Goal: Task Accomplishment & Management: Manage account settings

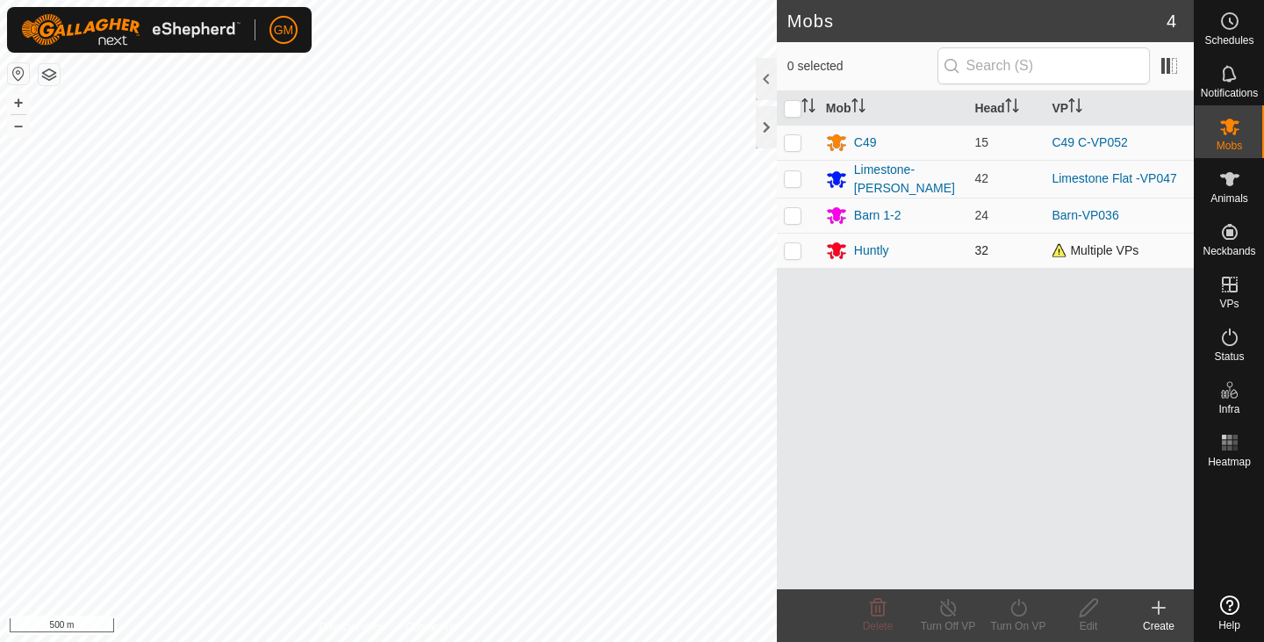
click at [793, 249] on p-checkbox at bounding box center [793, 250] width 18 height 14
checkbox input "true"
click at [1023, 607] on icon at bounding box center [1019, 607] width 22 height 21
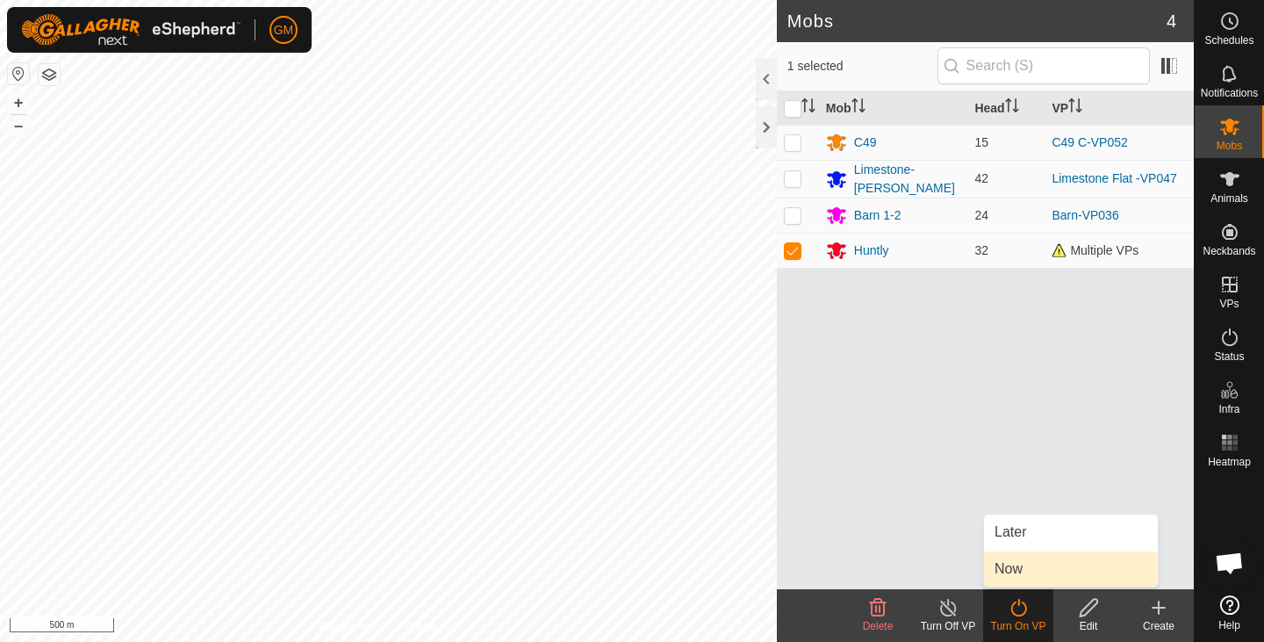
click at [1003, 565] on link "Now" at bounding box center [1071, 568] width 174 height 35
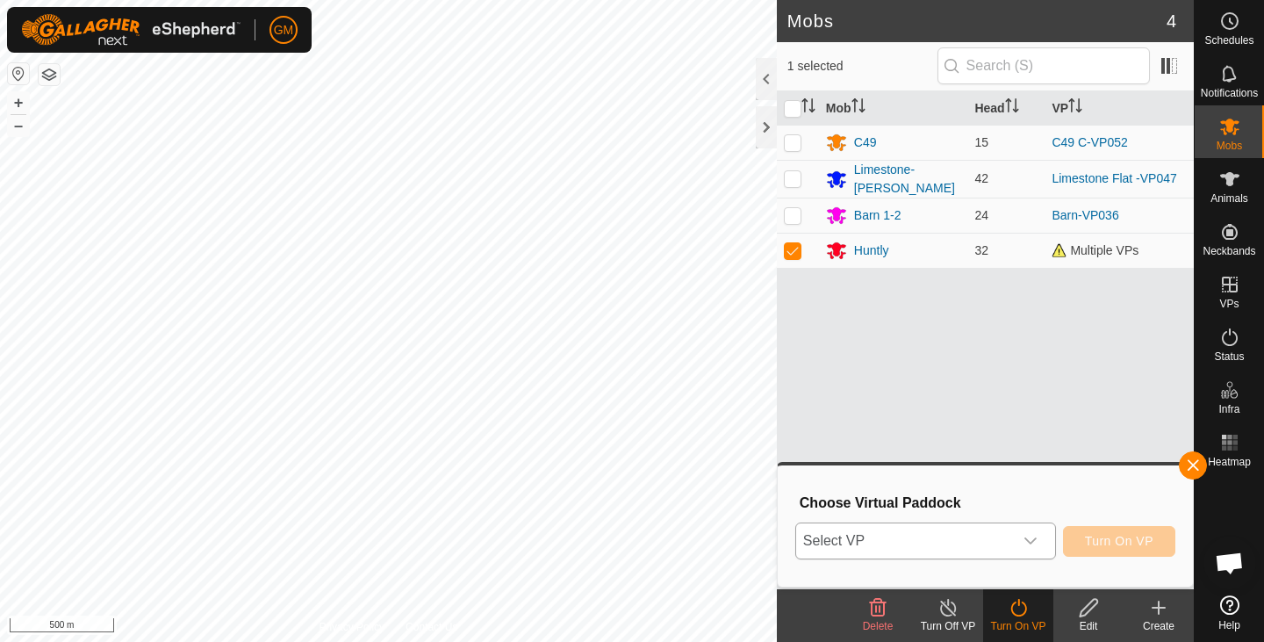
click at [1028, 539] on icon "dropdown trigger" at bounding box center [1030, 541] width 14 height 14
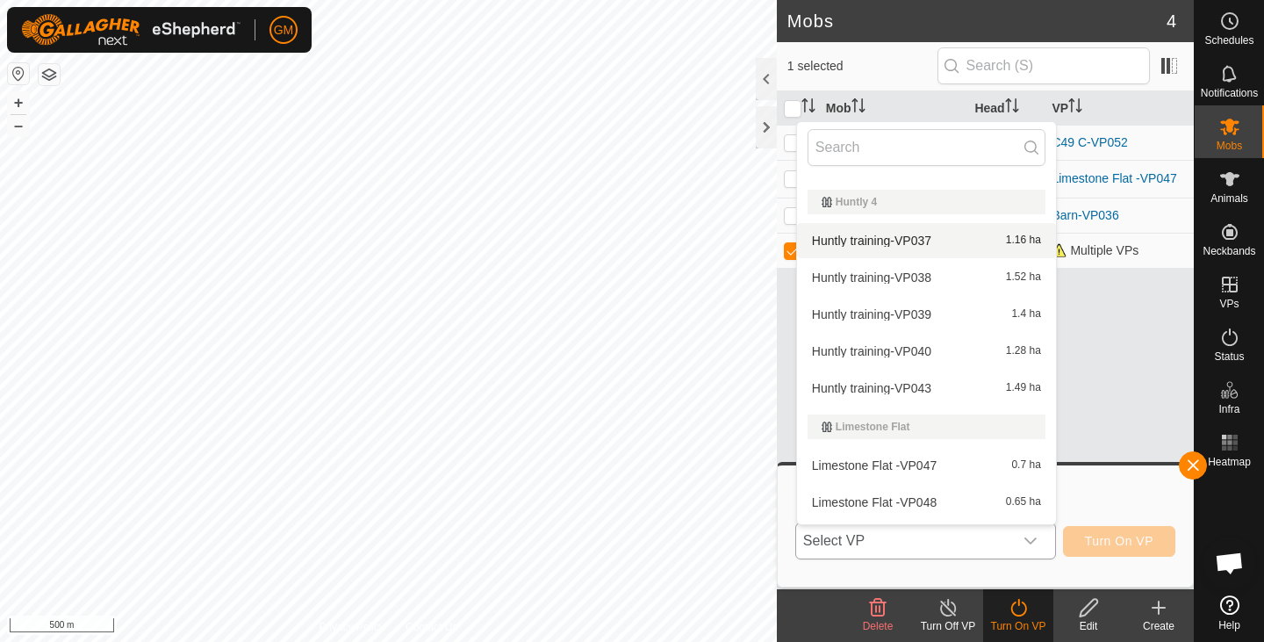
scroll to position [407, 0]
click at [15, 106] on button "+" at bounding box center [18, 102] width 21 height 21
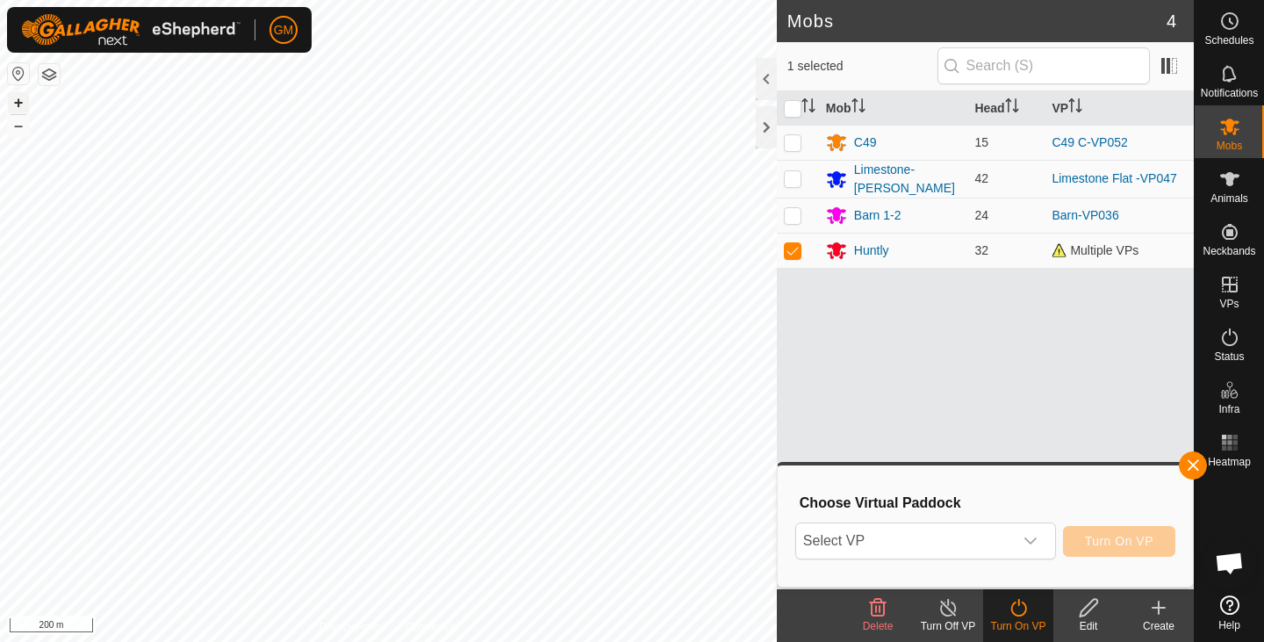
click at [13, 104] on button "+" at bounding box center [18, 102] width 21 height 21
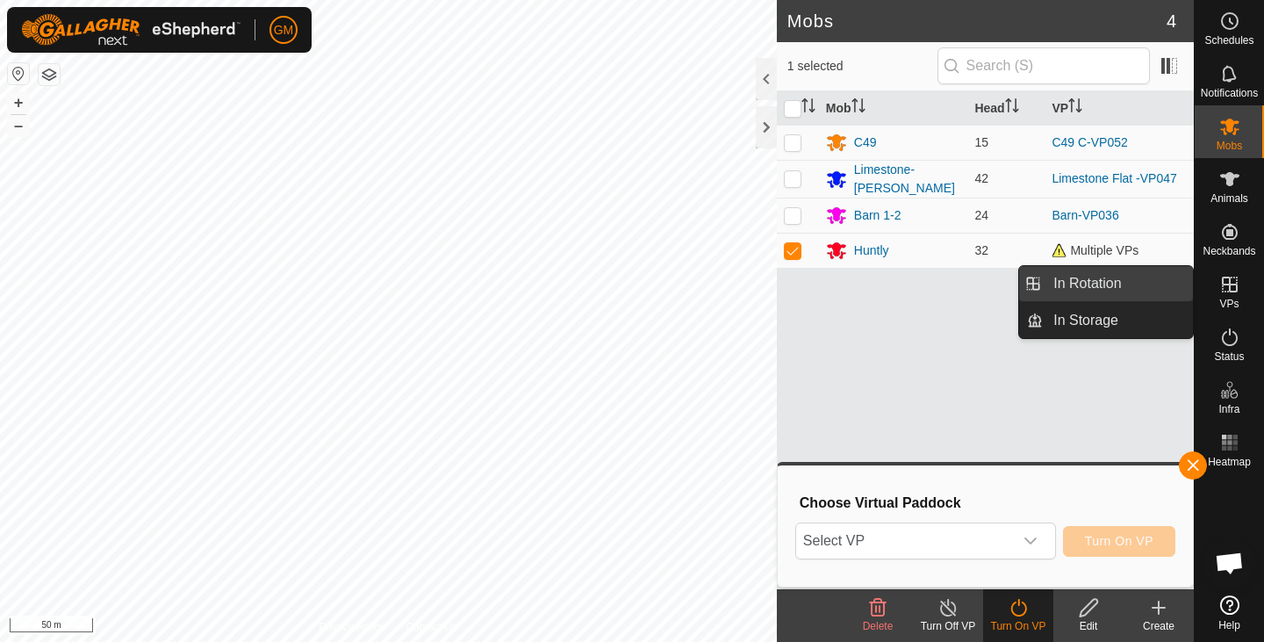
click at [1114, 281] on link "In Rotation" at bounding box center [1118, 283] width 150 height 35
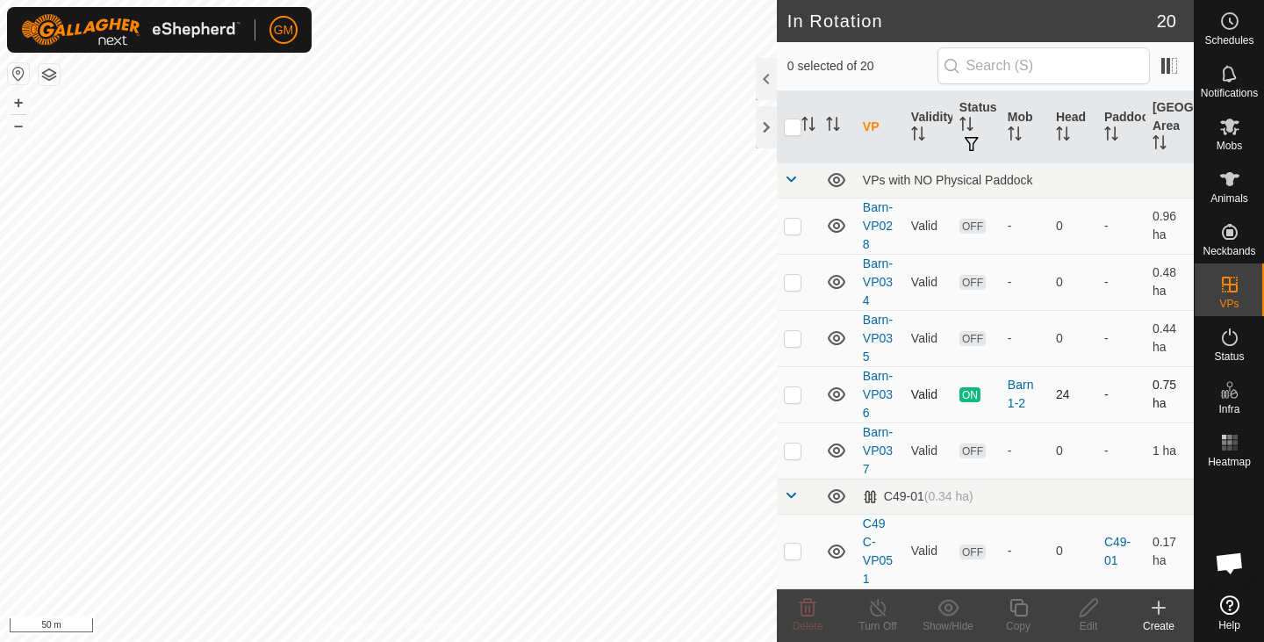
checkbox input "true"
click at [1015, 611] on icon at bounding box center [1018, 608] width 18 height 18
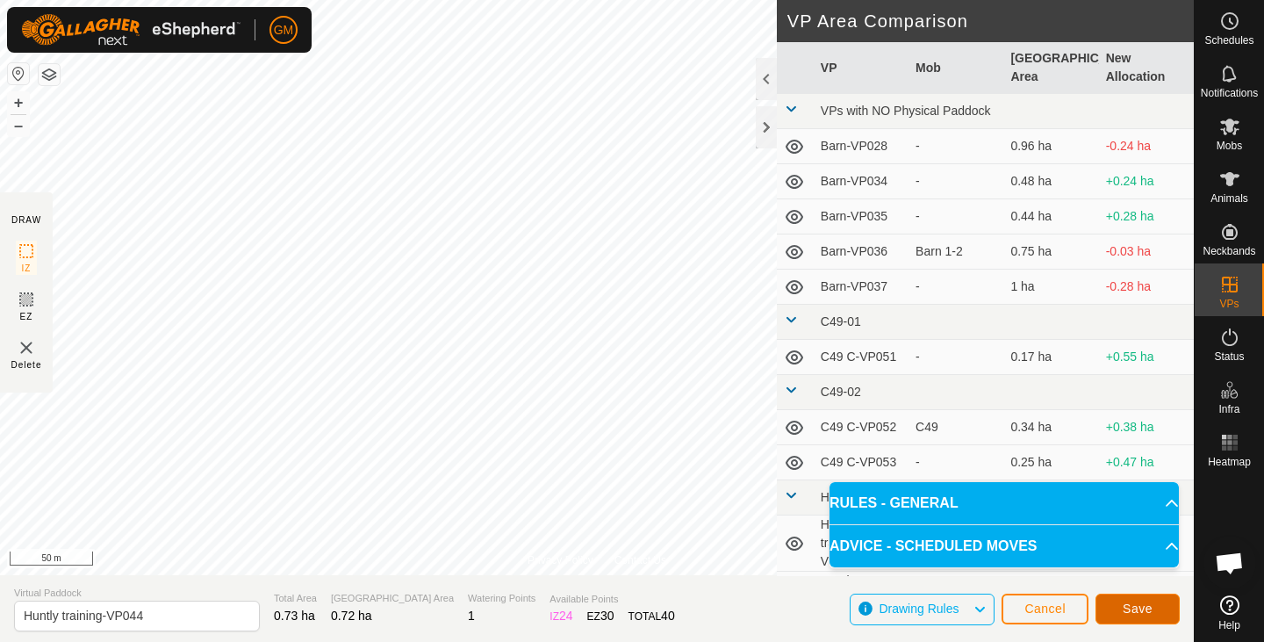
click at [1118, 601] on button "Save" at bounding box center [1137, 608] width 84 height 31
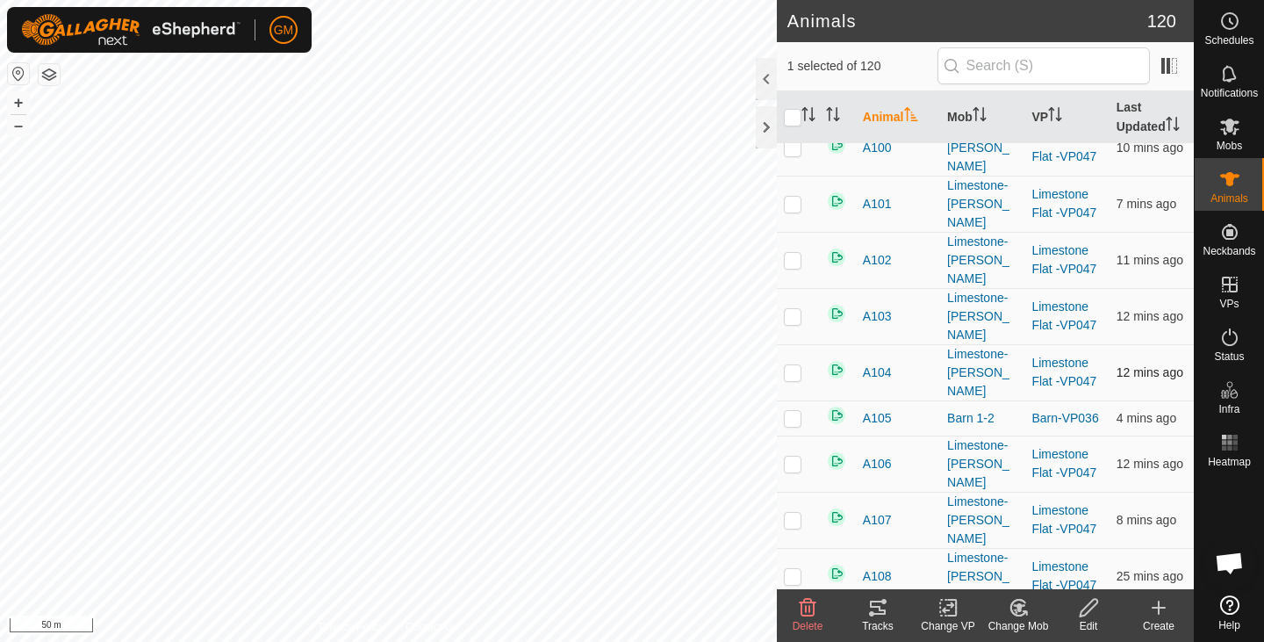
scroll to position [116, 0]
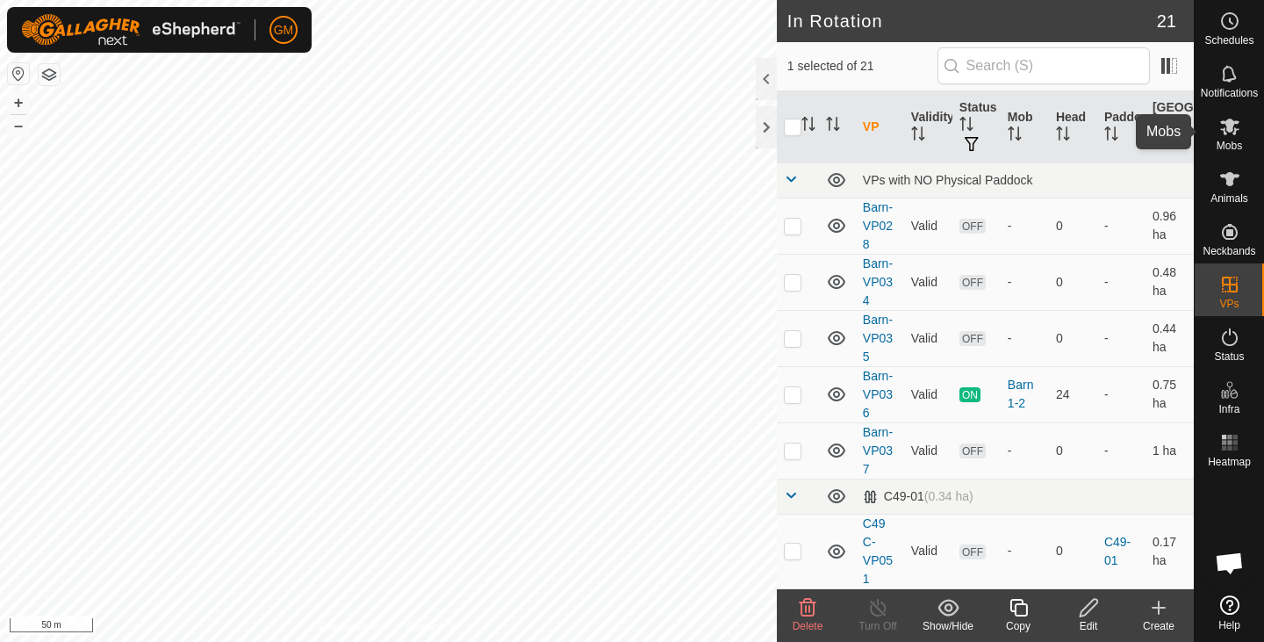
click at [1225, 138] on es-mob-svg-icon at bounding box center [1230, 126] width 32 height 28
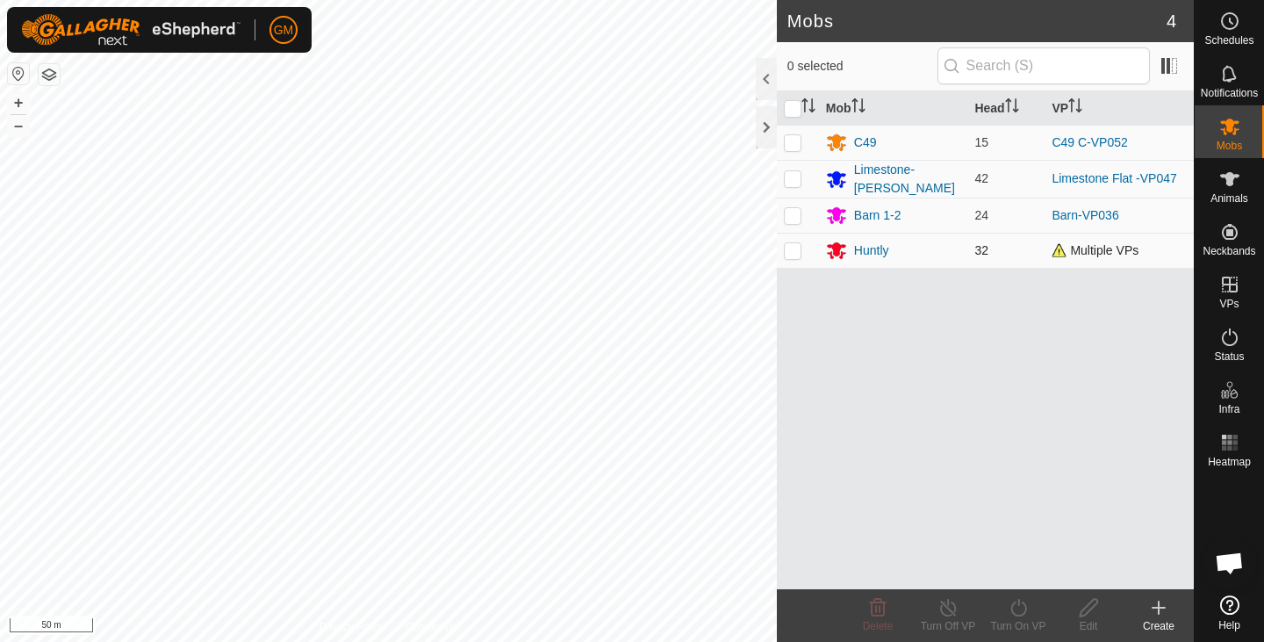
click at [796, 251] on p-checkbox at bounding box center [793, 250] width 18 height 14
checkbox input "true"
click at [1019, 611] on icon at bounding box center [1019, 607] width 22 height 21
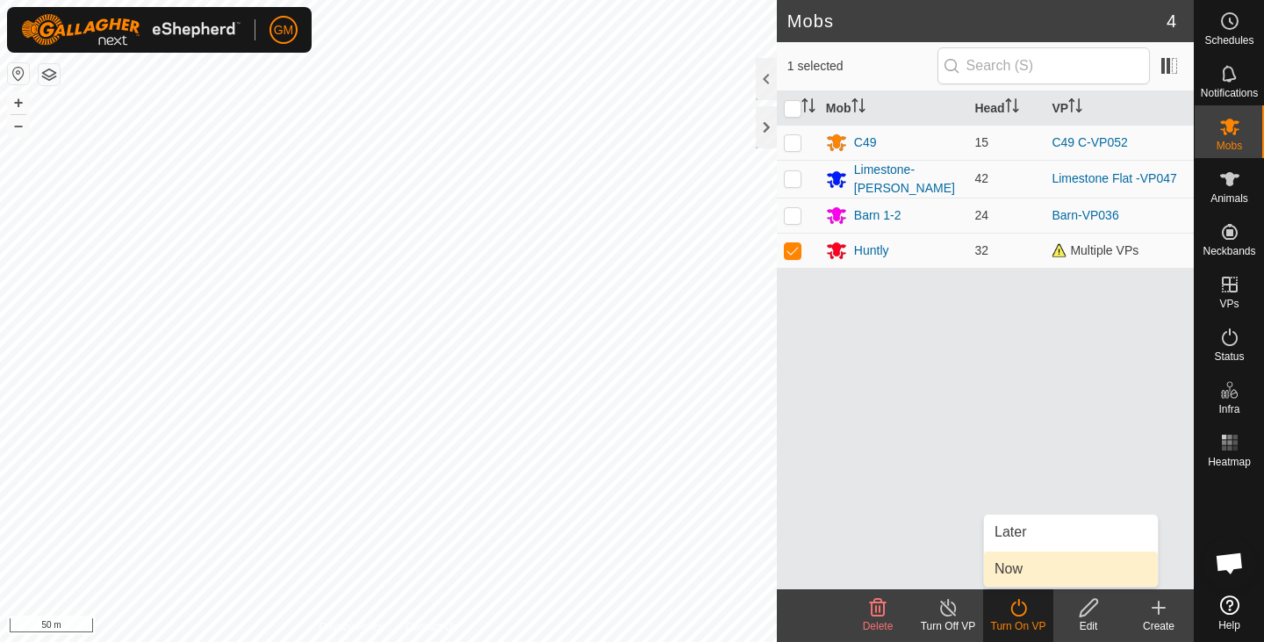
click at [1010, 578] on link "Now" at bounding box center [1071, 568] width 174 height 35
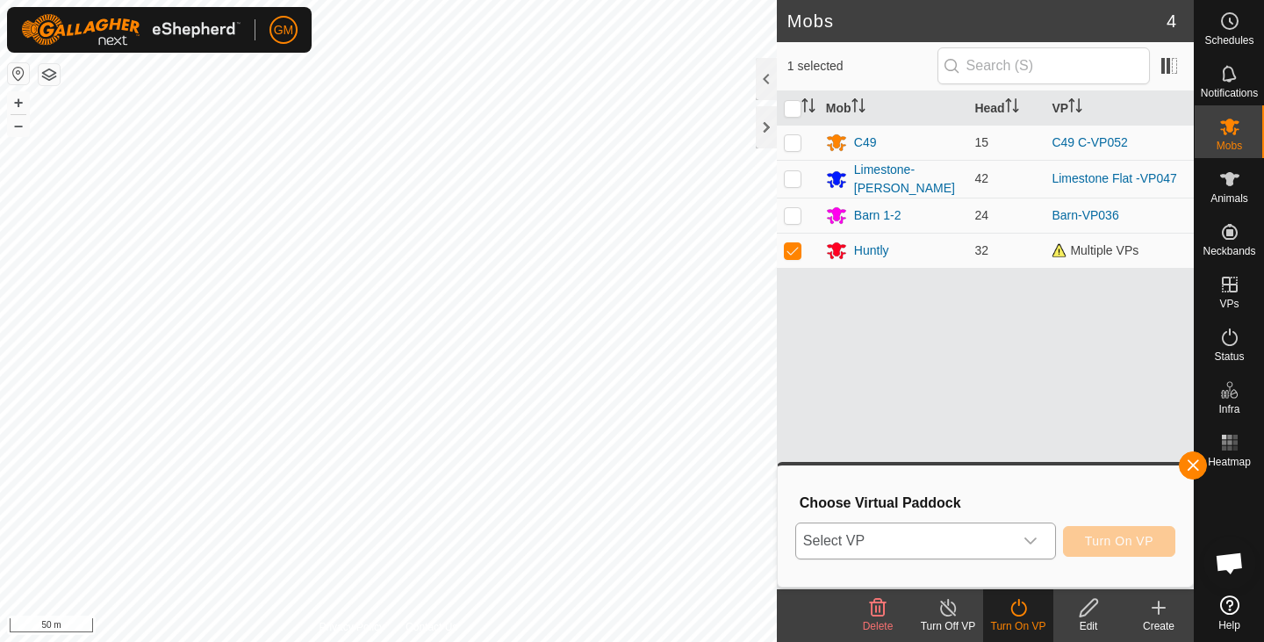
click at [1032, 538] on icon "dropdown trigger" at bounding box center [1030, 541] width 14 height 14
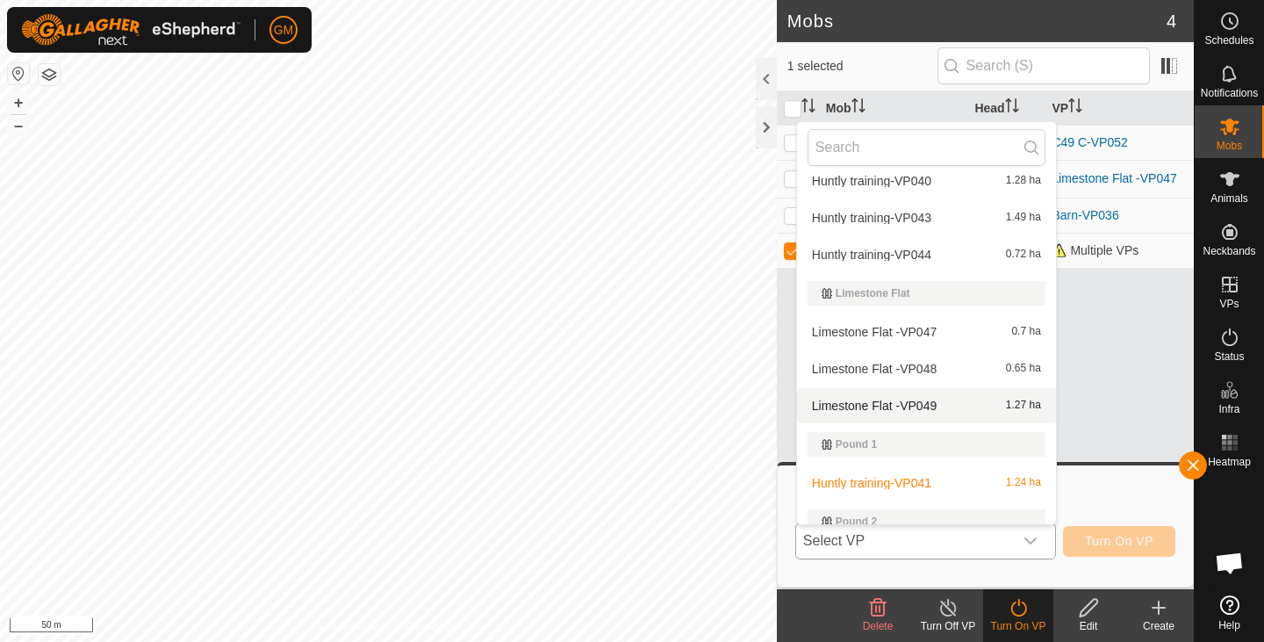
scroll to position [545, 0]
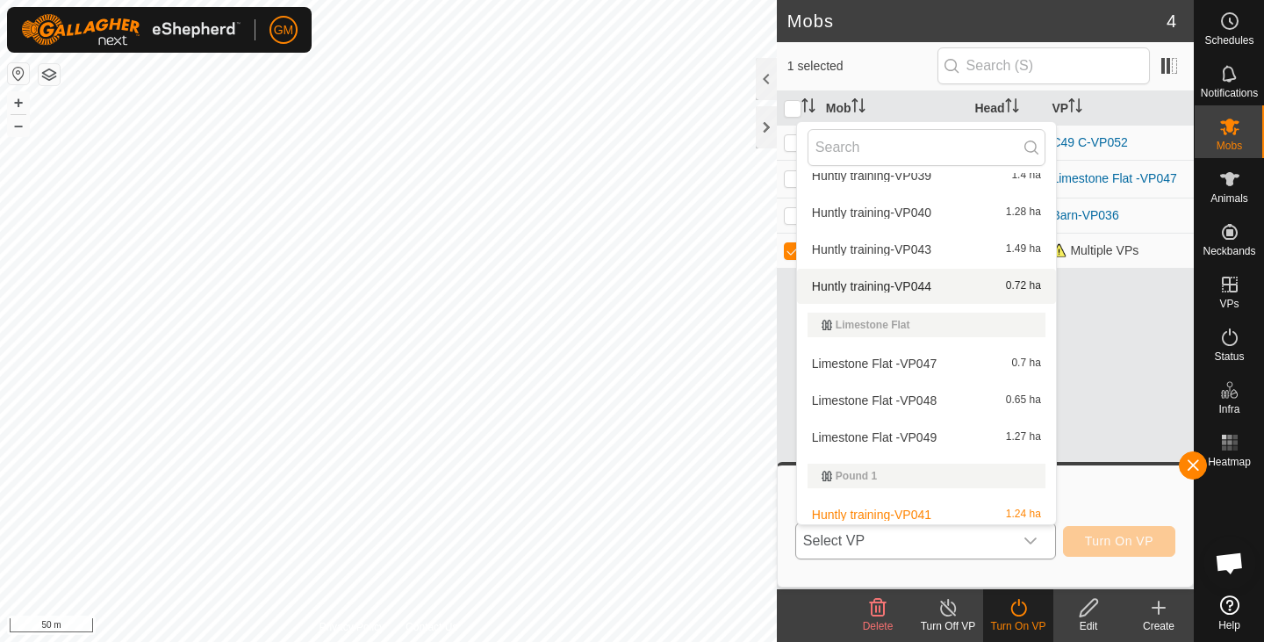
click at [863, 282] on li "Huntly training-VP044 0.72 ha" at bounding box center [926, 286] width 259 height 35
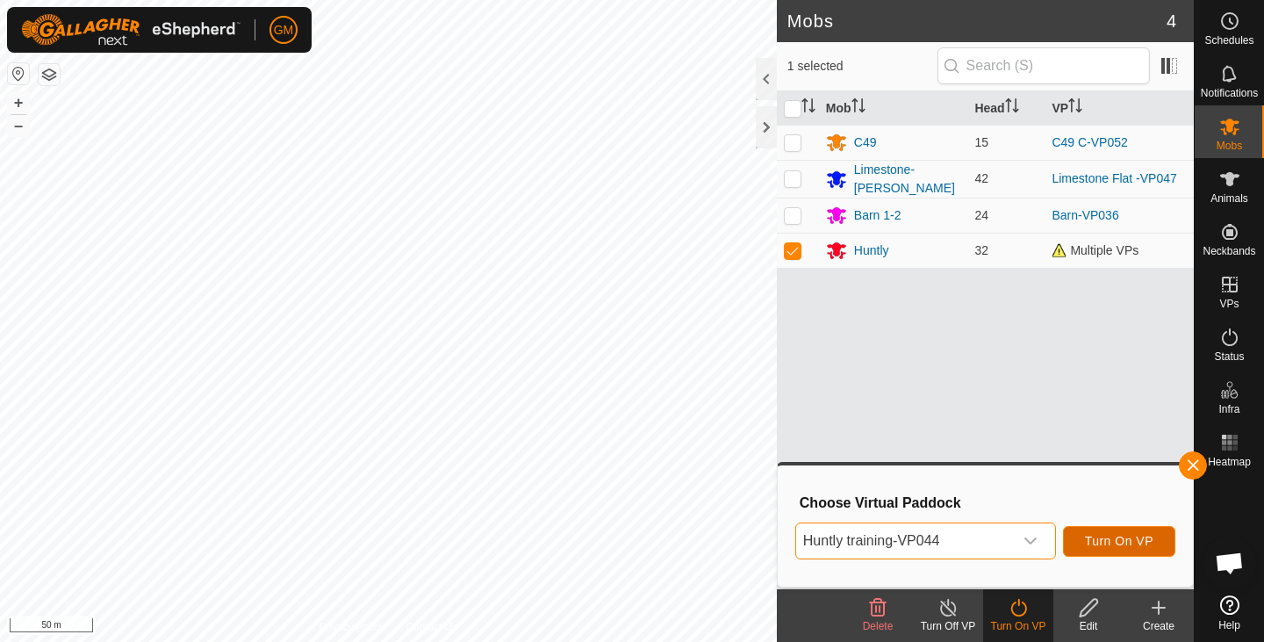
click at [1085, 534] on span "Turn On VP" at bounding box center [1119, 541] width 68 height 14
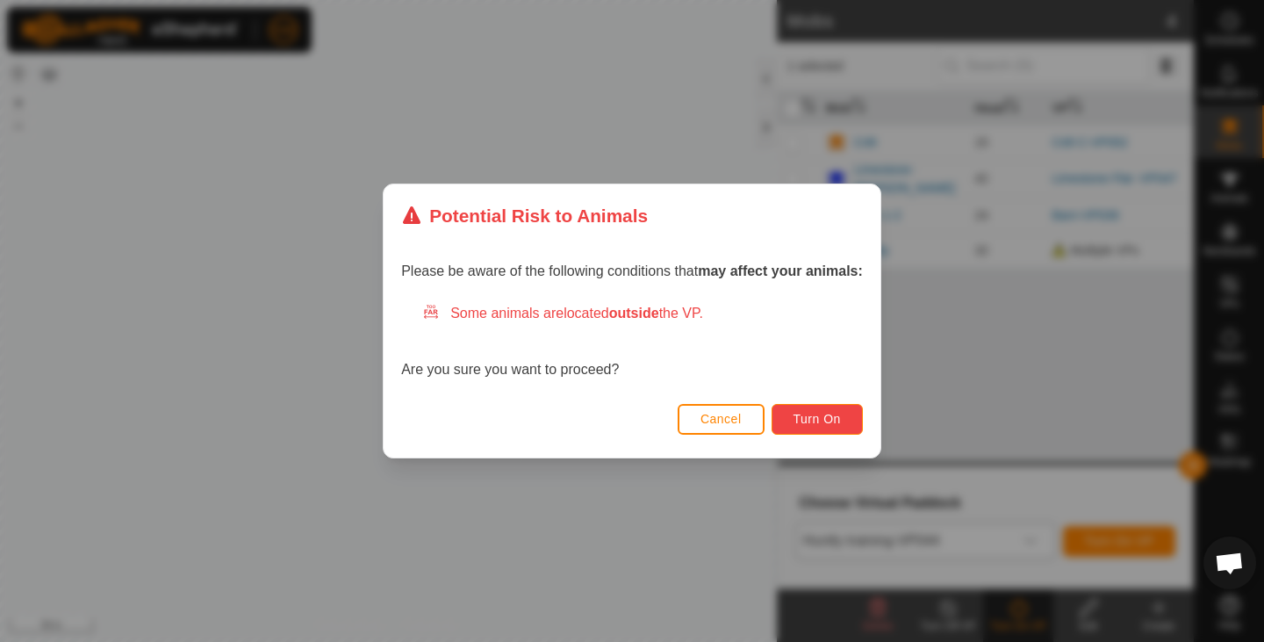
click at [830, 415] on span "Turn On" at bounding box center [816, 419] width 47 height 14
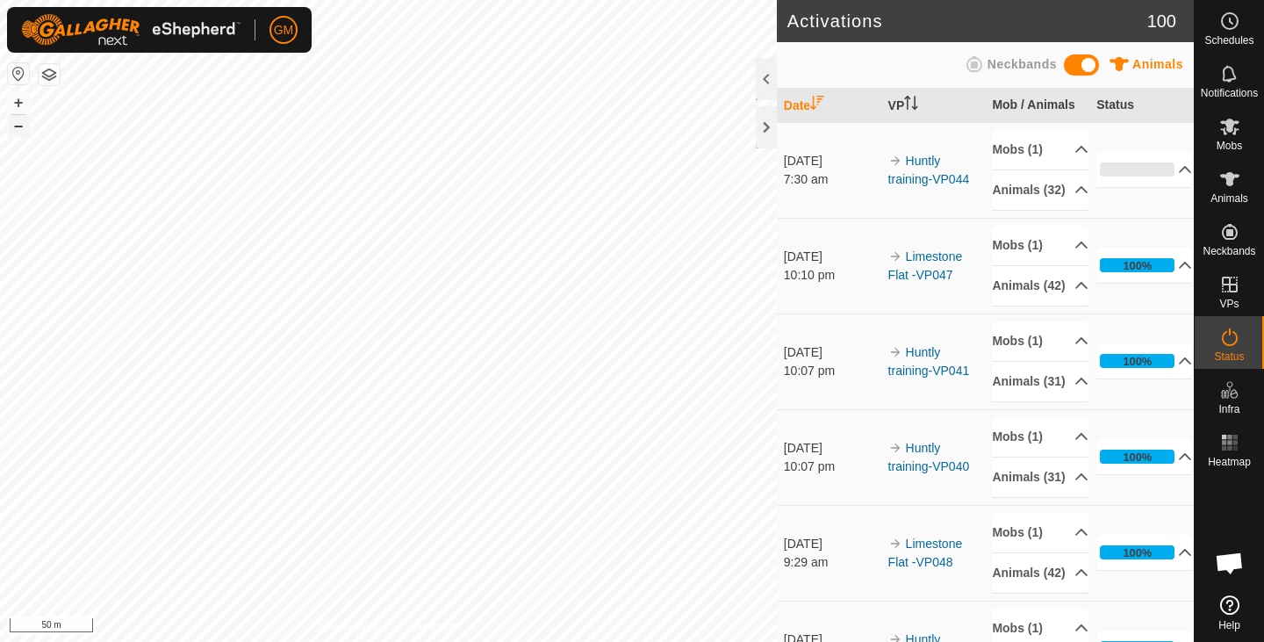
click at [25, 129] on button "–" at bounding box center [18, 125] width 21 height 21
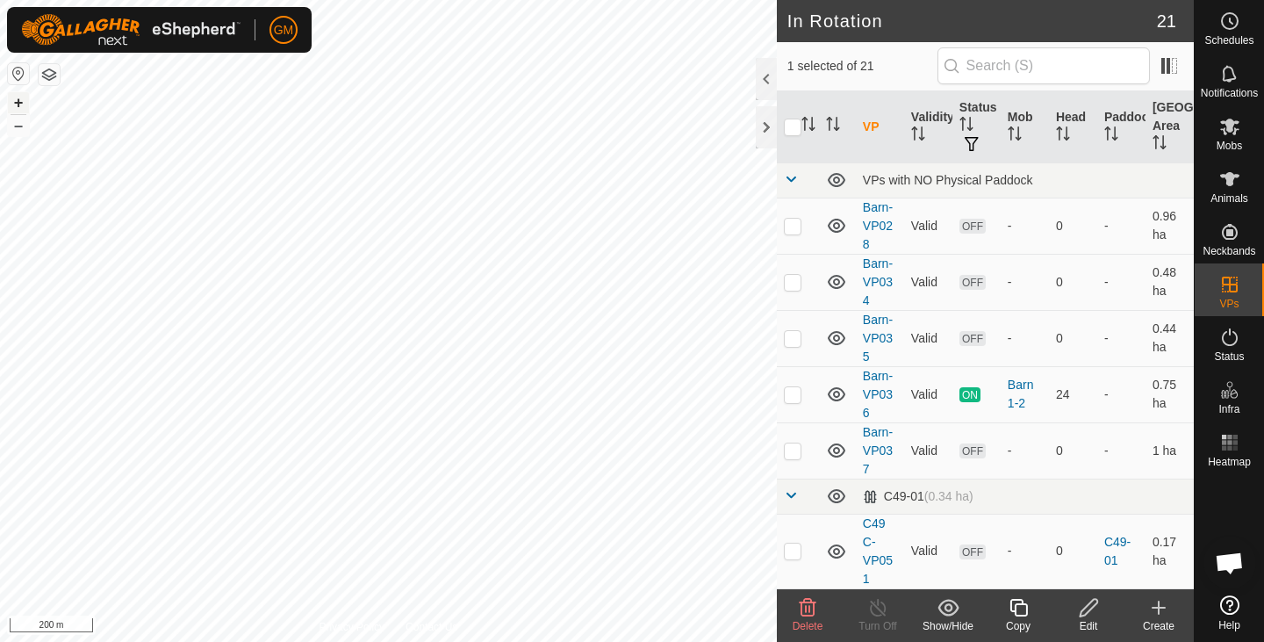
click at [19, 100] on button "+" at bounding box center [18, 102] width 21 height 21
click at [808, 609] on icon at bounding box center [808, 608] width 17 height 18
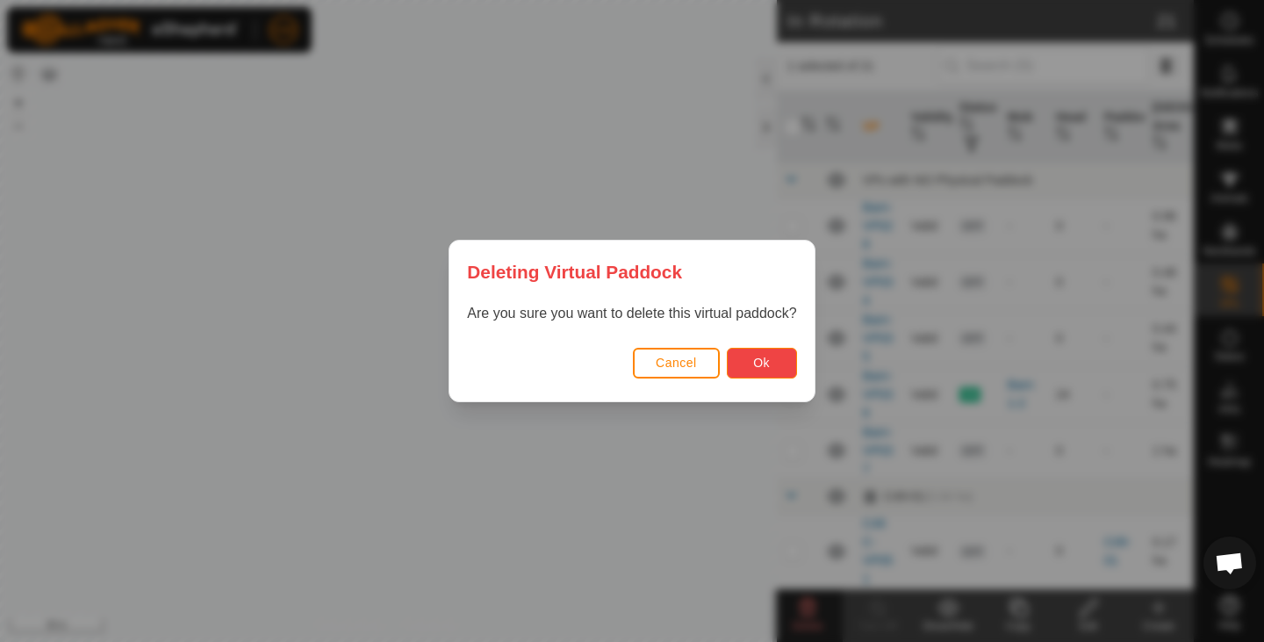
click at [761, 356] on span "Ok" at bounding box center [761, 362] width 17 height 14
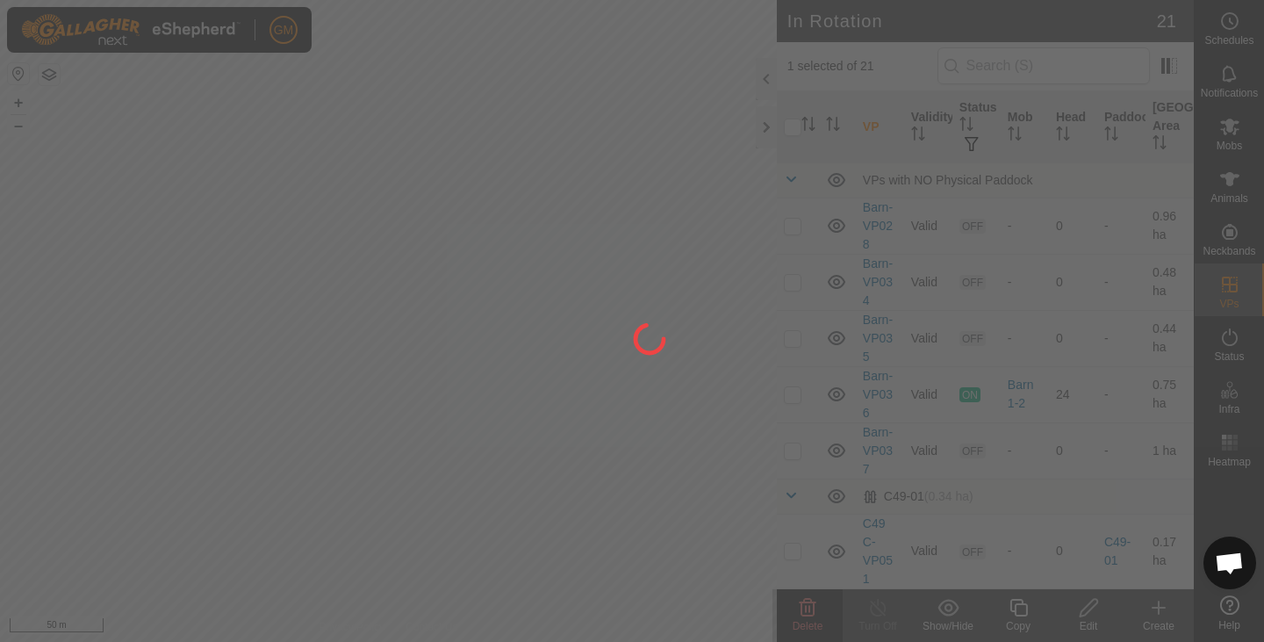
checkbox input "false"
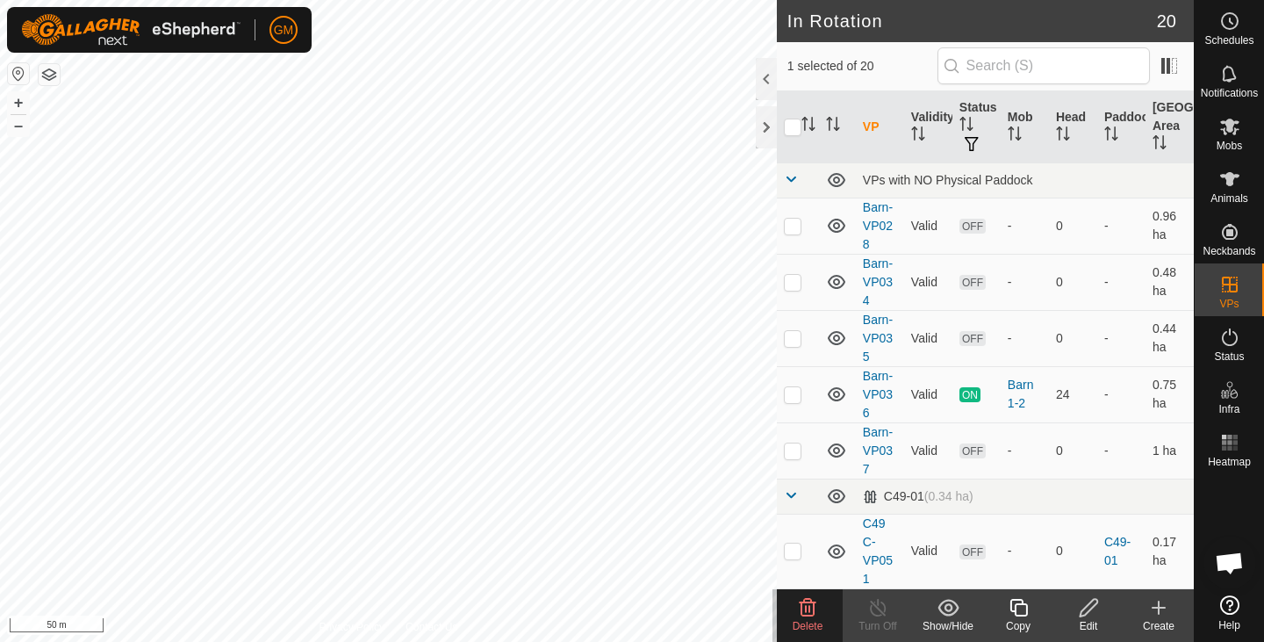
click at [799, 608] on icon at bounding box center [807, 607] width 21 height 21
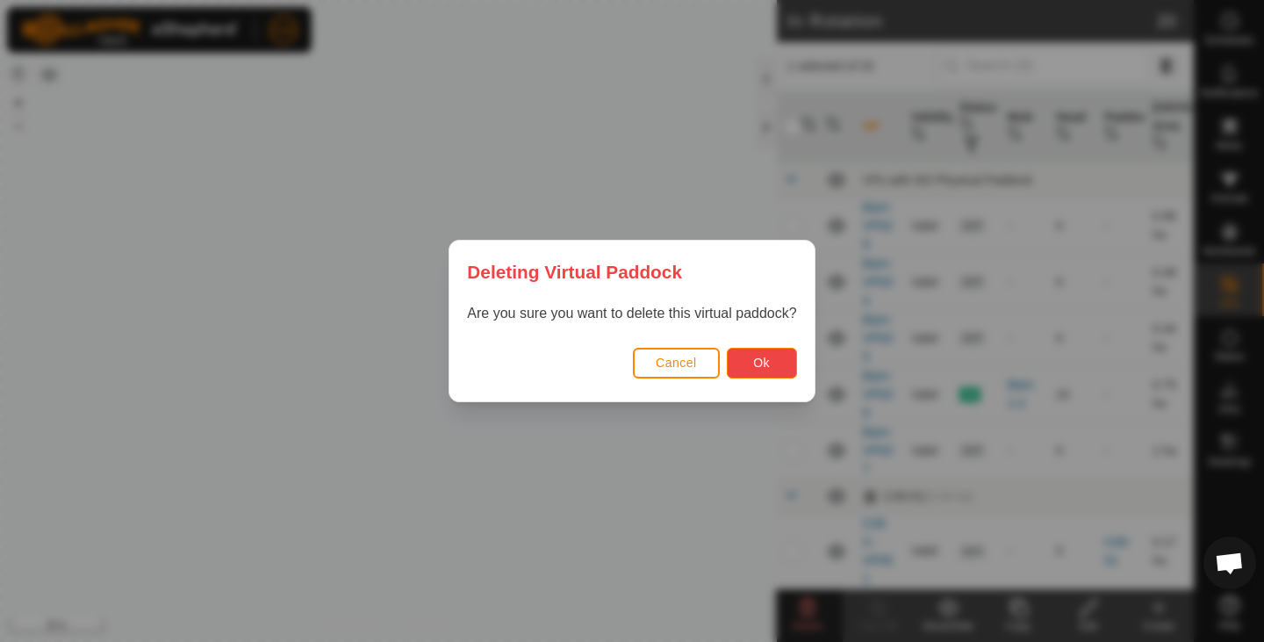
click at [743, 362] on button "Ok" at bounding box center [762, 363] width 70 height 31
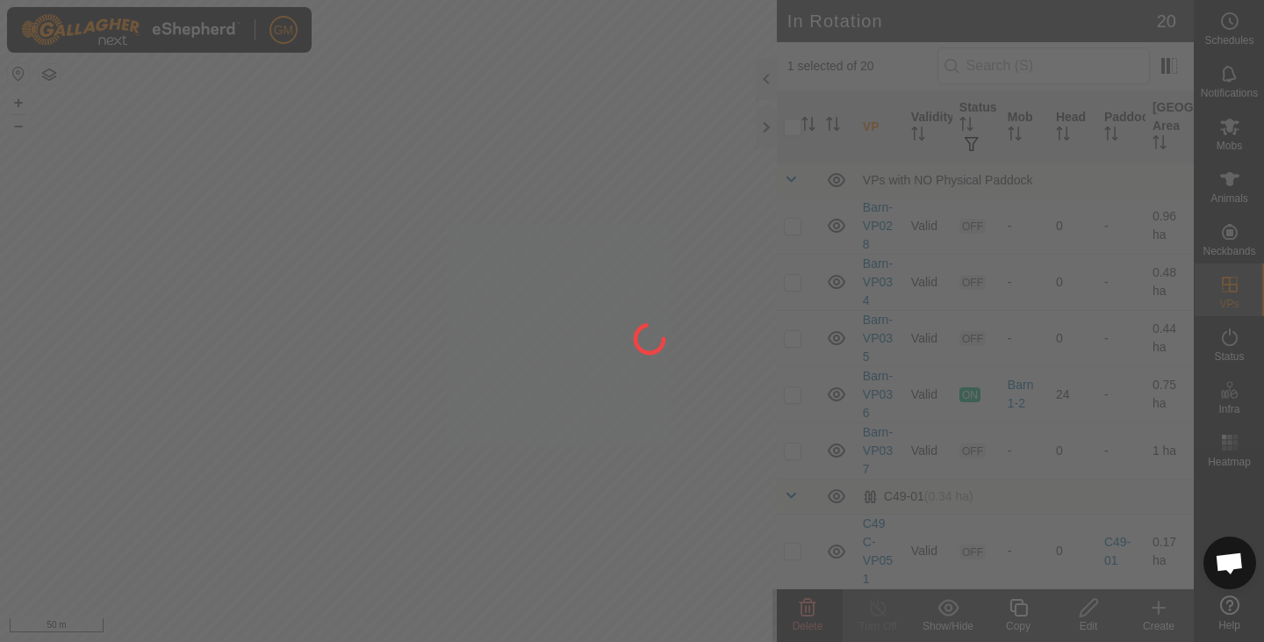
checkbox input "false"
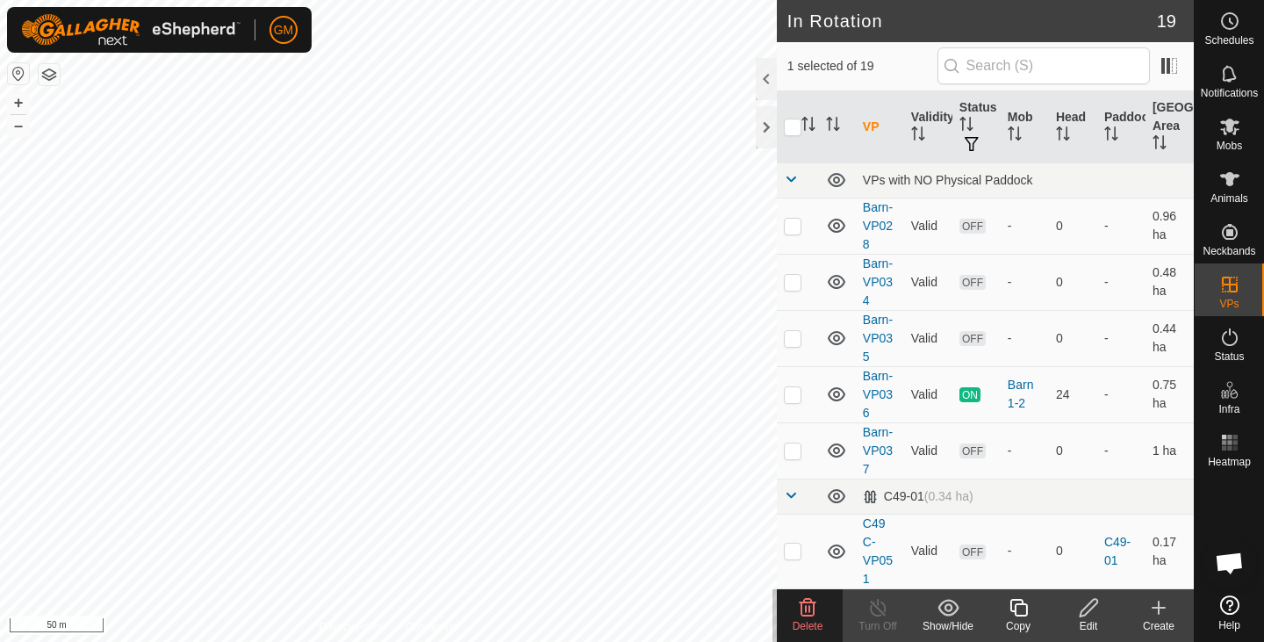
click at [802, 607] on icon at bounding box center [807, 607] width 21 height 21
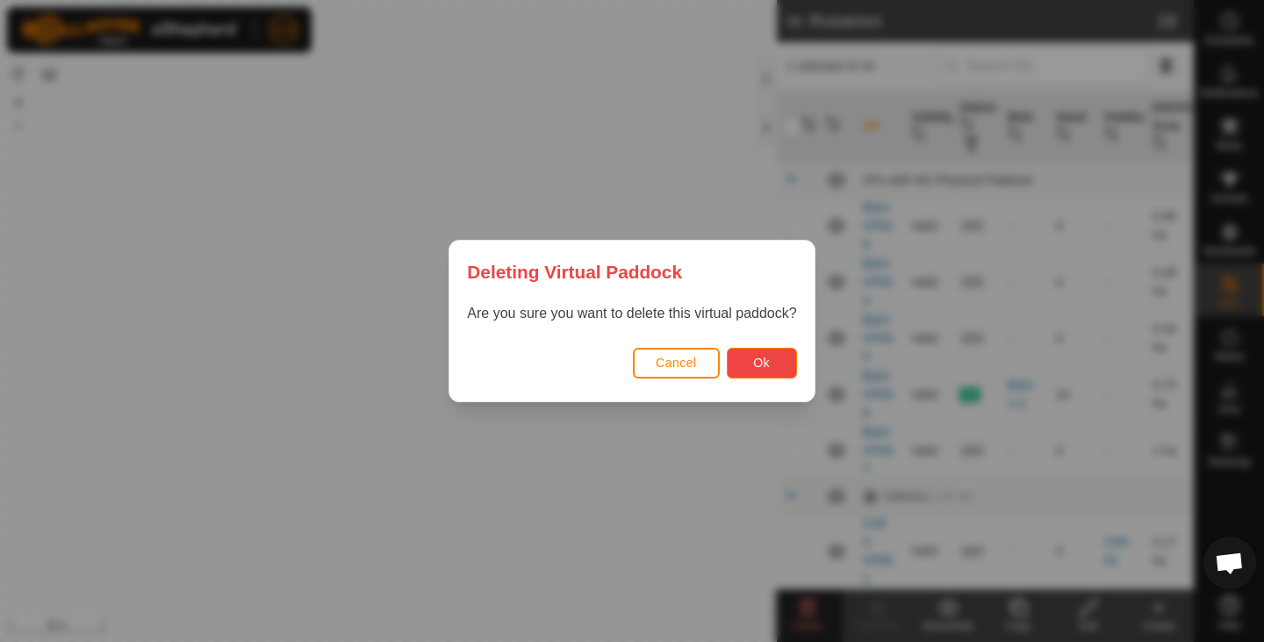
click at [746, 356] on button "Ok" at bounding box center [762, 363] width 70 height 31
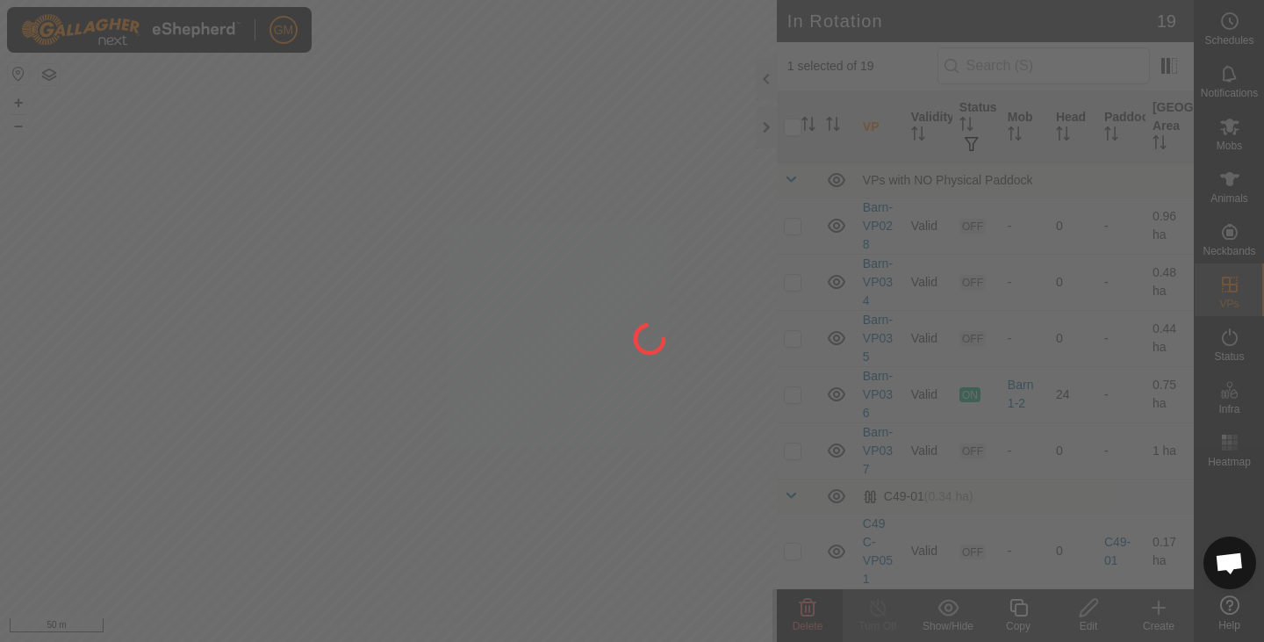
checkbox input "false"
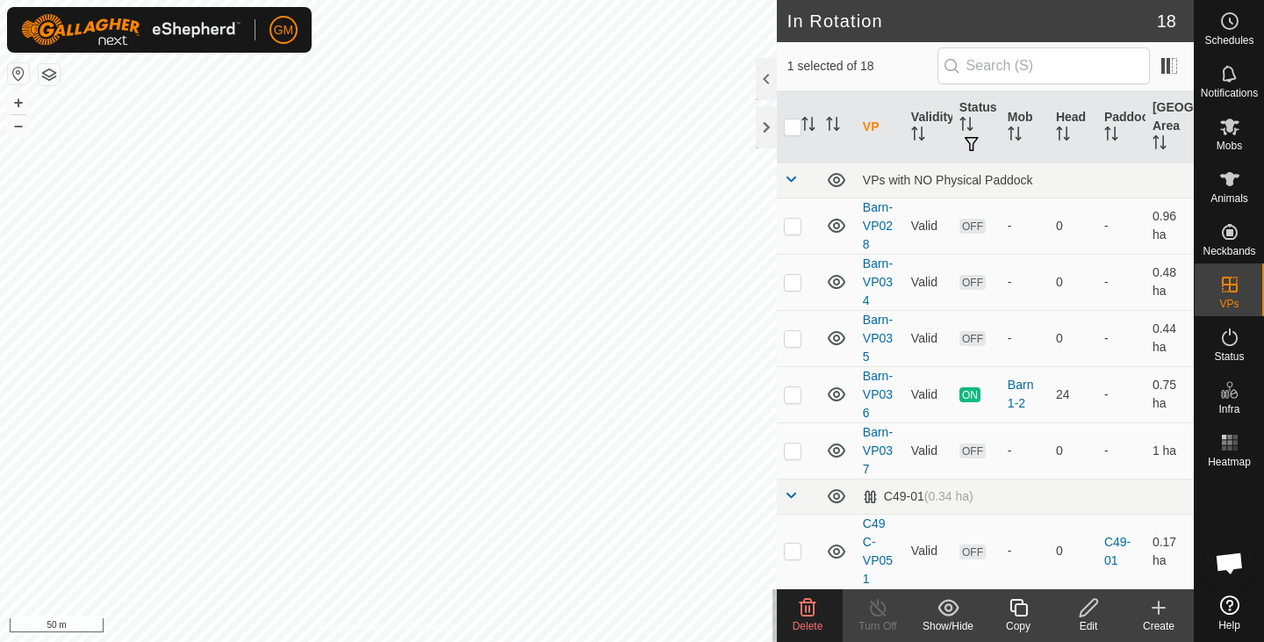
click at [803, 599] on icon at bounding box center [807, 607] width 21 height 21
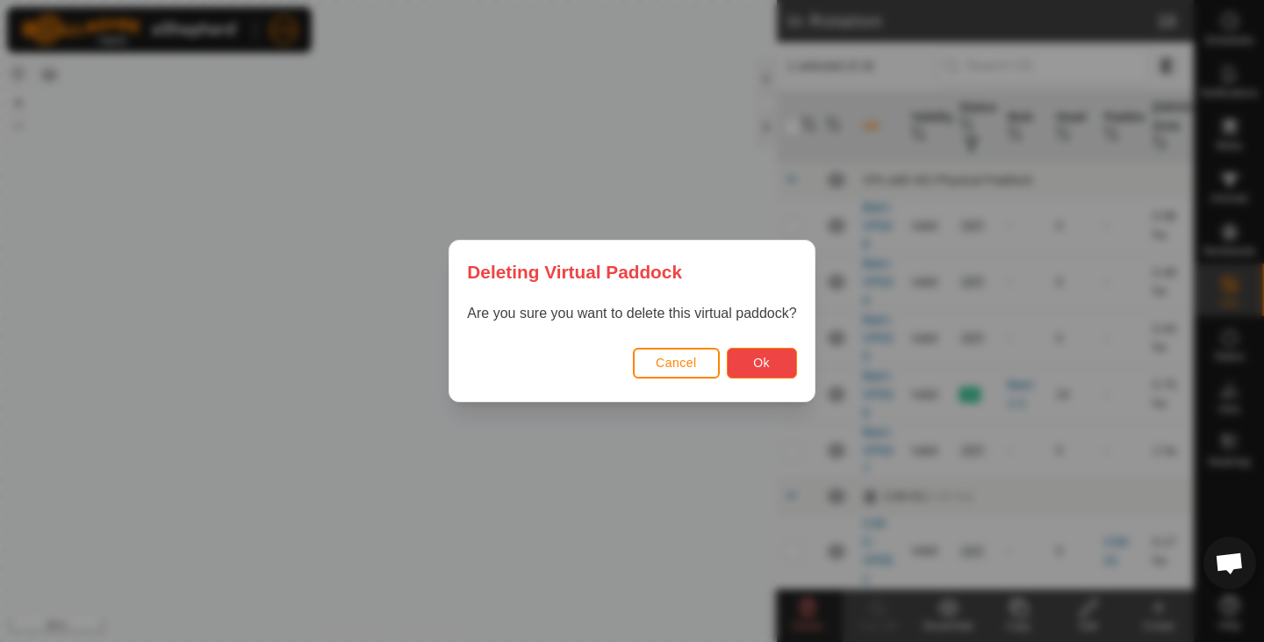
click at [751, 368] on button "Ok" at bounding box center [762, 363] width 70 height 31
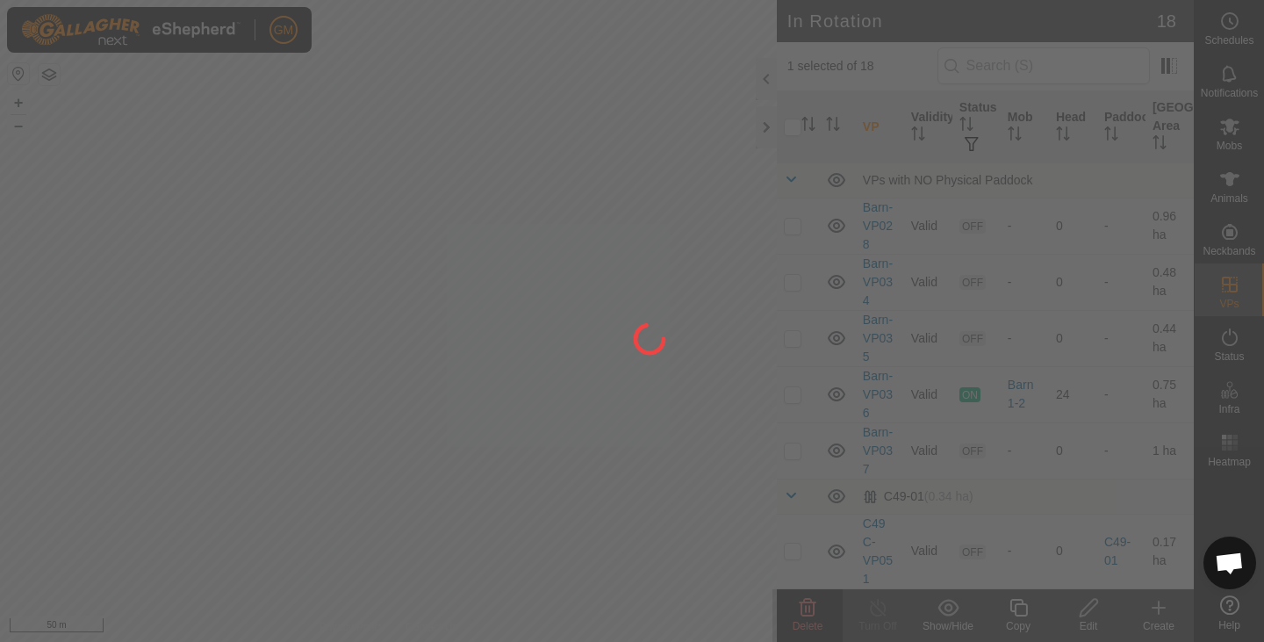
checkbox input "false"
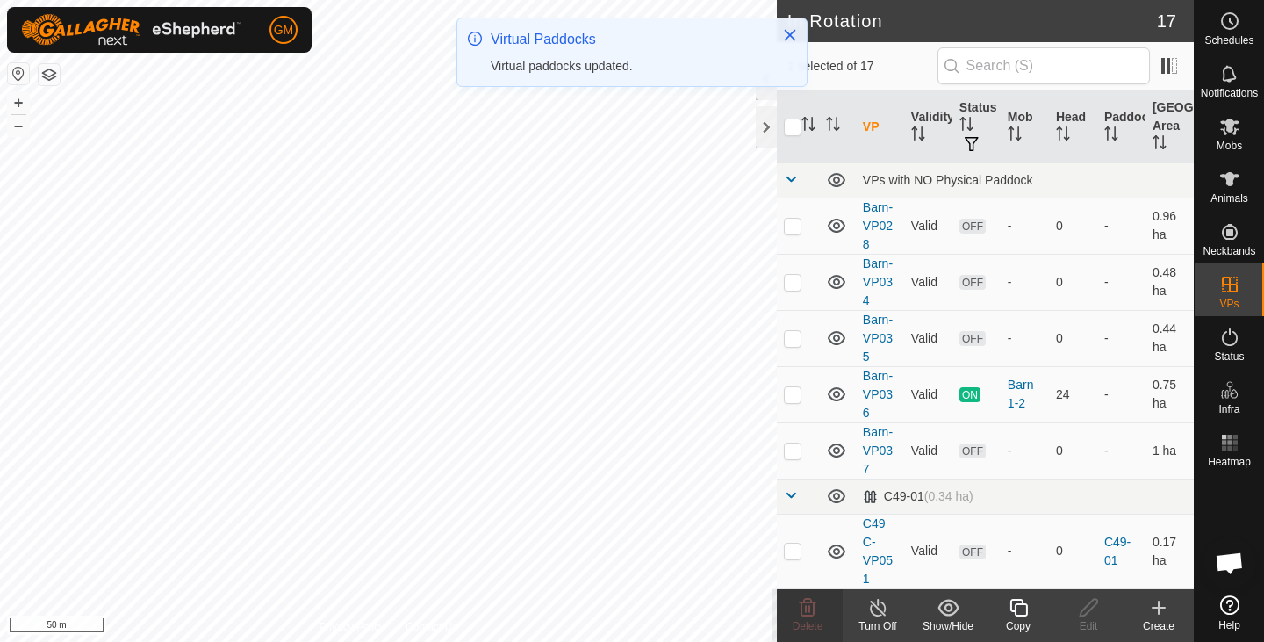
checkbox input "false"
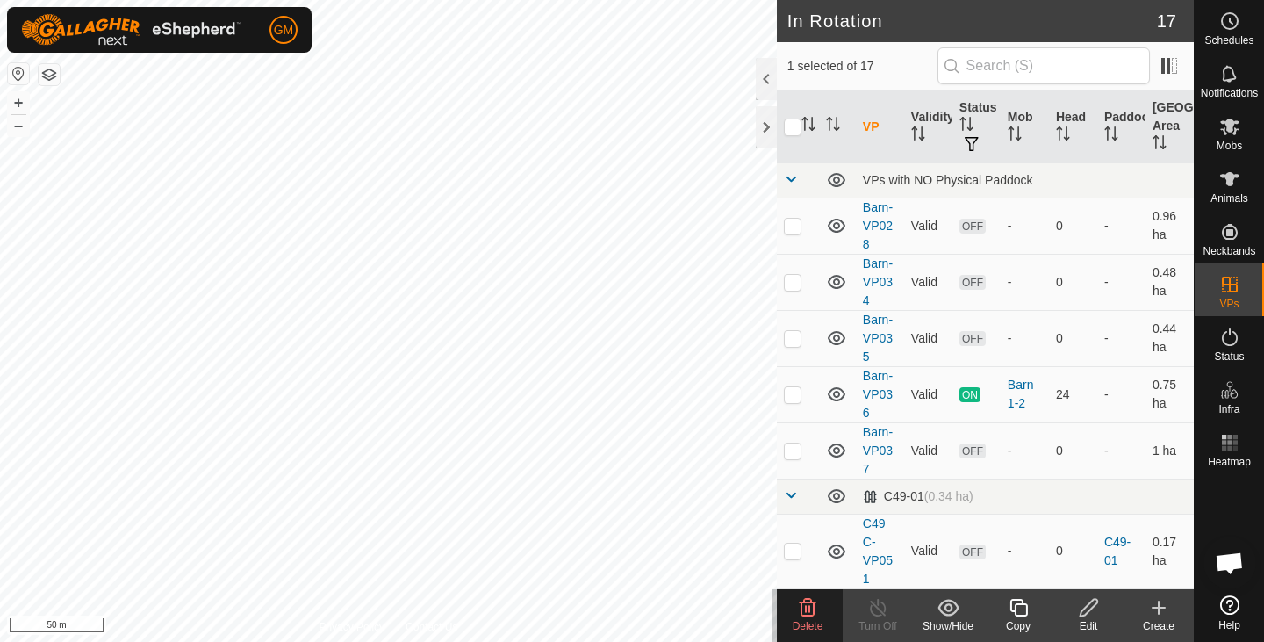
click at [801, 602] on icon at bounding box center [808, 608] width 17 height 18
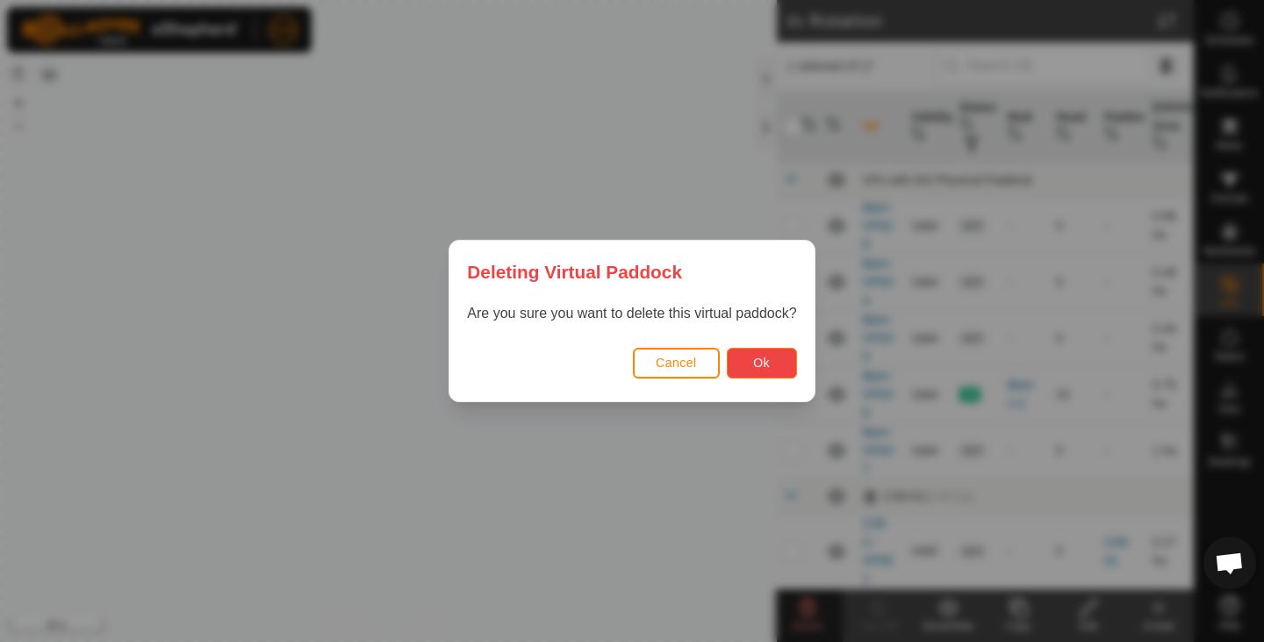
click at [755, 364] on span "Ok" at bounding box center [761, 362] width 17 height 14
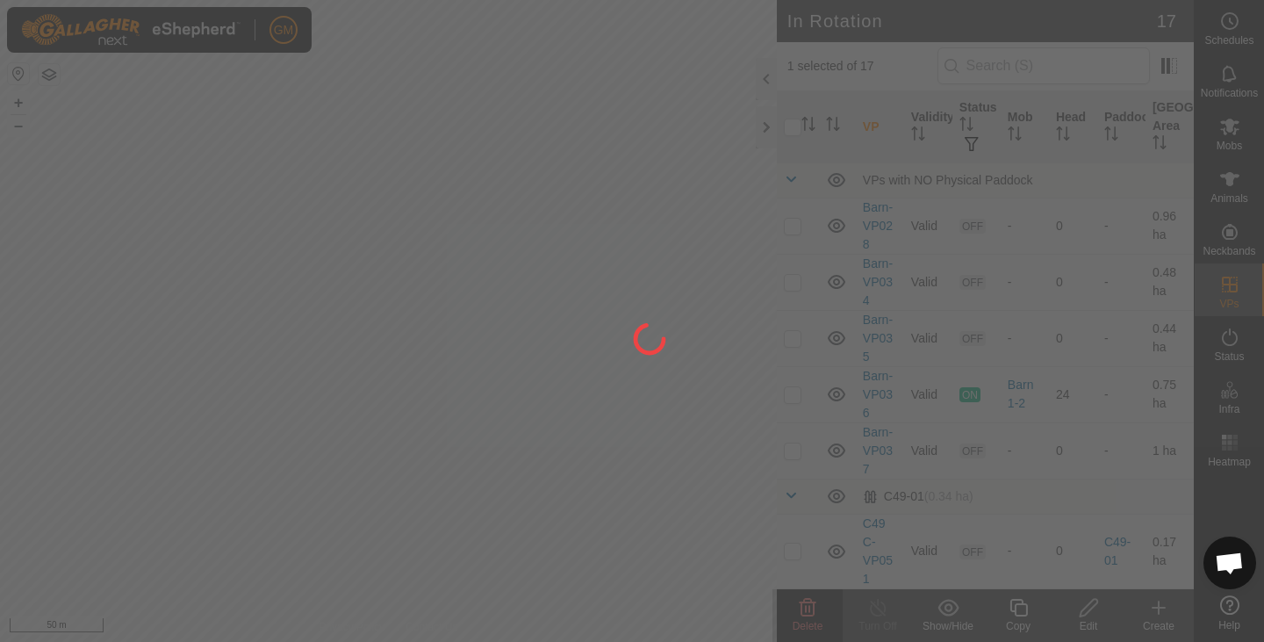
checkbox input "false"
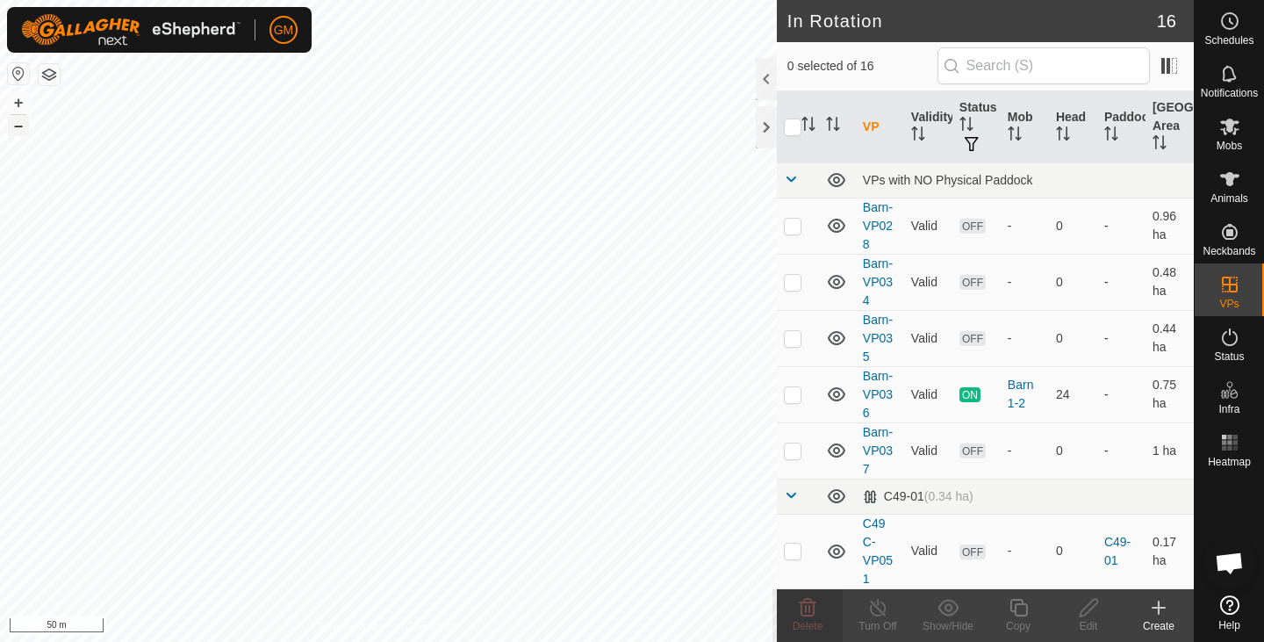
click at [22, 129] on button "–" at bounding box center [18, 125] width 21 height 21
click at [1221, 140] on span "Mobs" at bounding box center [1229, 145] width 25 height 11
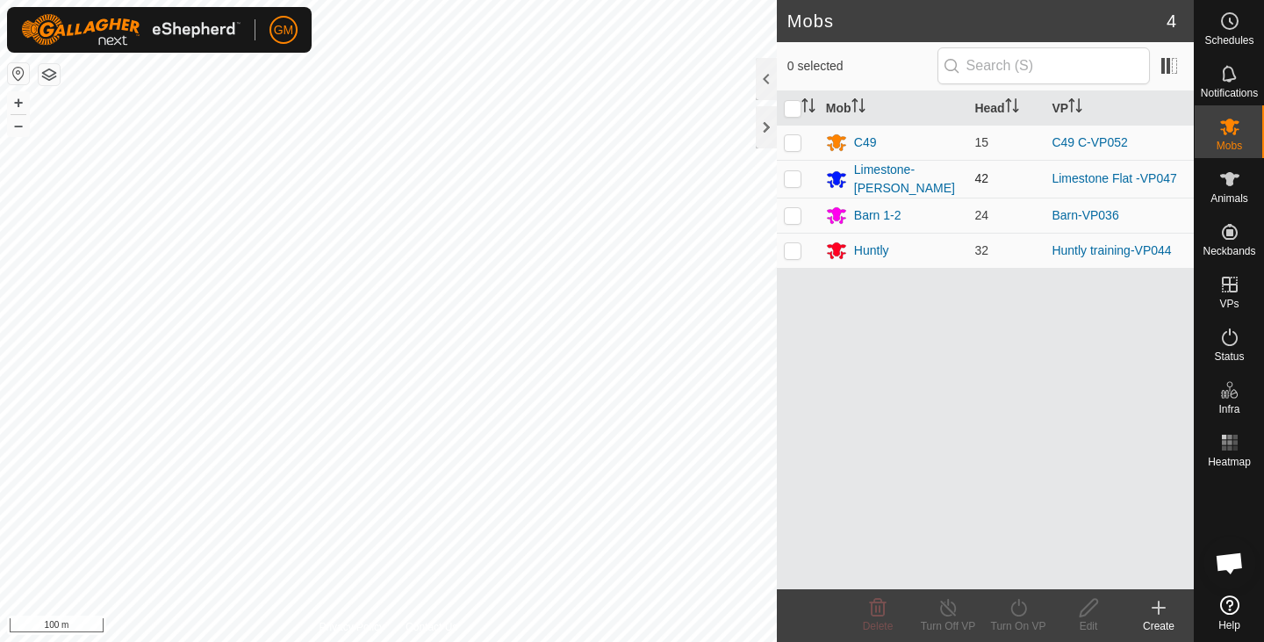
click at [799, 176] on p-checkbox at bounding box center [793, 178] width 18 height 14
checkbox input "true"
click at [1019, 608] on icon at bounding box center [1019, 607] width 22 height 21
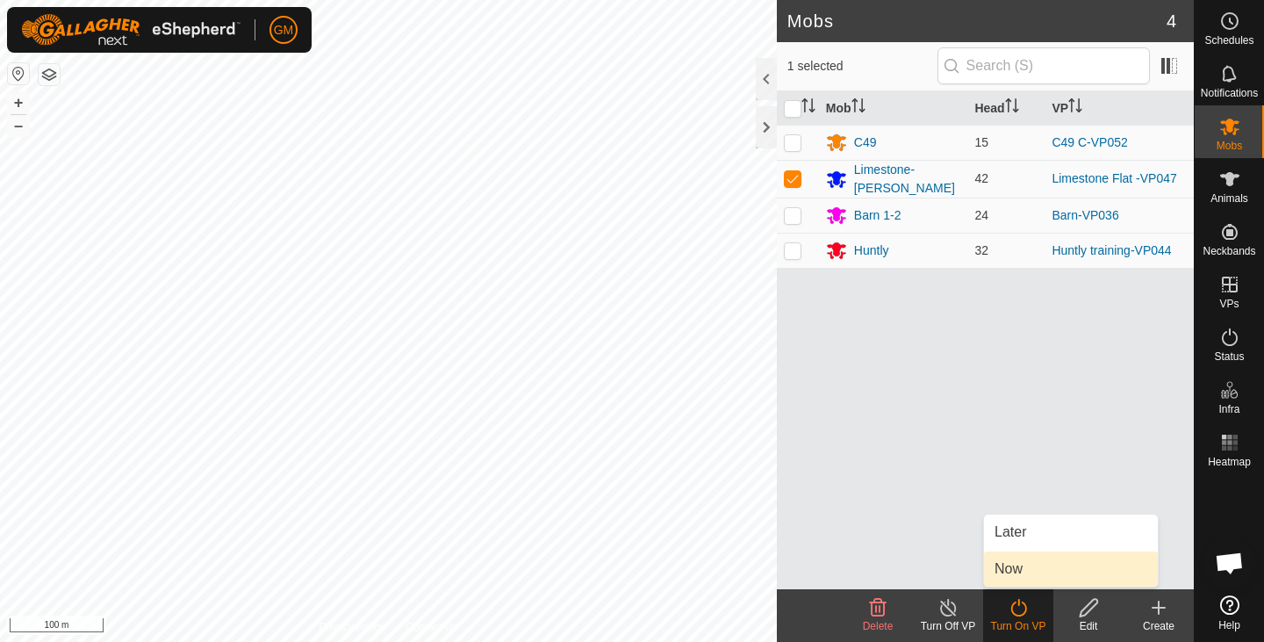
click at [1013, 572] on link "Now" at bounding box center [1071, 568] width 174 height 35
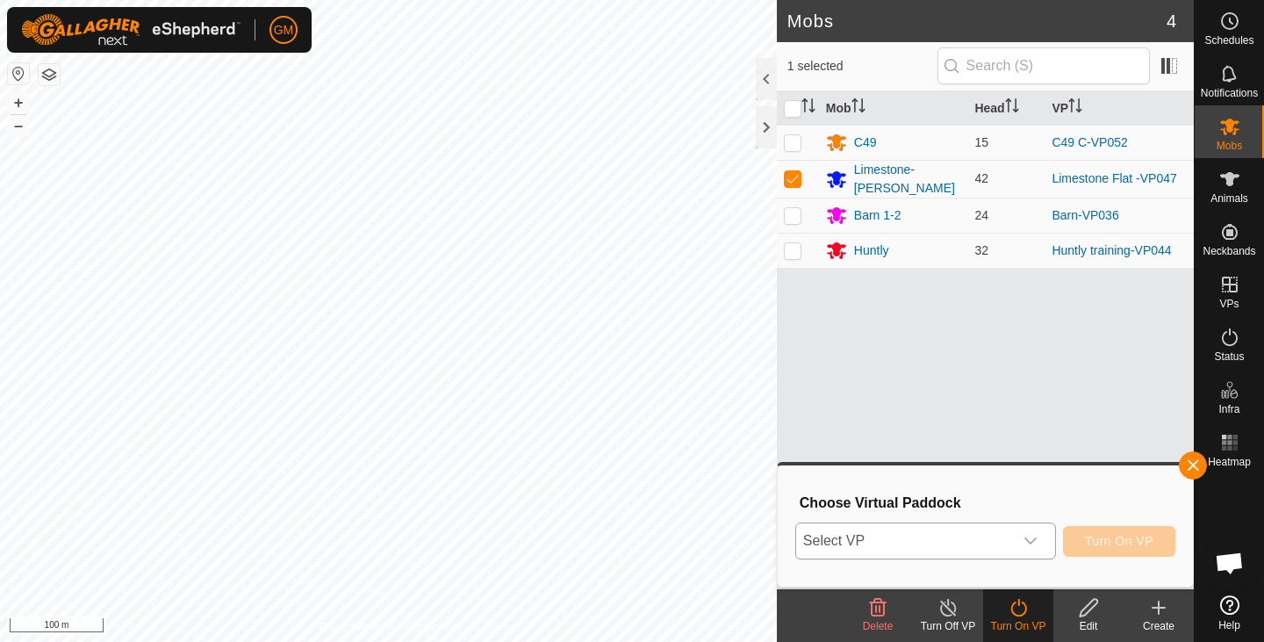
click at [1029, 543] on icon "dropdown trigger" at bounding box center [1030, 541] width 14 height 14
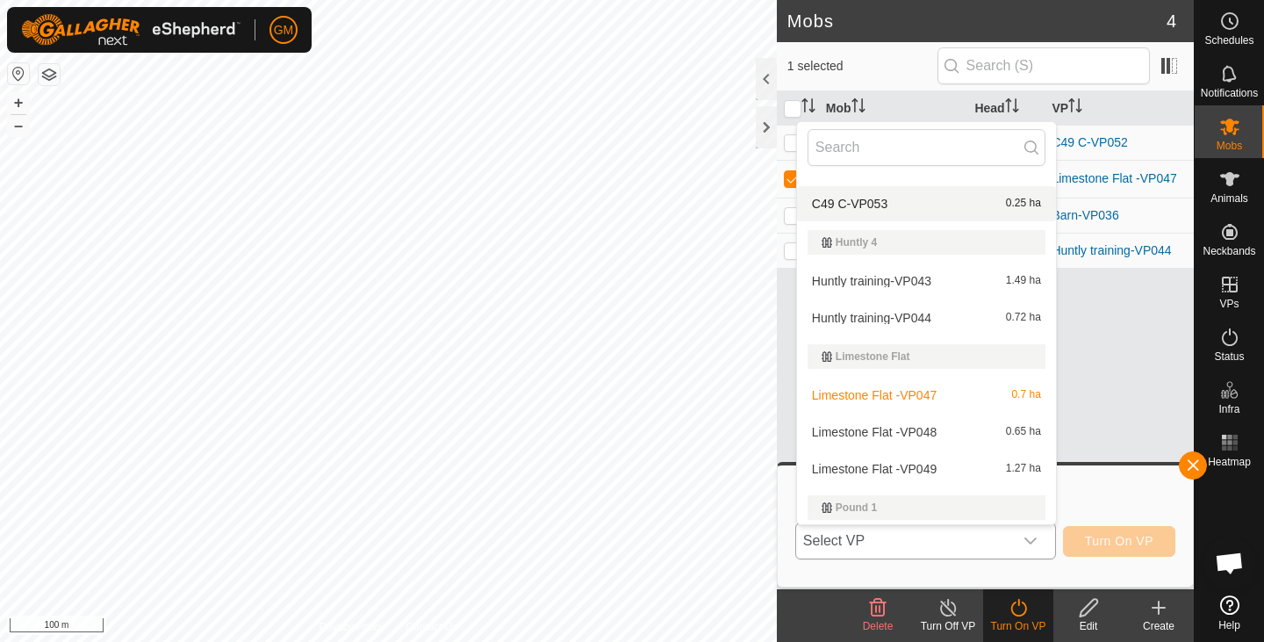
scroll to position [366, 0]
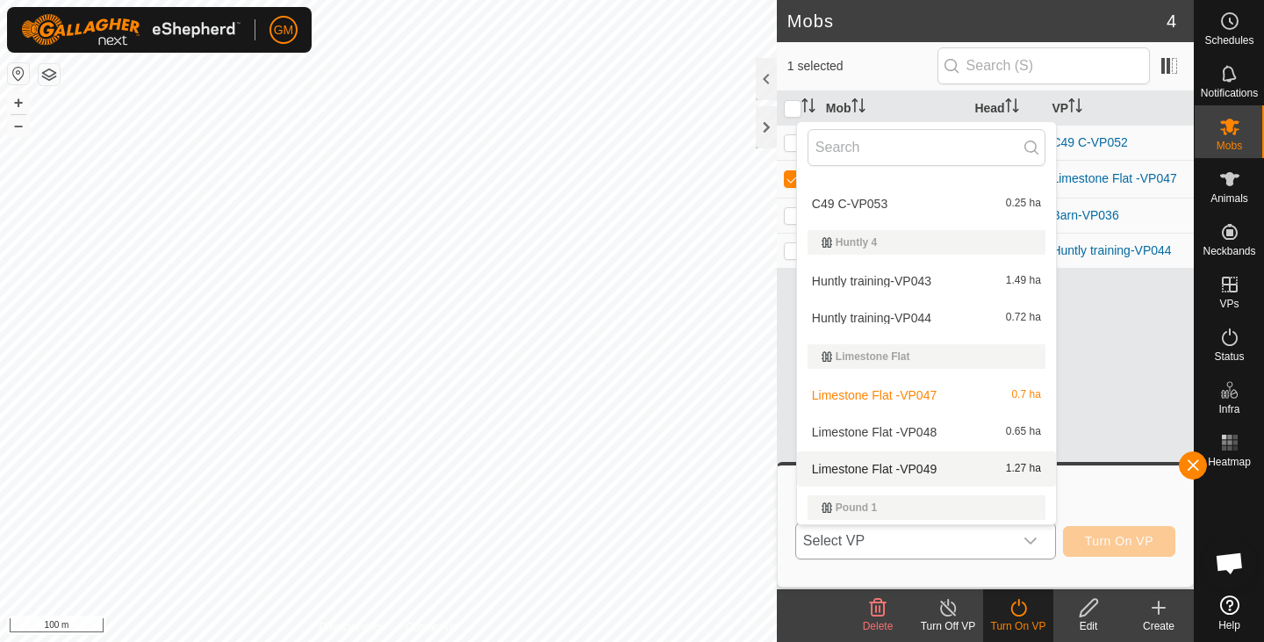
click at [912, 467] on li "Limestone Flat -VP049 1.27 ha" at bounding box center [926, 468] width 259 height 35
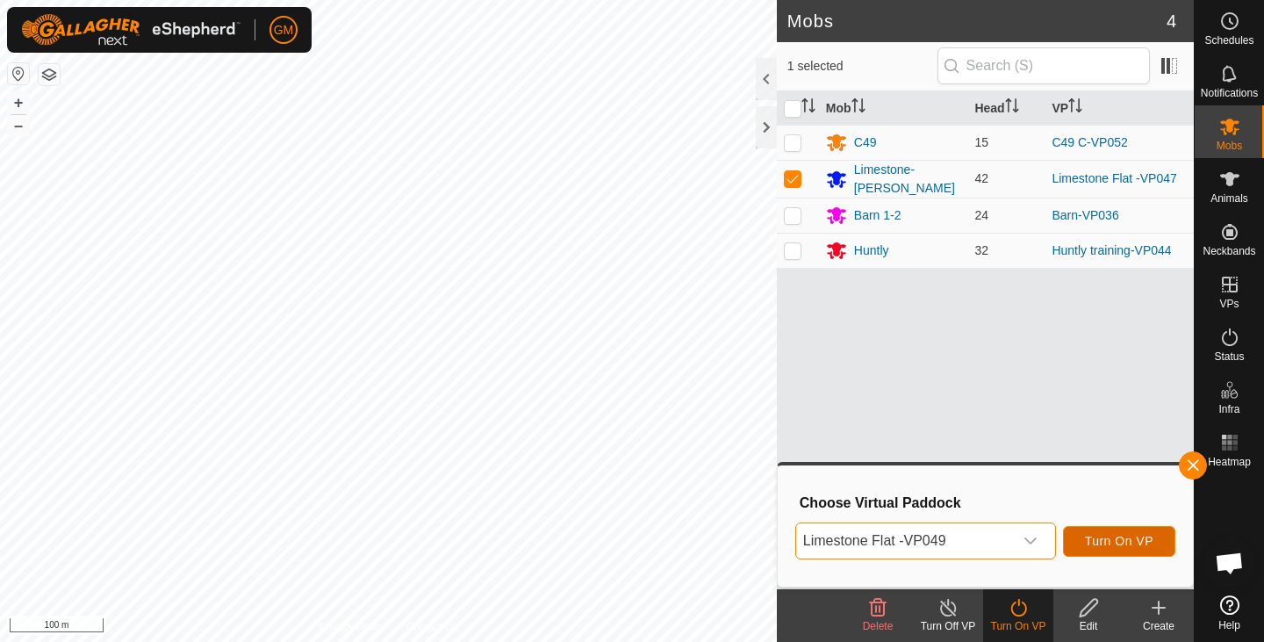
click at [1115, 541] on span "Turn On VP" at bounding box center [1119, 541] width 68 height 14
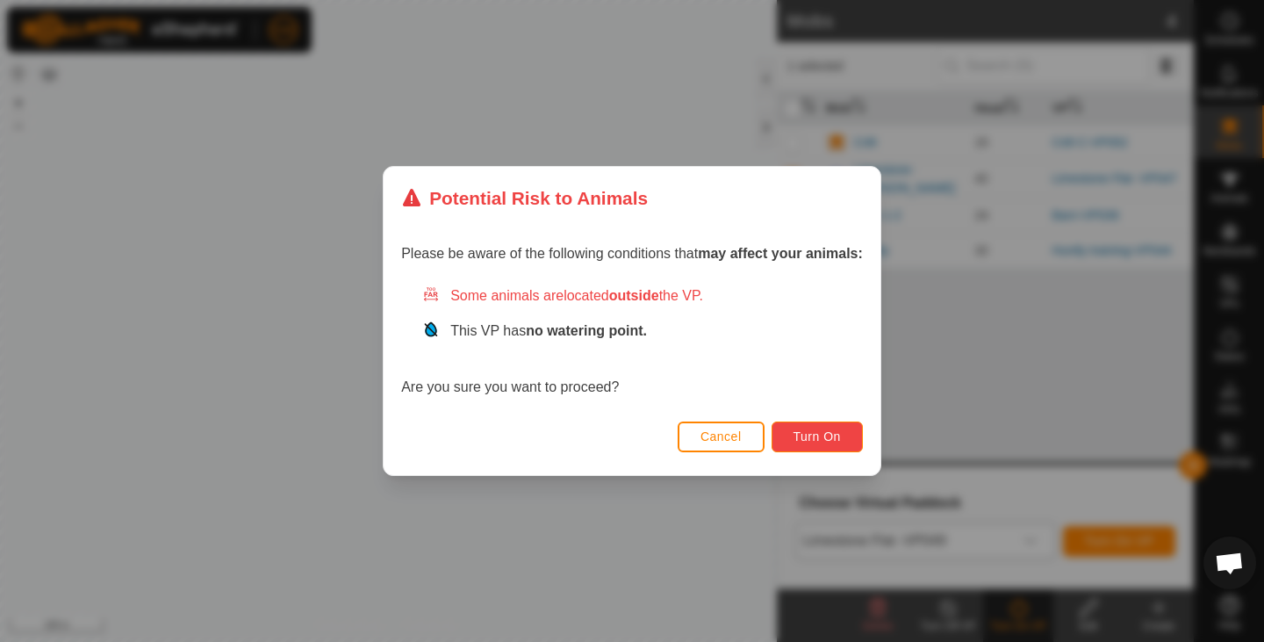
click at [829, 438] on span "Turn On" at bounding box center [816, 436] width 47 height 14
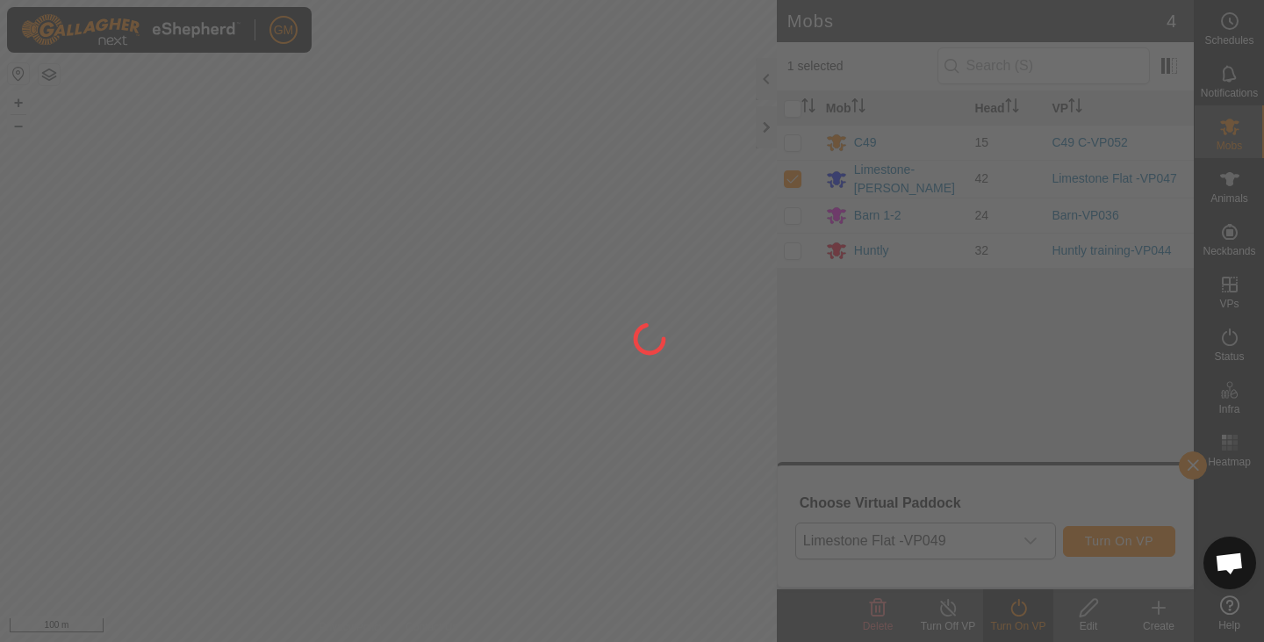
click at [829, 438] on div at bounding box center [632, 321] width 1264 height 642
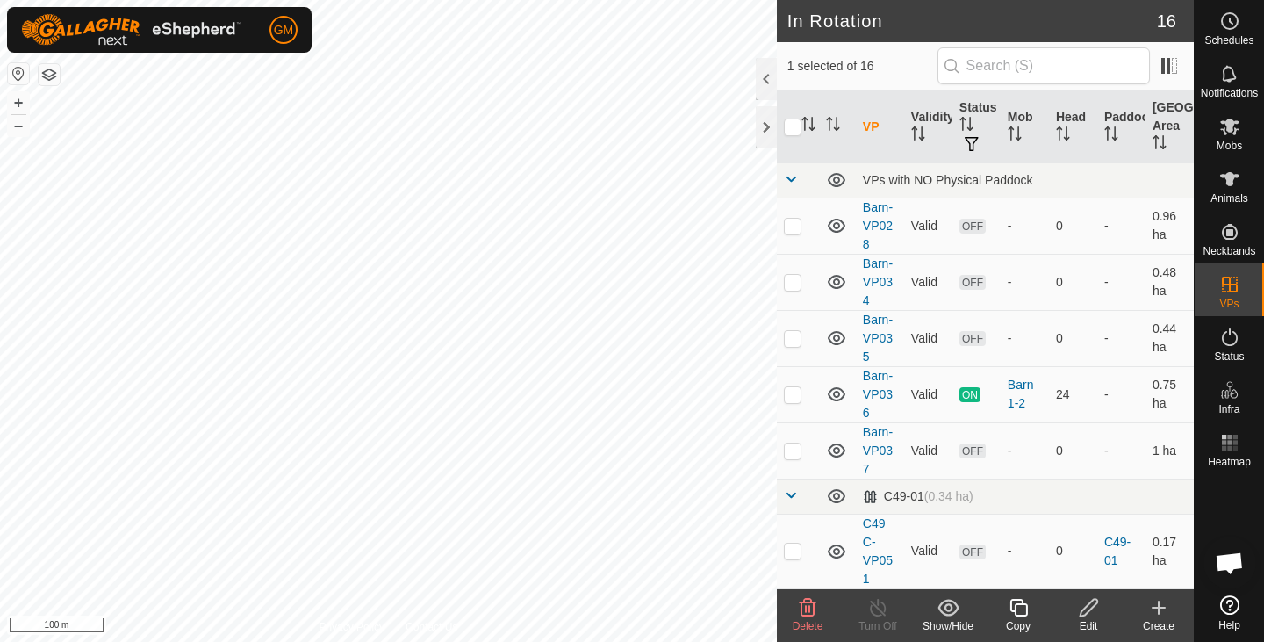
click at [807, 612] on icon at bounding box center [807, 607] width 21 height 21
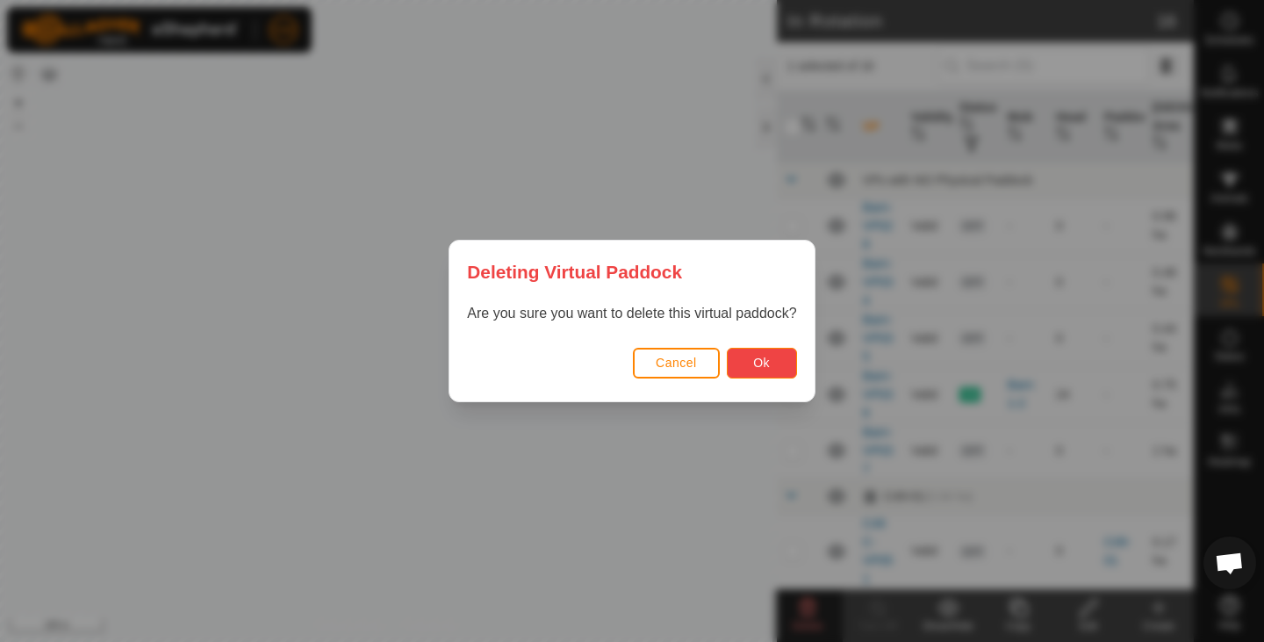
click at [757, 365] on span "Ok" at bounding box center [761, 362] width 17 height 14
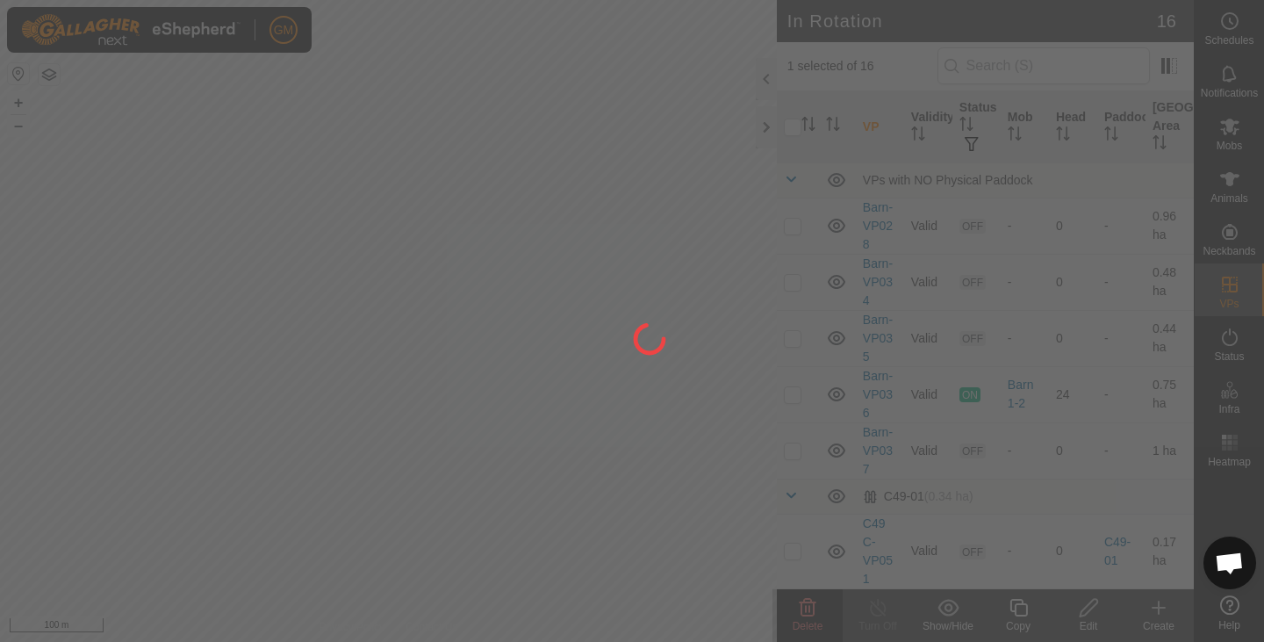
checkbox input "false"
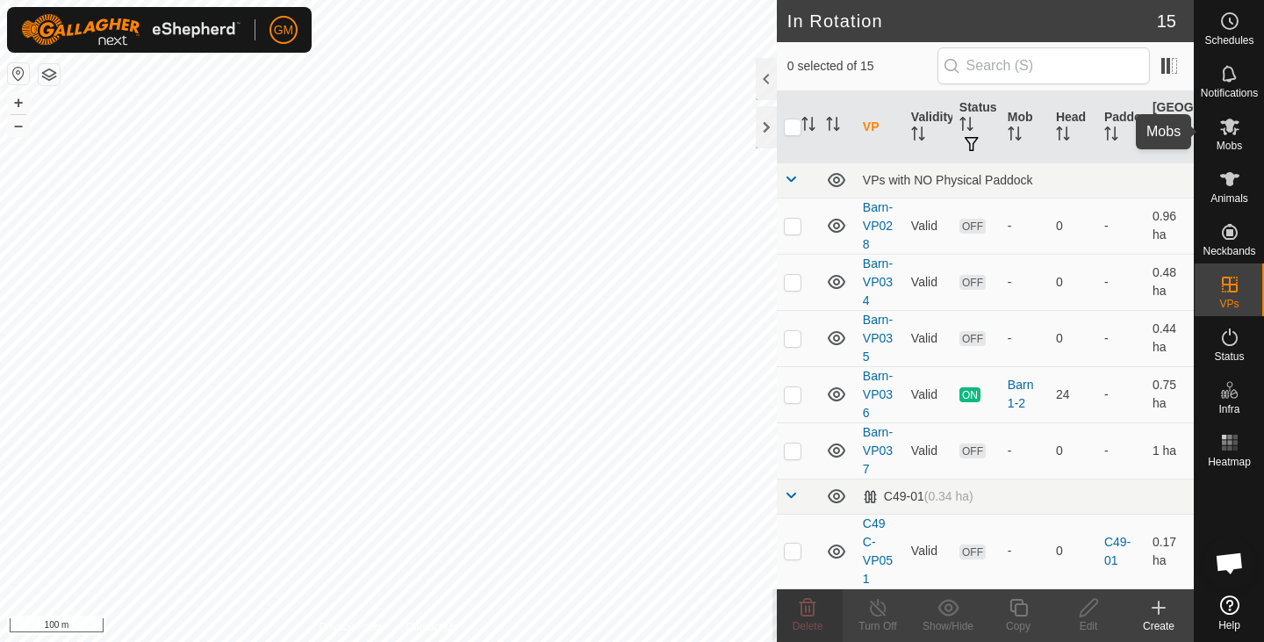
click at [1232, 119] on icon at bounding box center [1229, 126] width 21 height 21
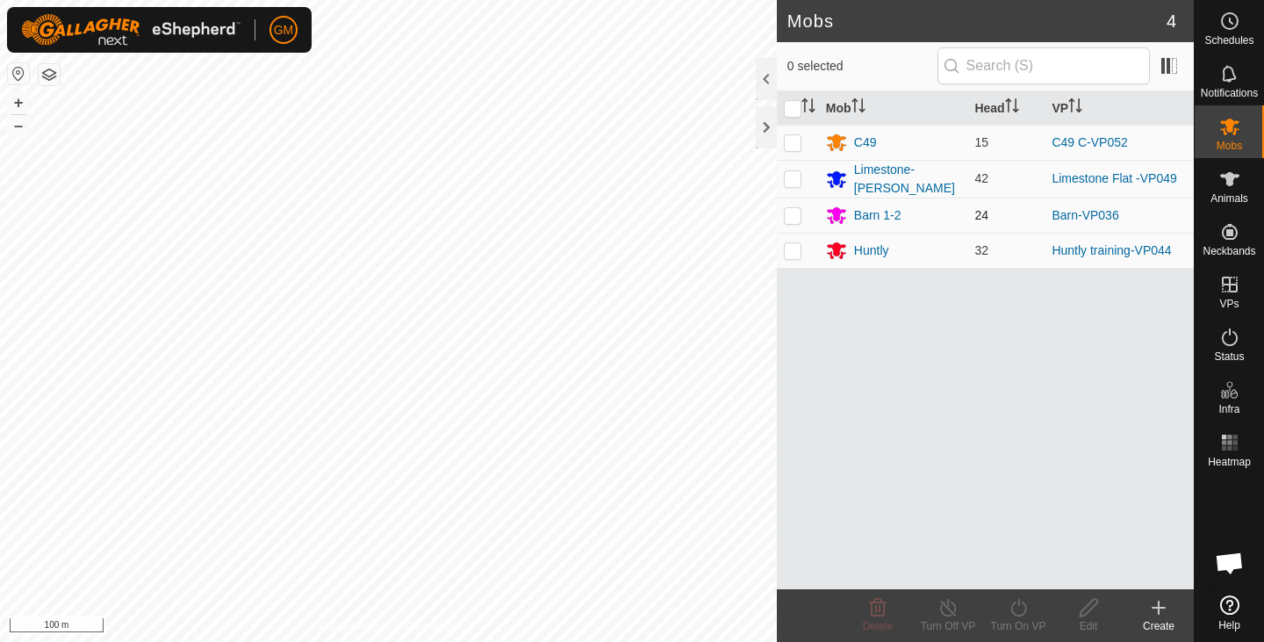
click at [793, 212] on p-checkbox at bounding box center [793, 215] width 18 height 14
checkbox input "true"
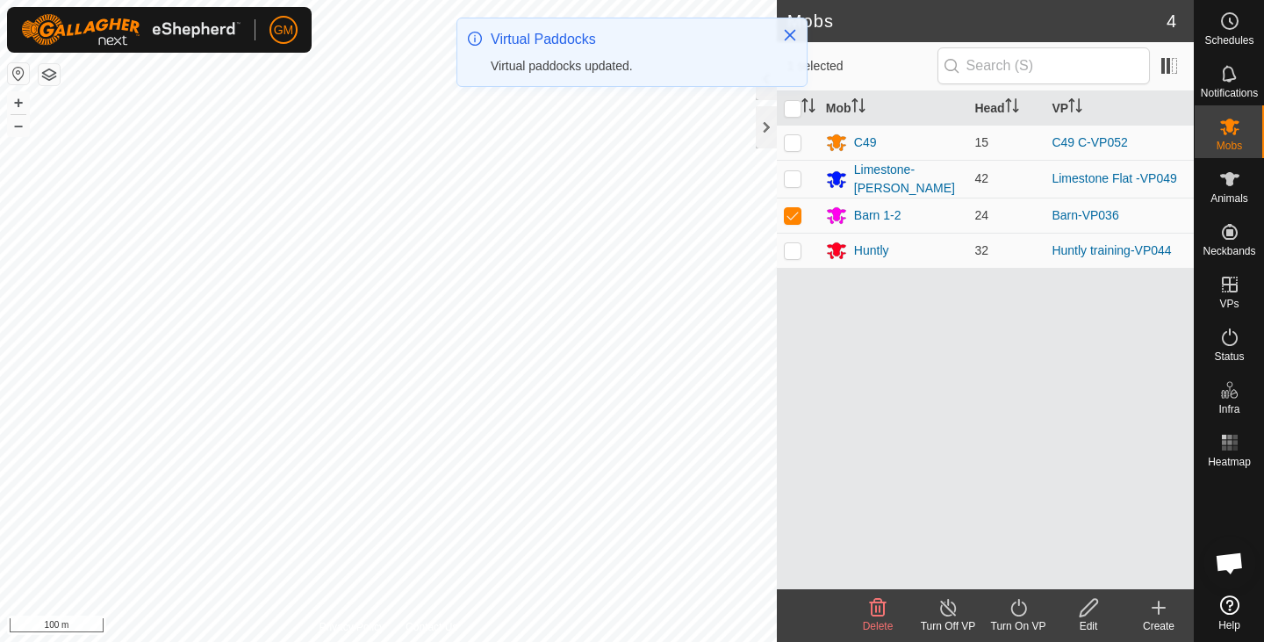
click at [1022, 603] on icon at bounding box center [1018, 608] width 16 height 18
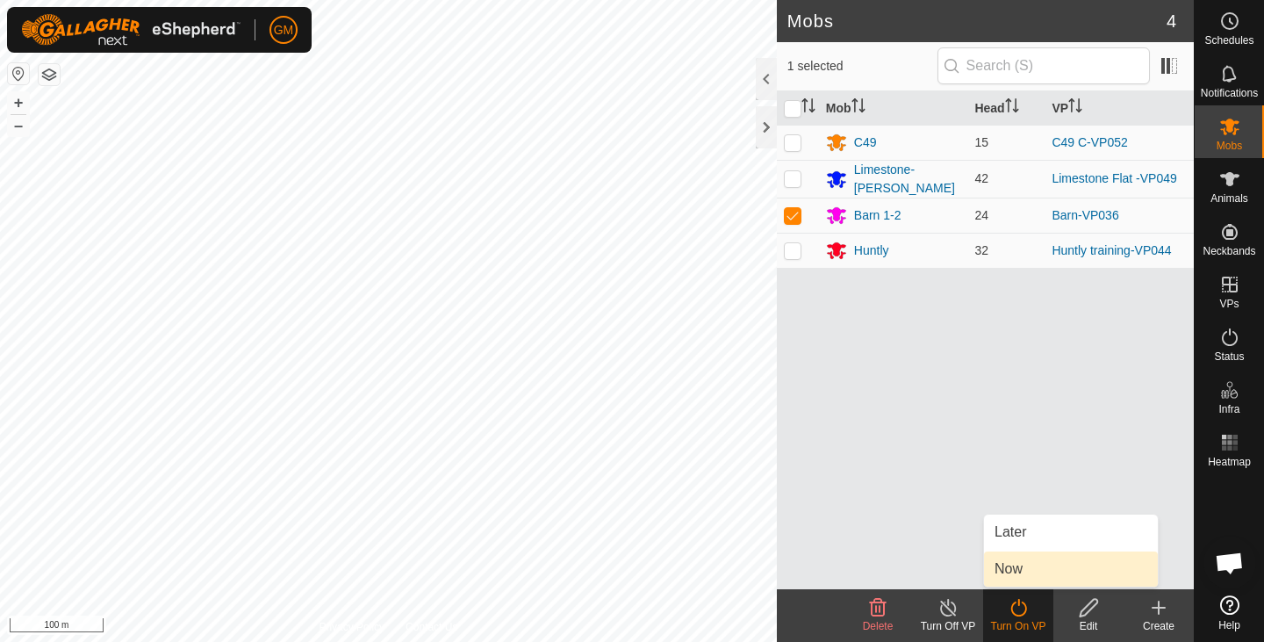
click at [1012, 567] on link "Now" at bounding box center [1071, 568] width 174 height 35
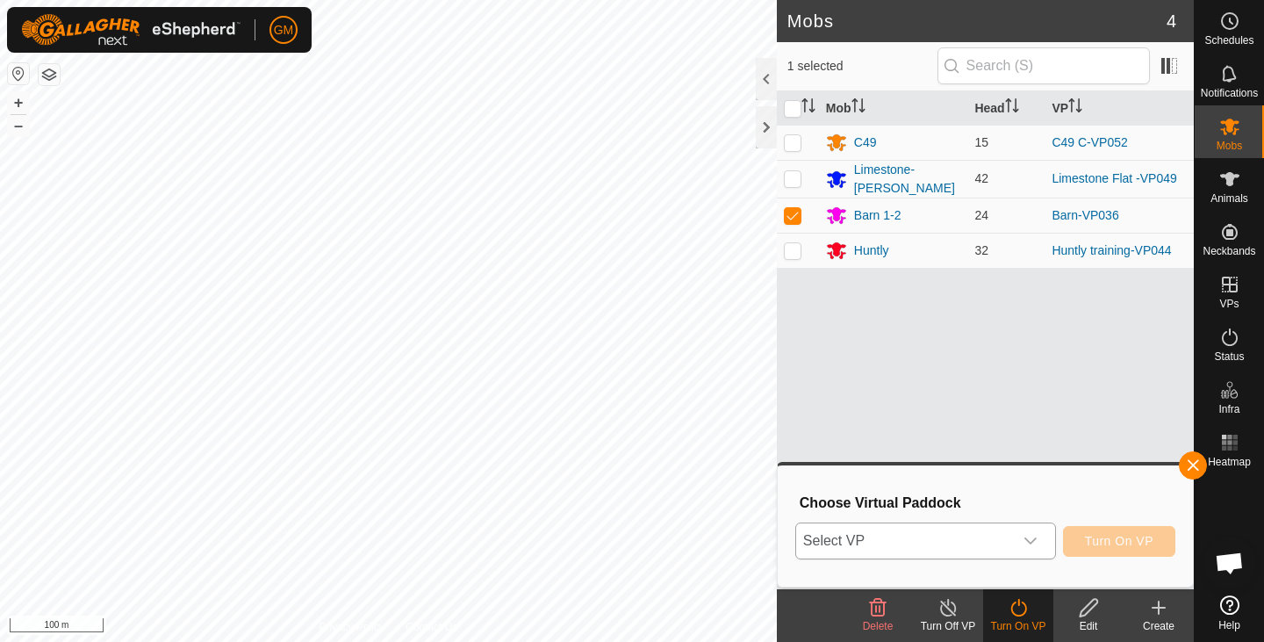
click at [1030, 542] on icon "dropdown trigger" at bounding box center [1030, 540] width 12 height 7
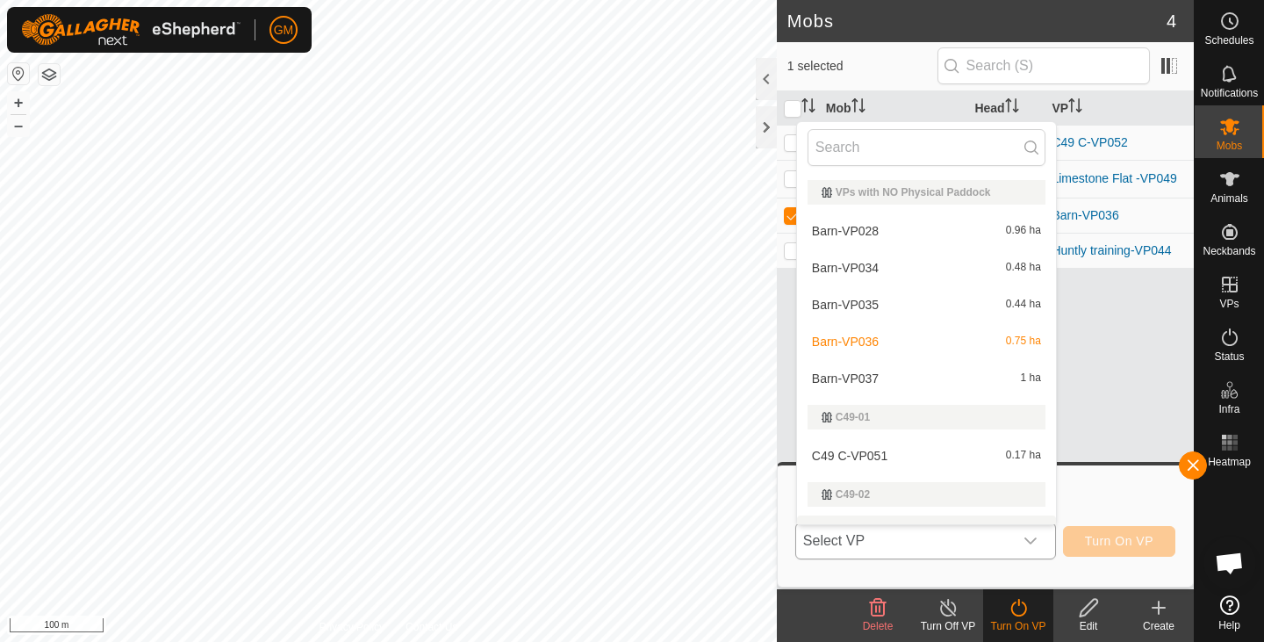
scroll to position [26, 0]
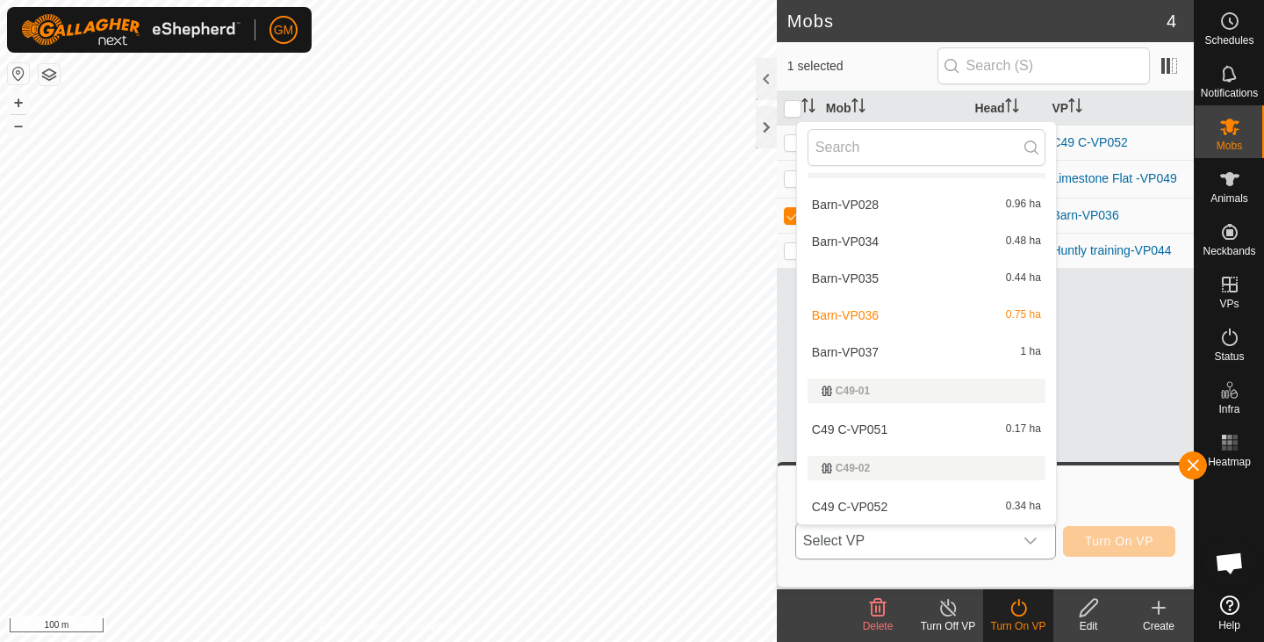
click at [880, 349] on li "Barn-VP037 1 ha" at bounding box center [926, 351] width 259 height 35
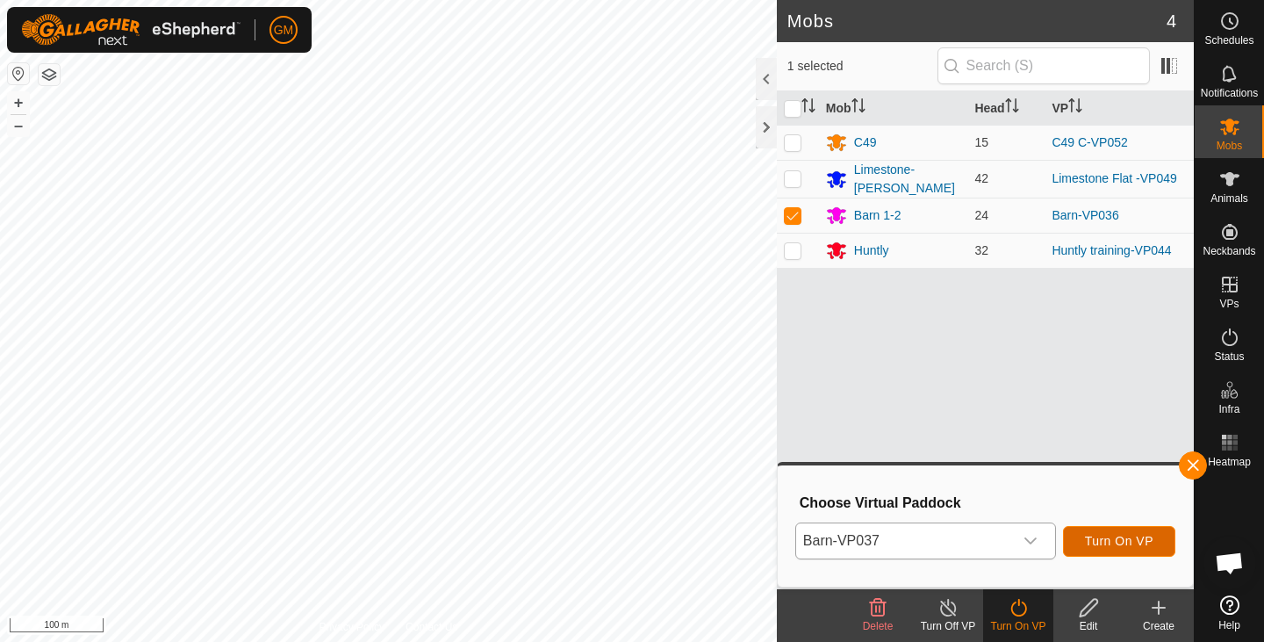
click at [1105, 532] on button "Turn On VP" at bounding box center [1119, 541] width 112 height 31
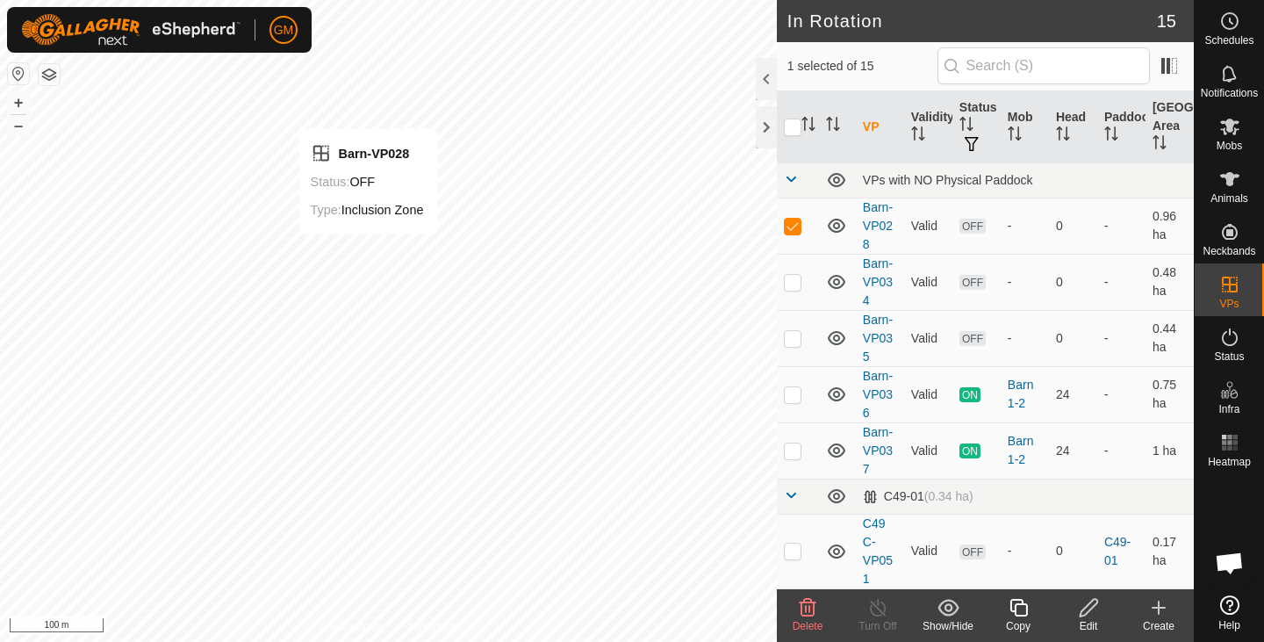
checkbox input "false"
click at [812, 611] on icon at bounding box center [807, 607] width 21 height 21
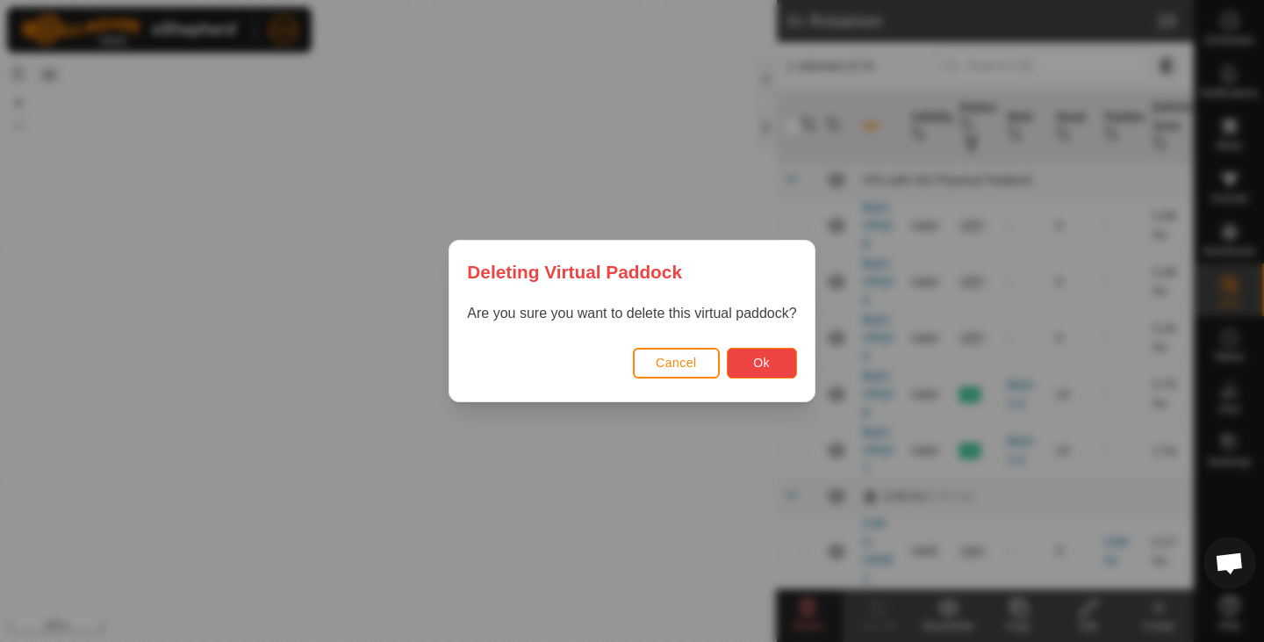
click at [761, 362] on span "Ok" at bounding box center [761, 362] width 17 height 14
checkbox input "false"
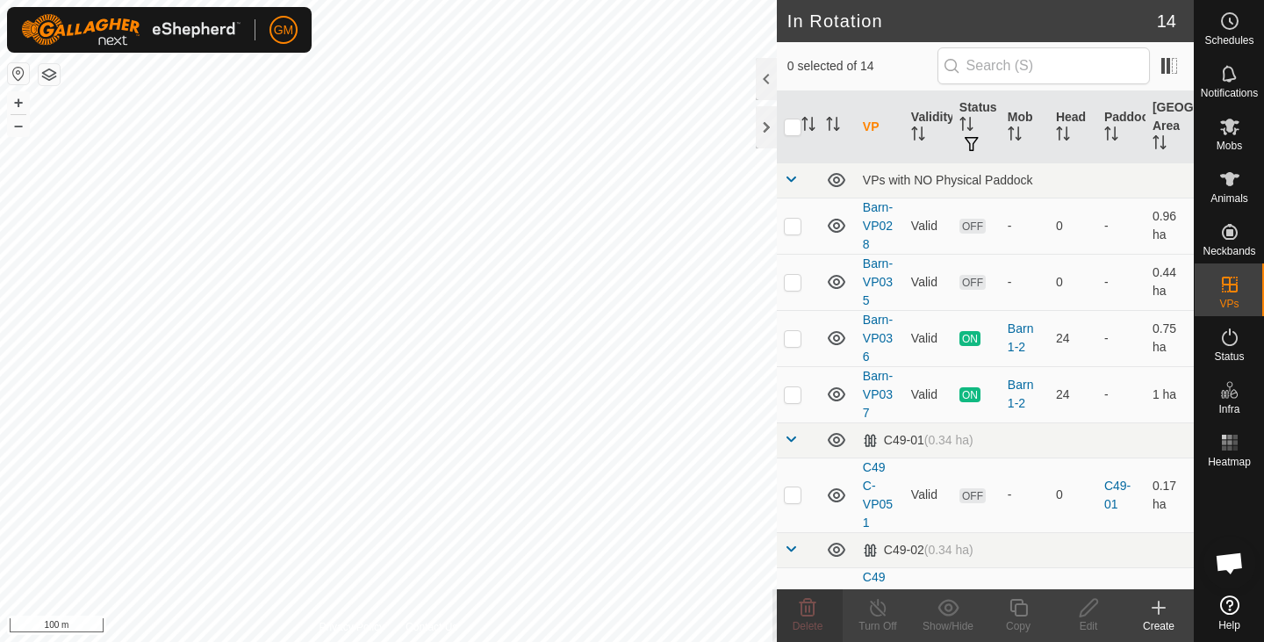
checkbox input "true"
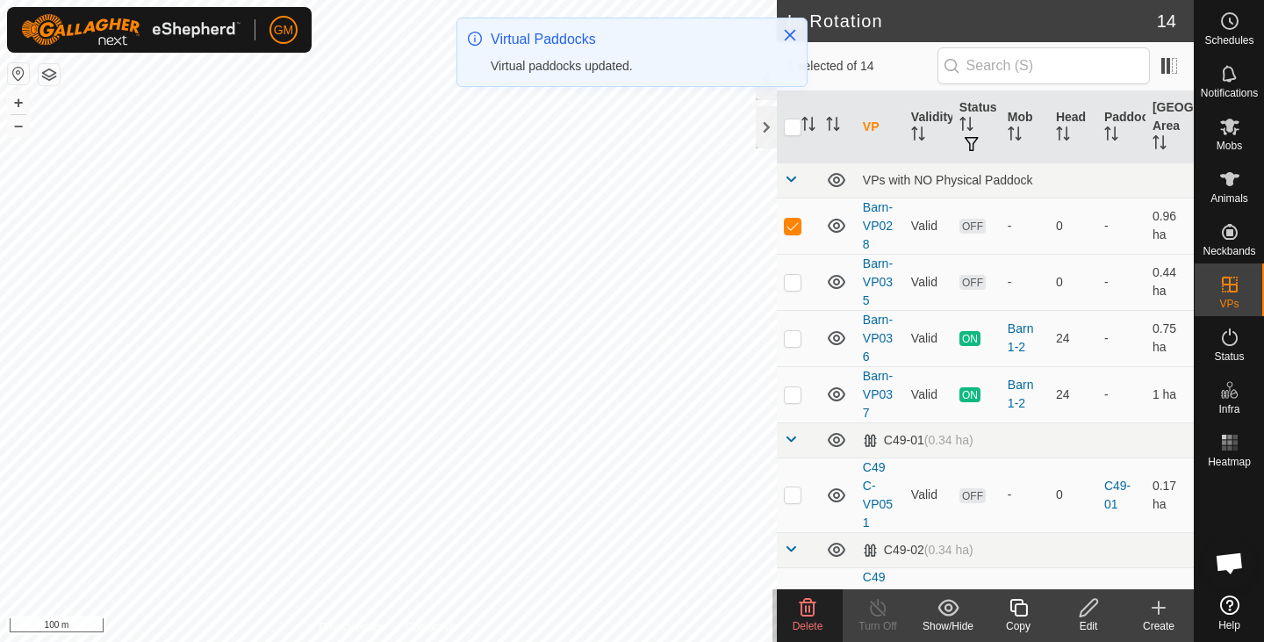
click at [806, 607] on icon at bounding box center [808, 608] width 17 height 18
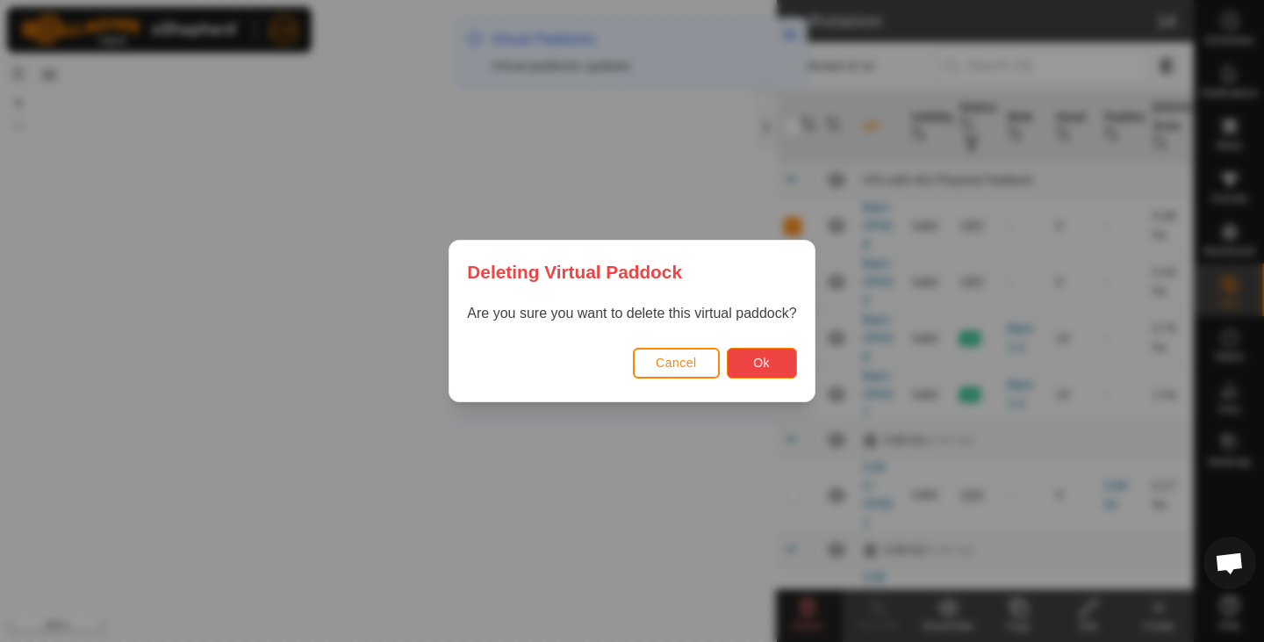
click at [754, 356] on span "Ok" at bounding box center [761, 362] width 17 height 14
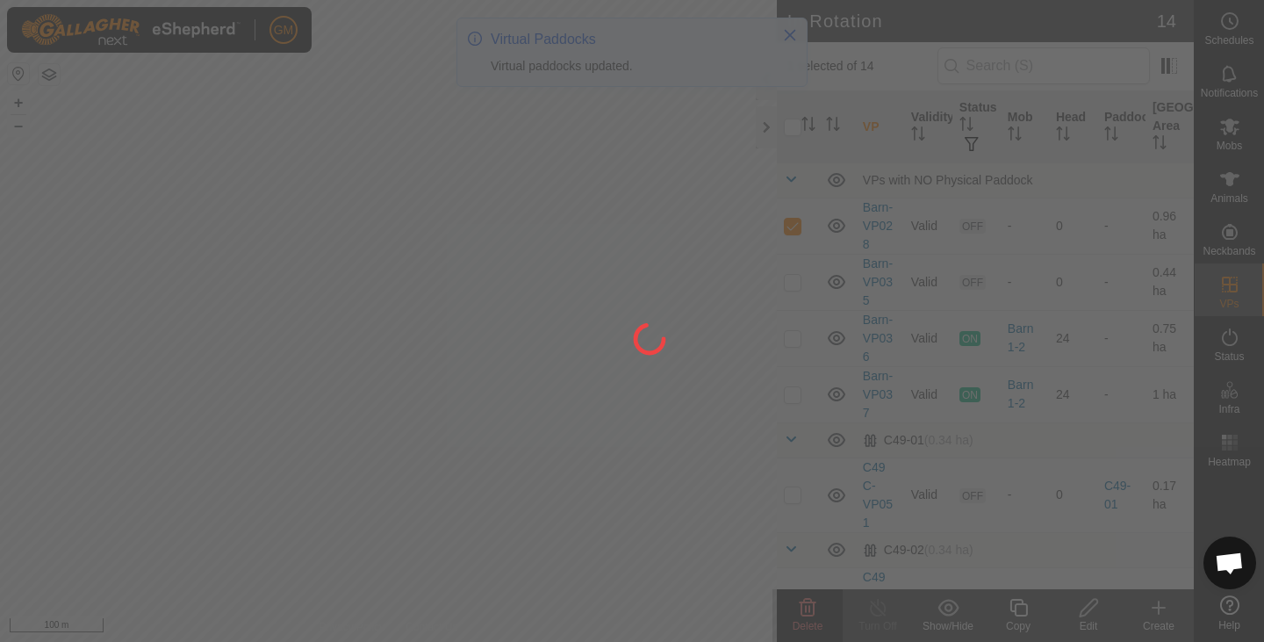
checkbox input "false"
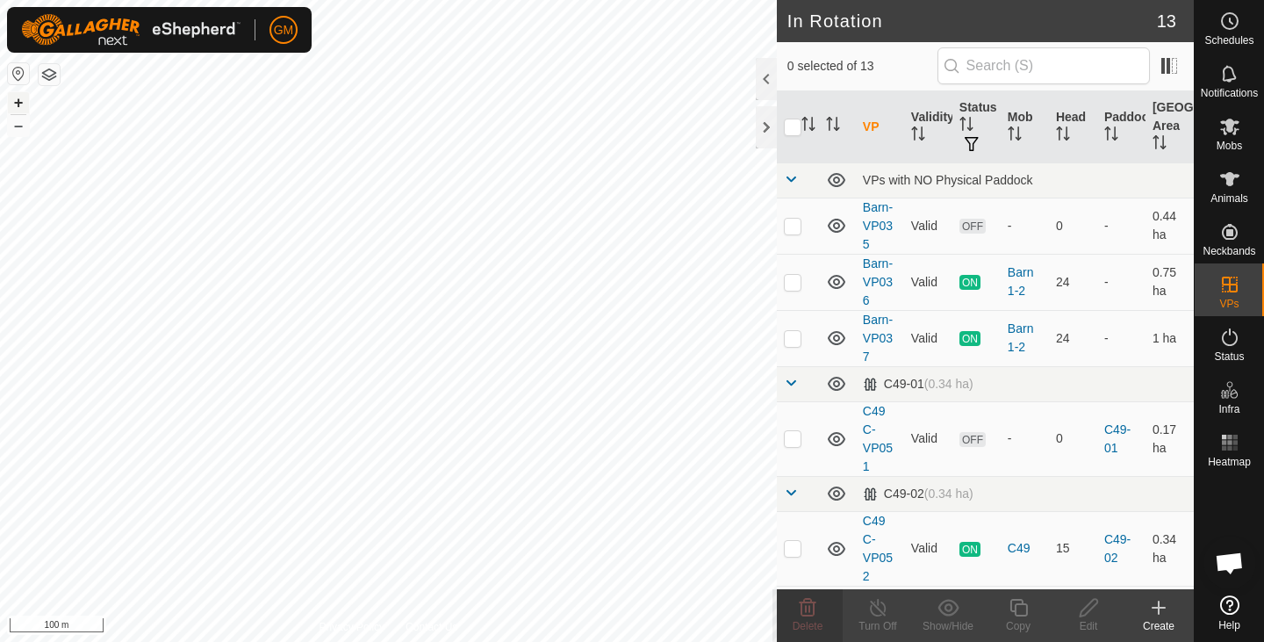
click at [17, 107] on button "+" at bounding box center [18, 102] width 21 height 21
click at [1224, 139] on es-mob-svg-icon at bounding box center [1230, 126] width 32 height 28
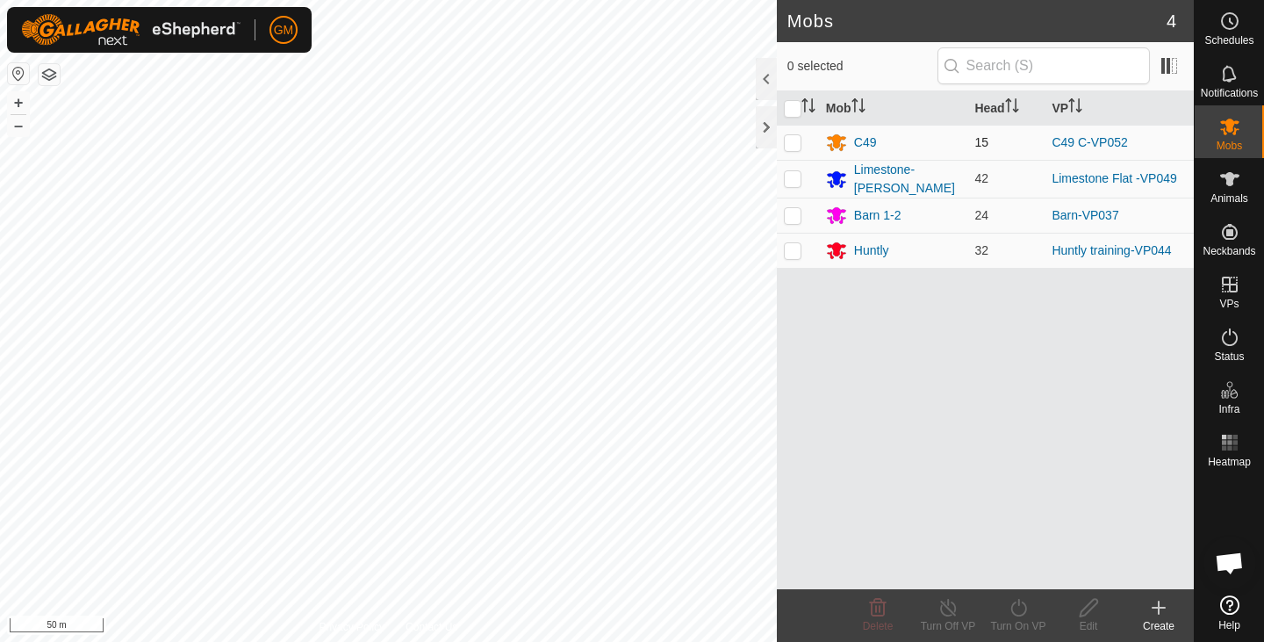
click at [791, 149] on td at bounding box center [798, 142] width 42 height 35
checkbox input "true"
click at [1016, 604] on icon at bounding box center [1019, 607] width 22 height 21
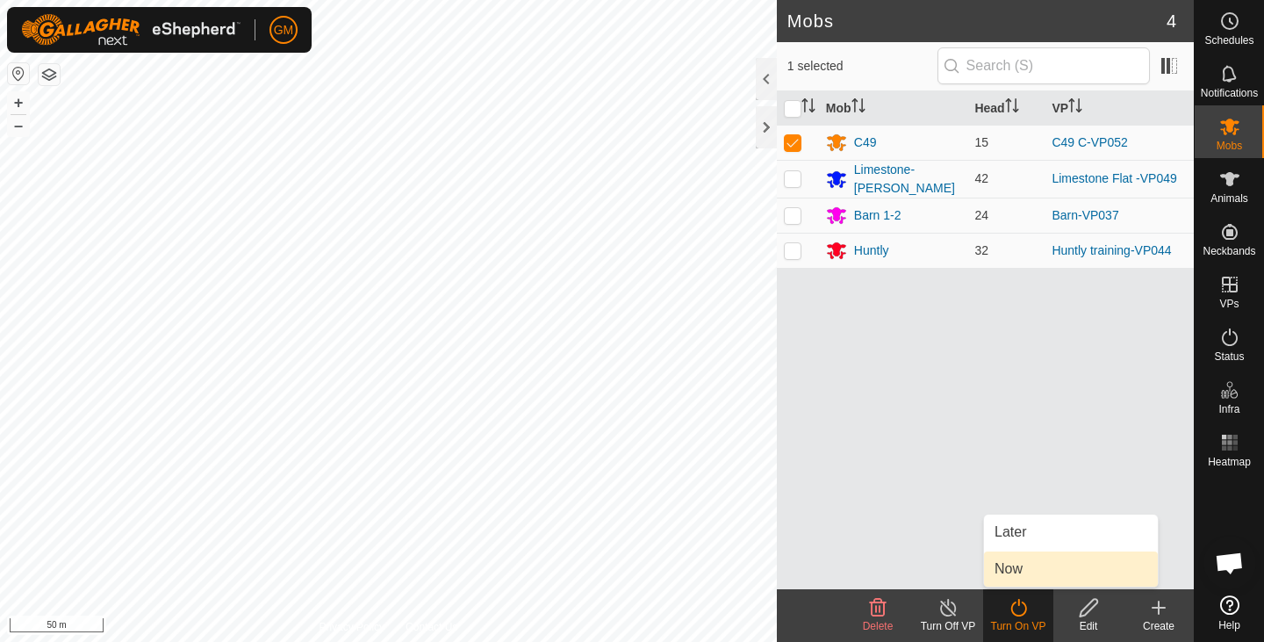
click at [1015, 562] on link "Now" at bounding box center [1071, 568] width 174 height 35
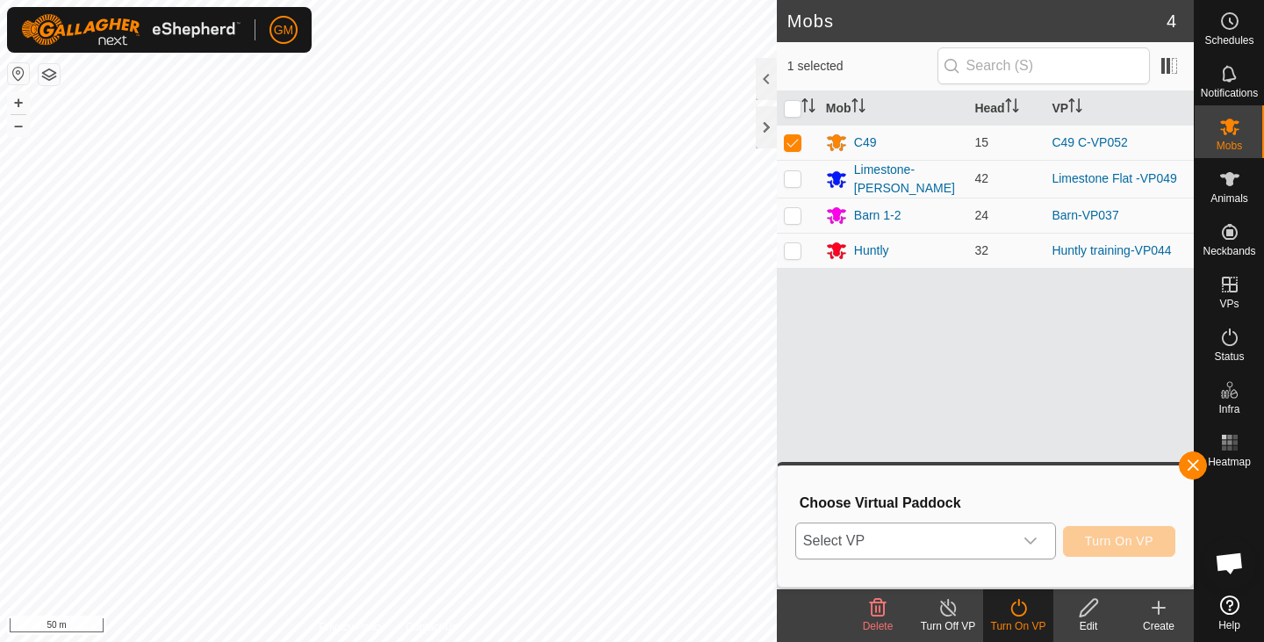
click at [1030, 536] on icon "dropdown trigger" at bounding box center [1030, 541] width 14 height 14
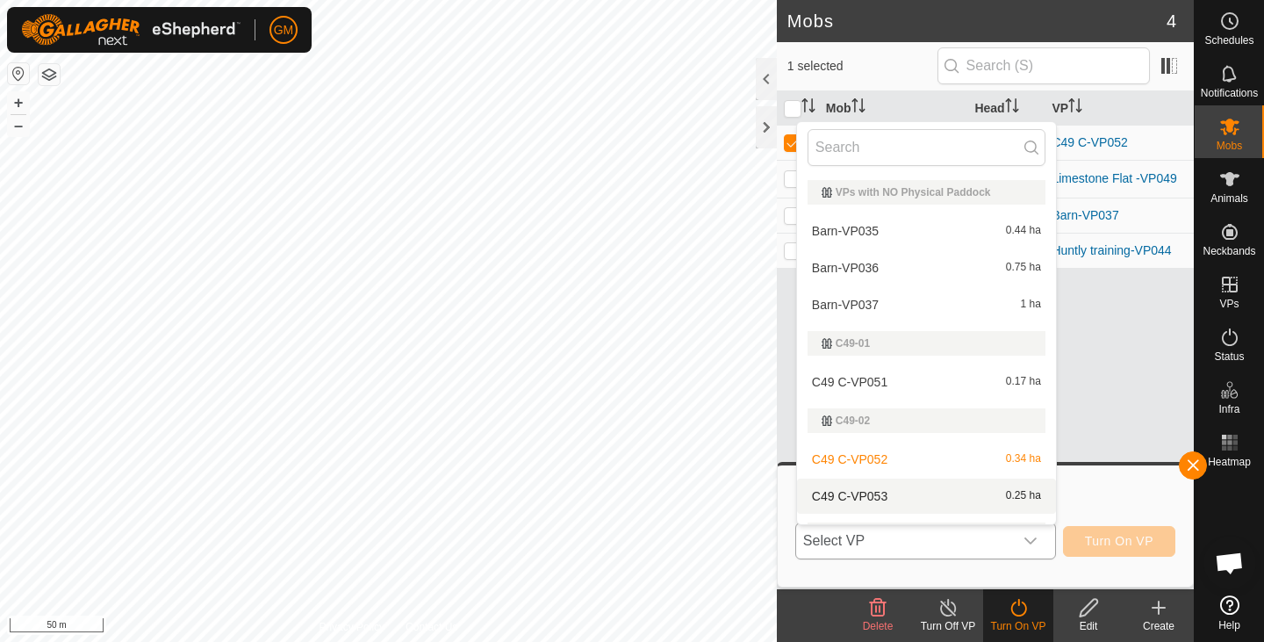
click at [946, 489] on li "C49 C-VP053 0.25 ha" at bounding box center [926, 495] width 259 height 35
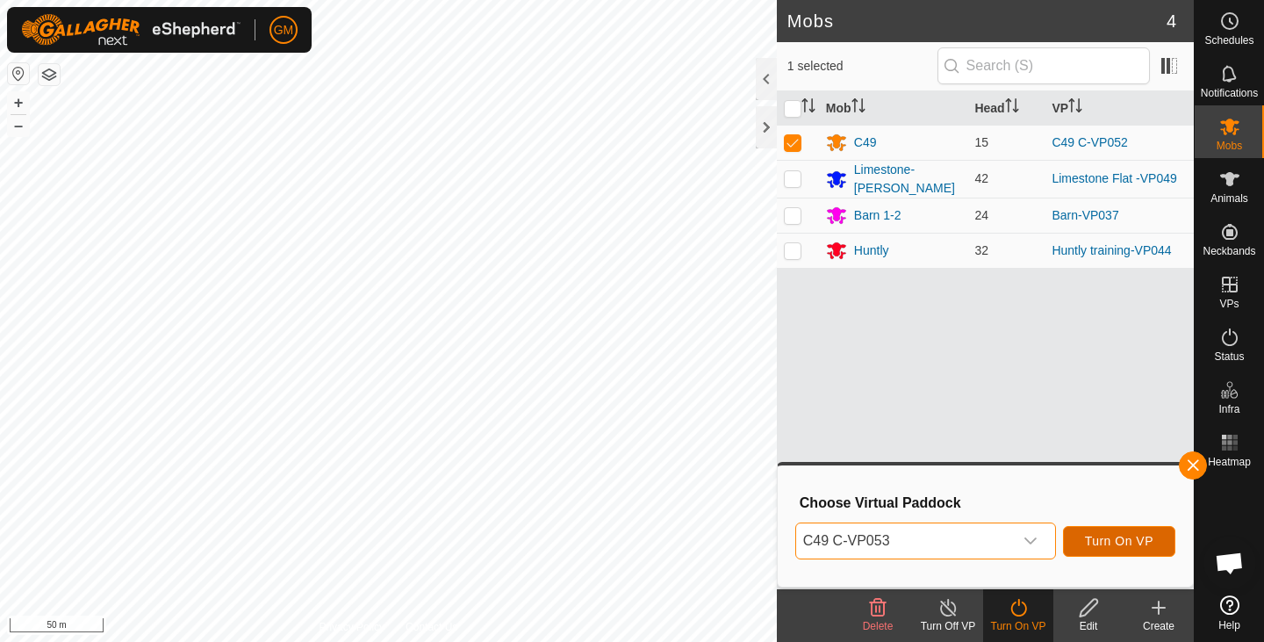
click at [1105, 535] on span "Turn On VP" at bounding box center [1119, 541] width 68 height 14
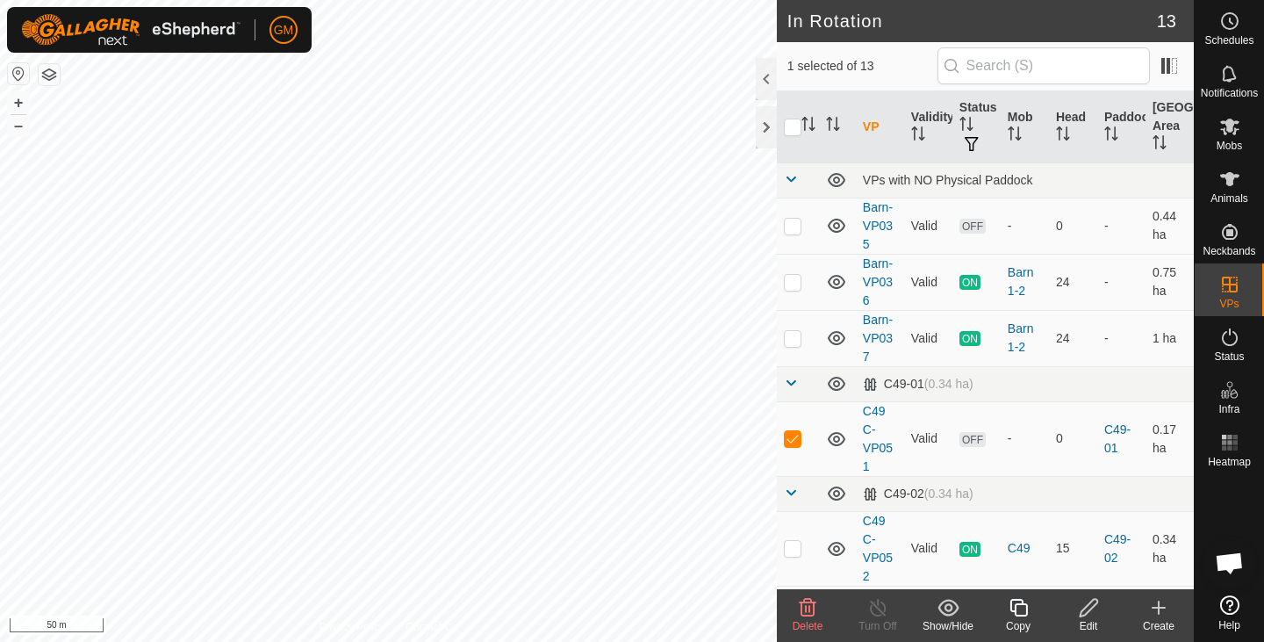
click at [805, 614] on icon at bounding box center [808, 608] width 17 height 18
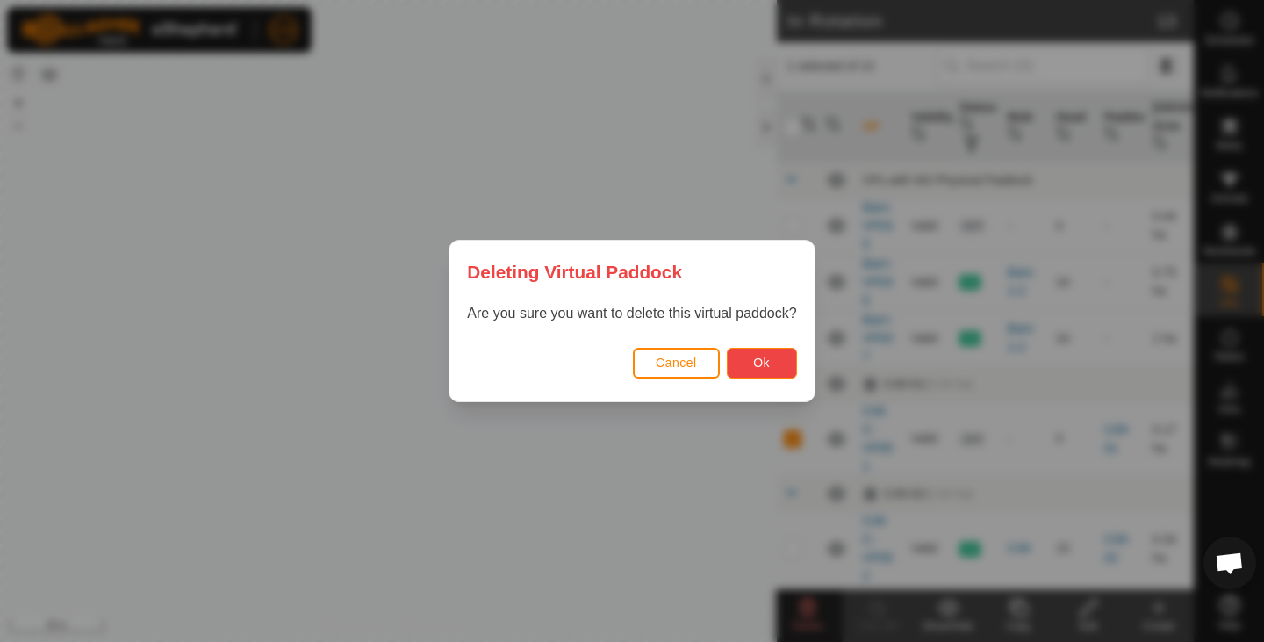
click at [758, 362] on span "Ok" at bounding box center [761, 362] width 17 height 14
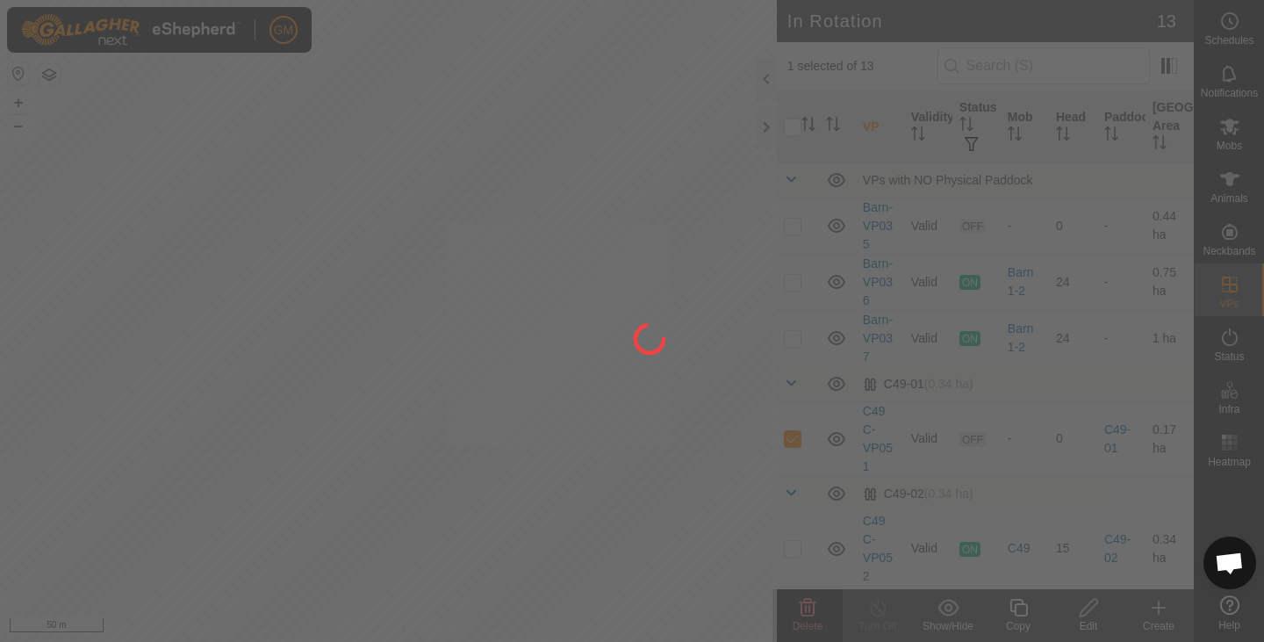
checkbox input "false"
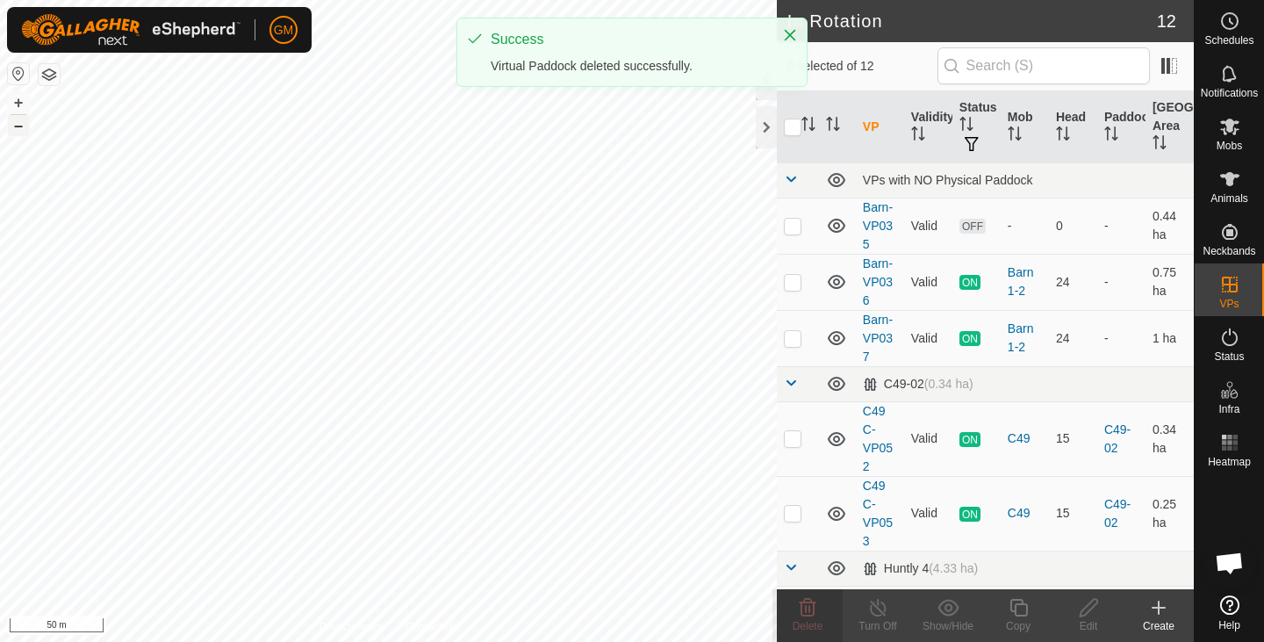
click at [18, 132] on button "–" at bounding box center [18, 125] width 21 height 21
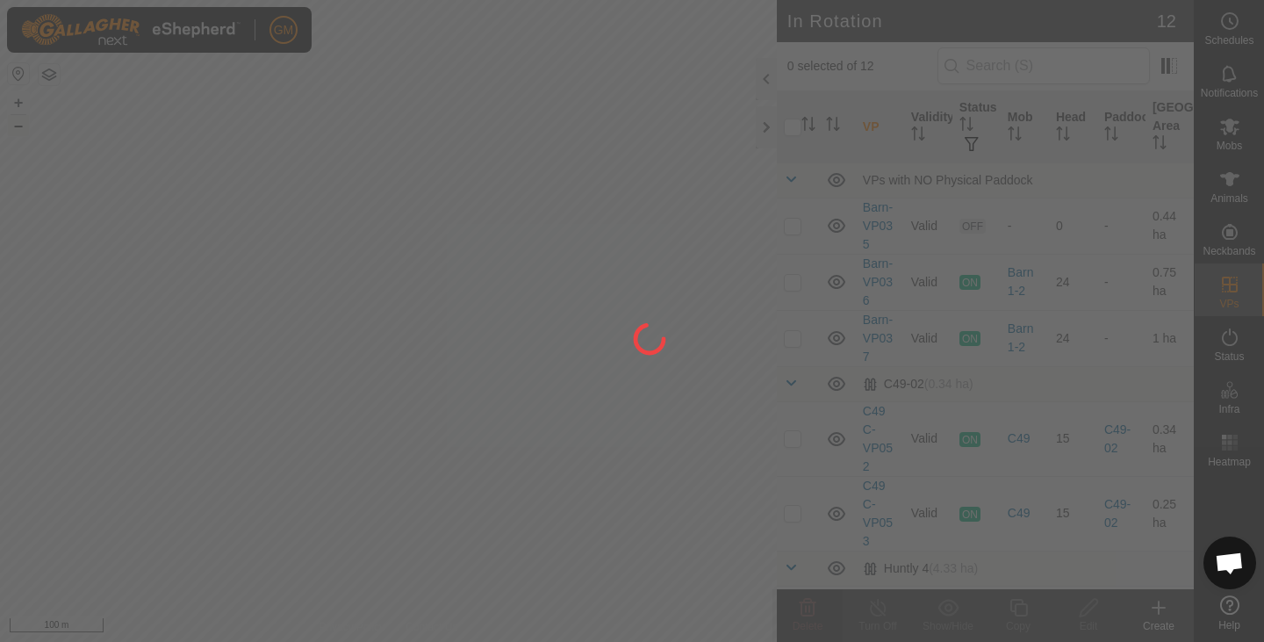
click at [19, 127] on div at bounding box center [632, 321] width 1264 height 642
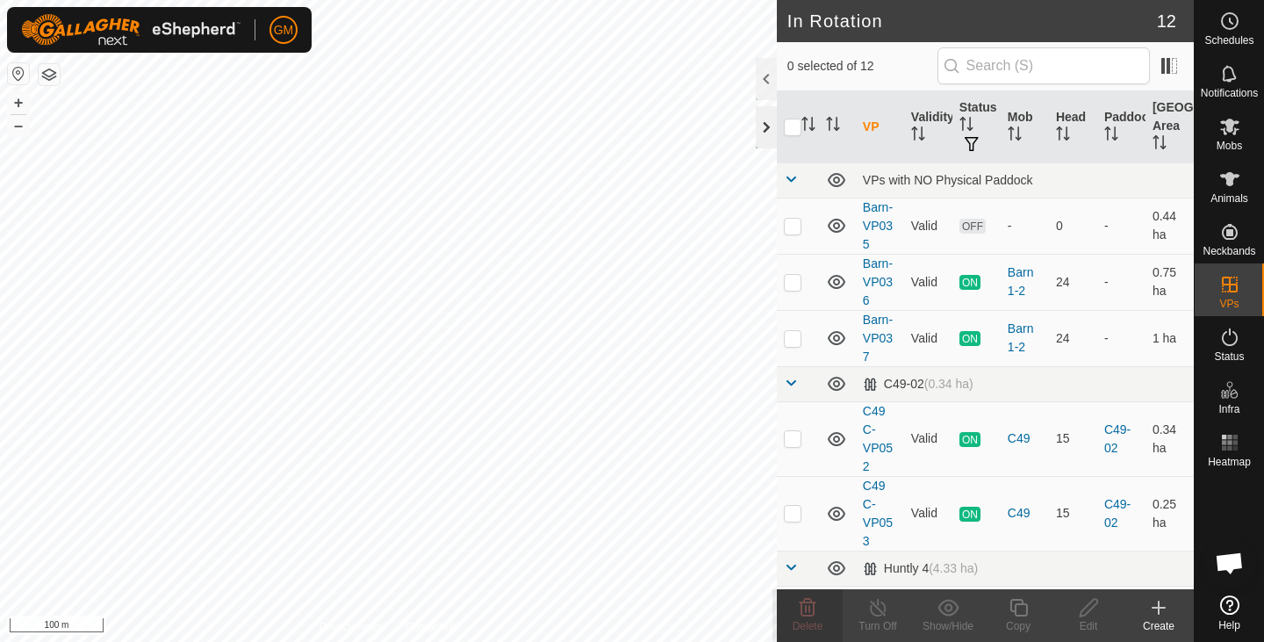
click at [765, 128] on div at bounding box center [766, 127] width 21 height 42
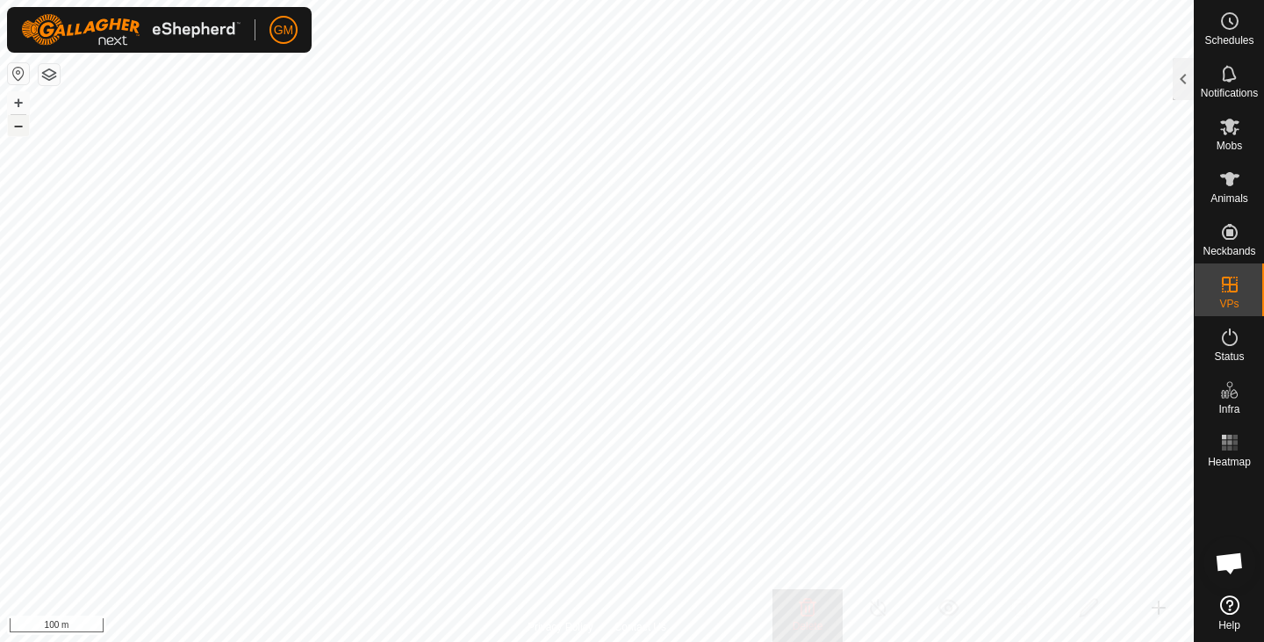
click at [18, 124] on button "–" at bounding box center [18, 125] width 21 height 21
click at [22, 98] on button "+" at bounding box center [18, 102] width 21 height 21
click at [19, 98] on button "+" at bounding box center [18, 102] width 21 height 21
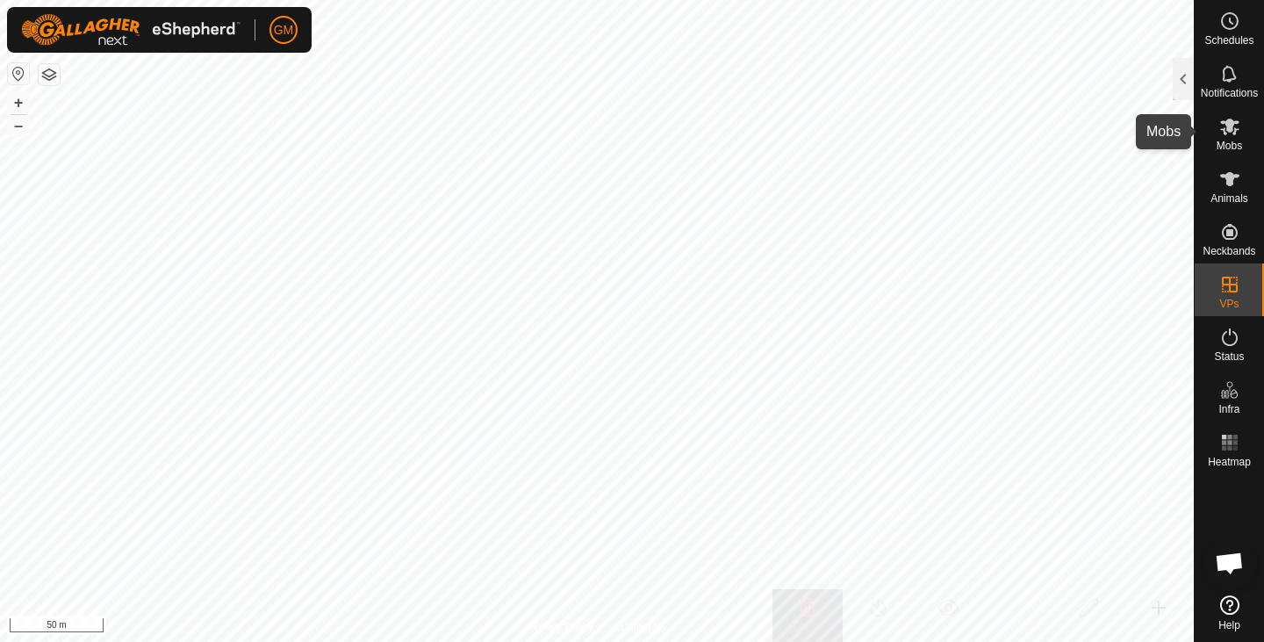
click at [1227, 130] on icon at bounding box center [1229, 126] width 19 height 17
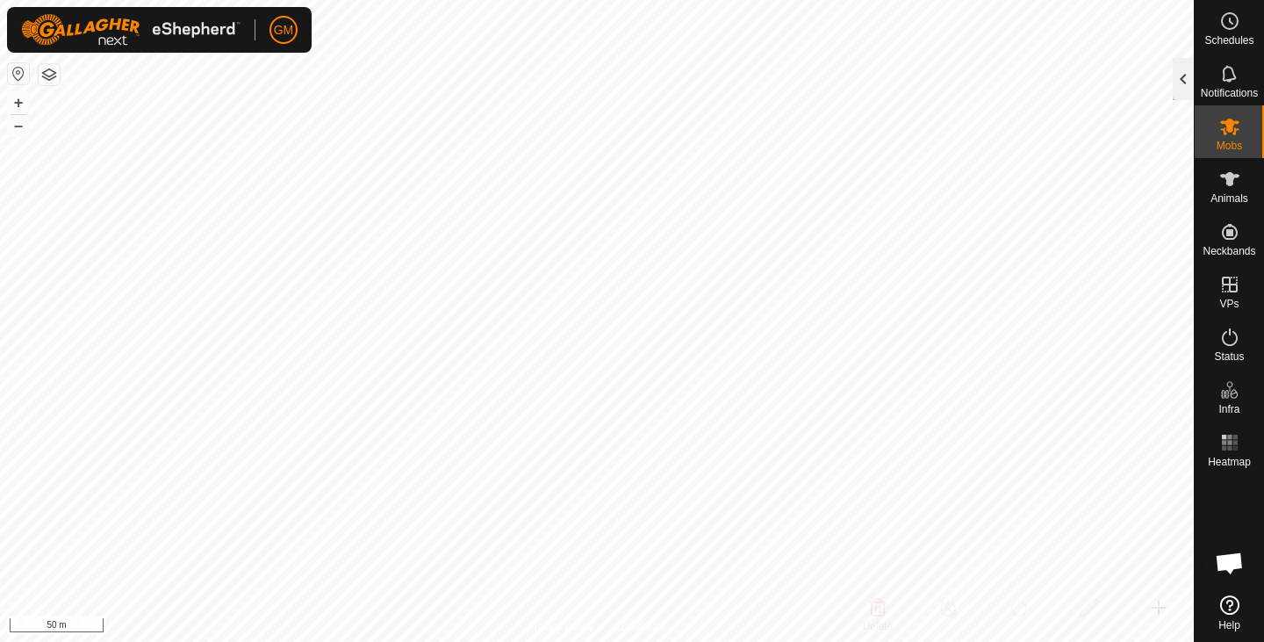
click at [1181, 89] on div at bounding box center [1183, 79] width 21 height 42
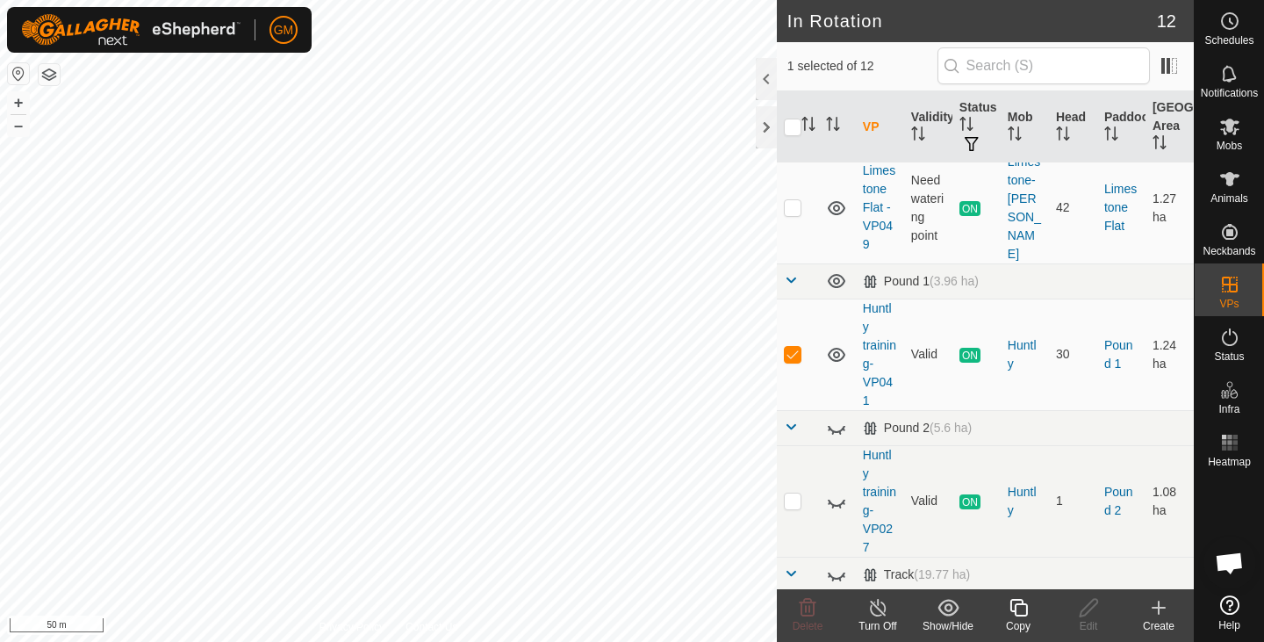
scroll to position [816, 0]
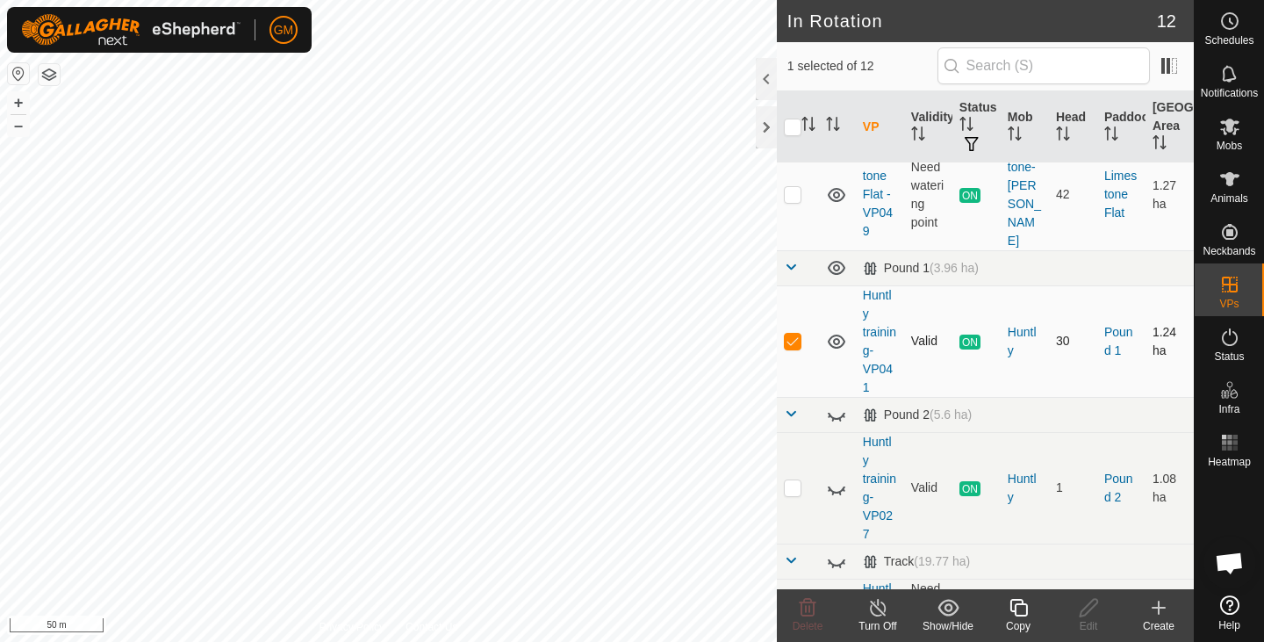
click at [795, 334] on p-checkbox at bounding box center [793, 341] width 18 height 14
checkbox input "false"
click at [1224, 134] on icon at bounding box center [1229, 126] width 19 height 17
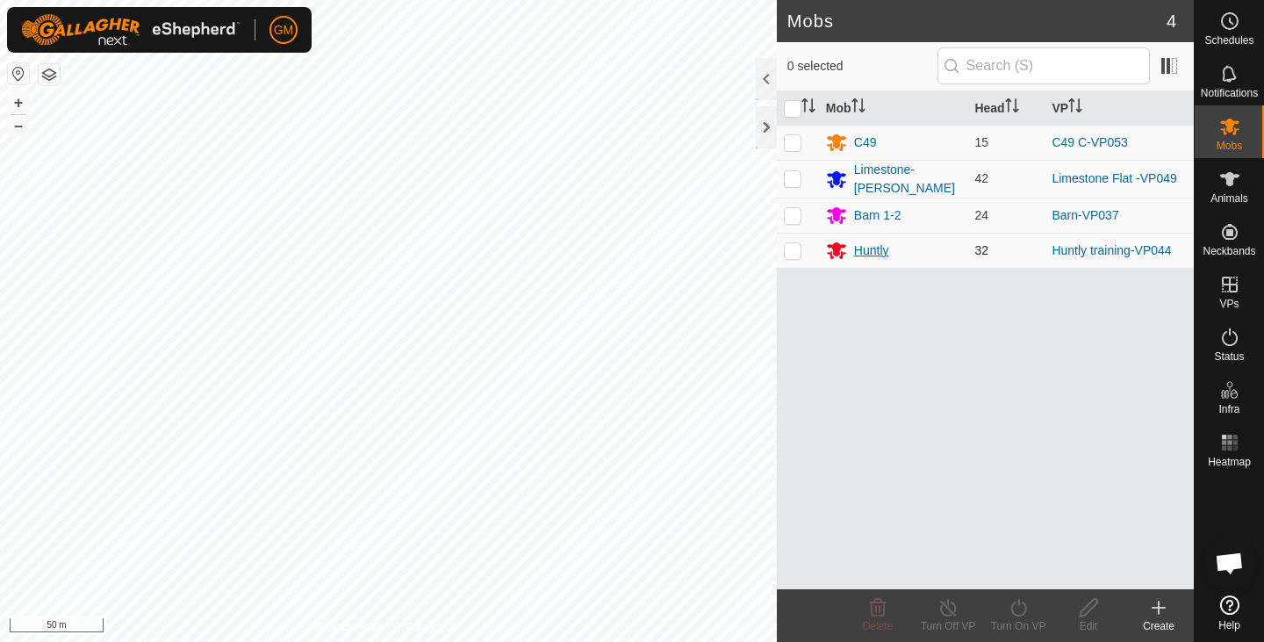
click at [876, 248] on div "Huntly" at bounding box center [871, 250] width 35 height 18
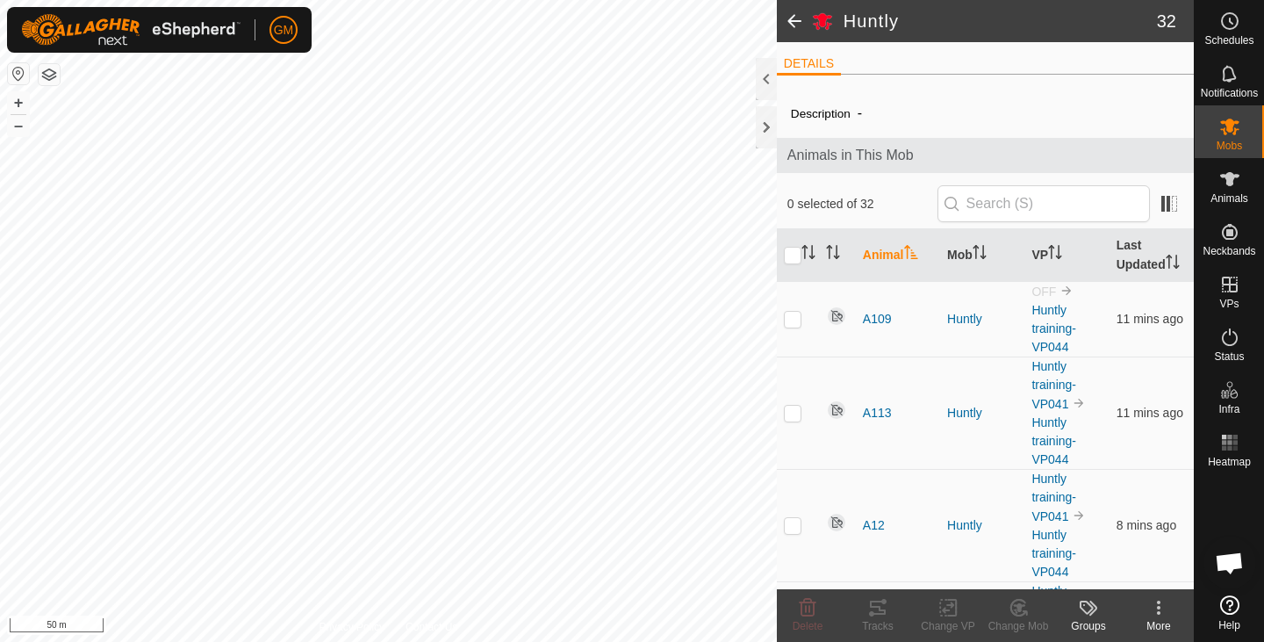
click at [1156, 607] on icon at bounding box center [1158, 607] width 21 height 21
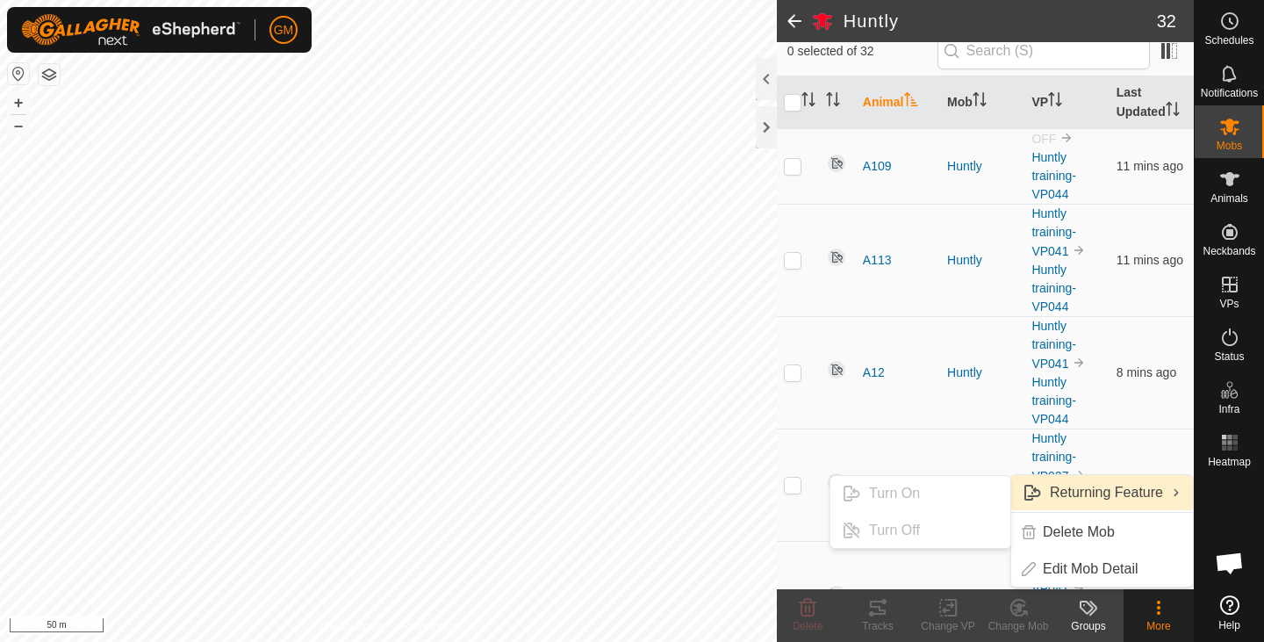
scroll to position [150, 0]
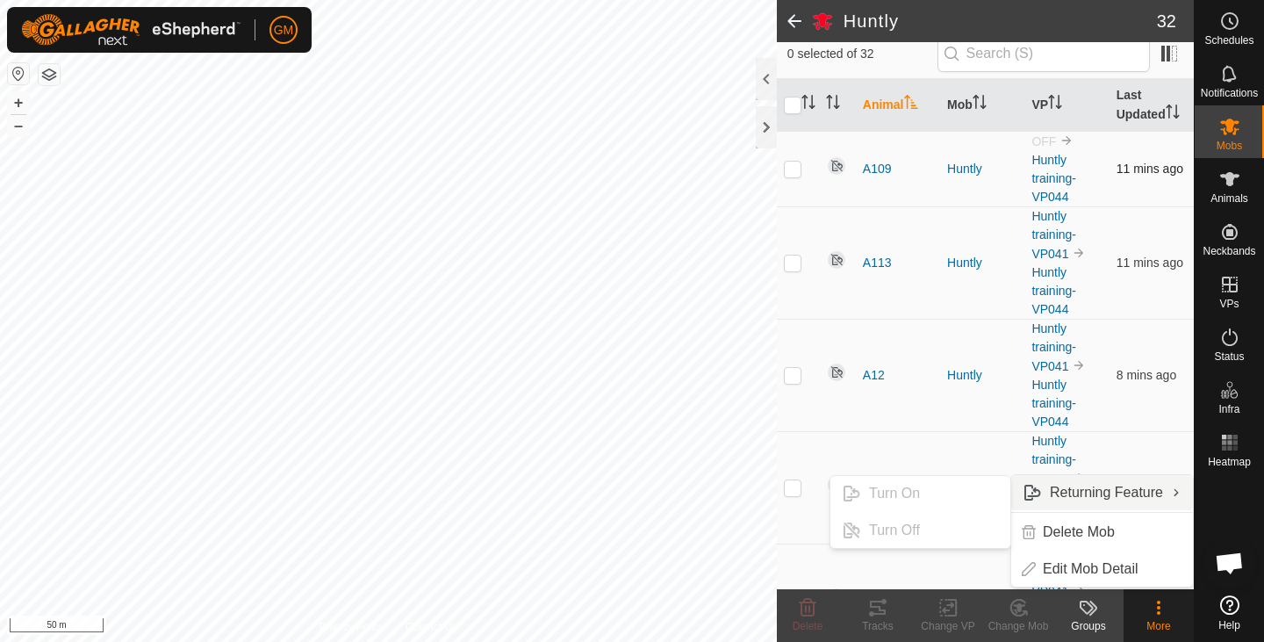
click at [792, 169] on p-checkbox at bounding box center [793, 168] width 18 height 14
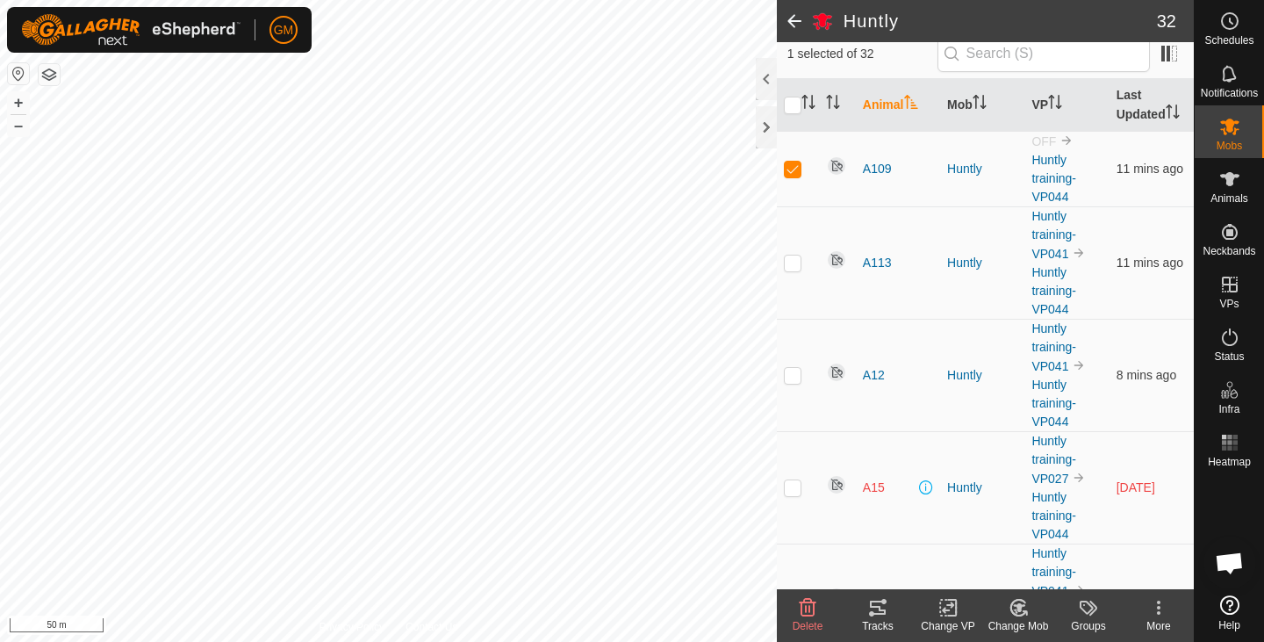
click at [1156, 608] on icon at bounding box center [1158, 607] width 21 height 21
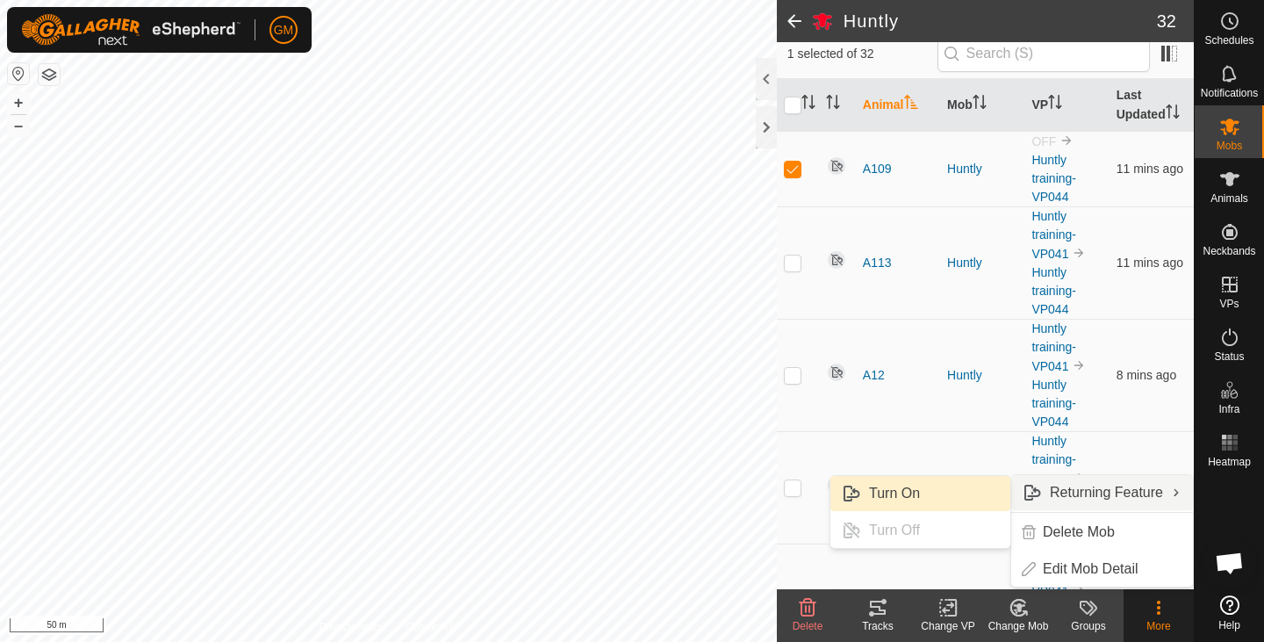
click at [888, 495] on link "Turn On" at bounding box center [920, 493] width 180 height 35
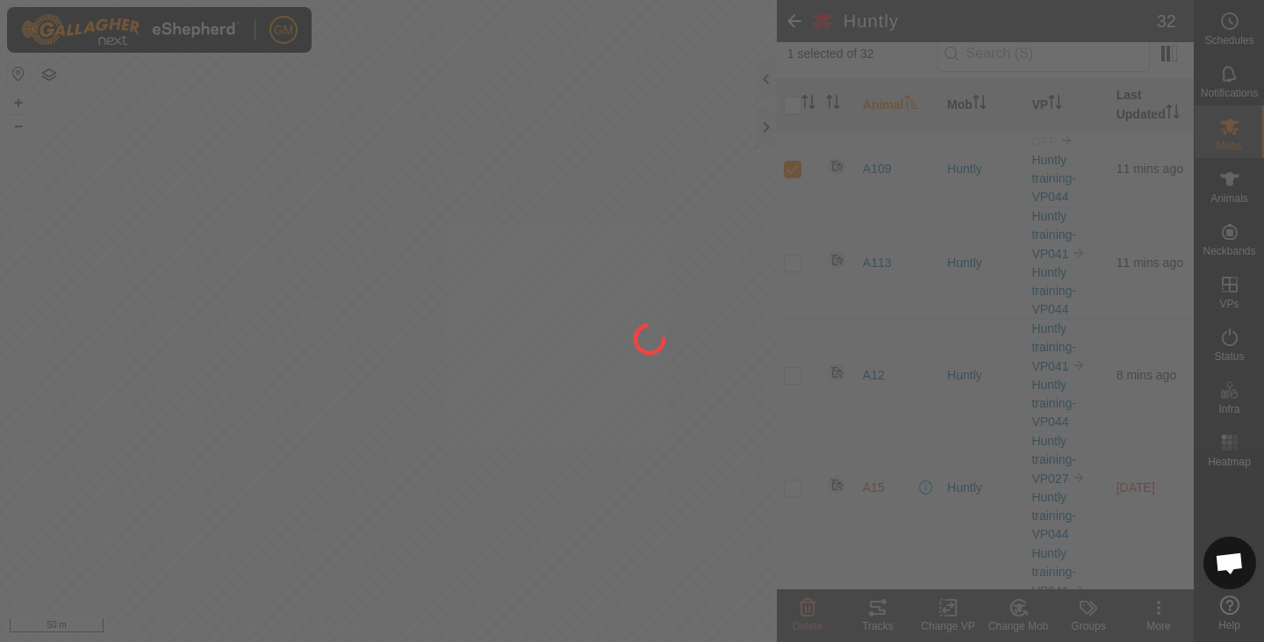
checkbox input "false"
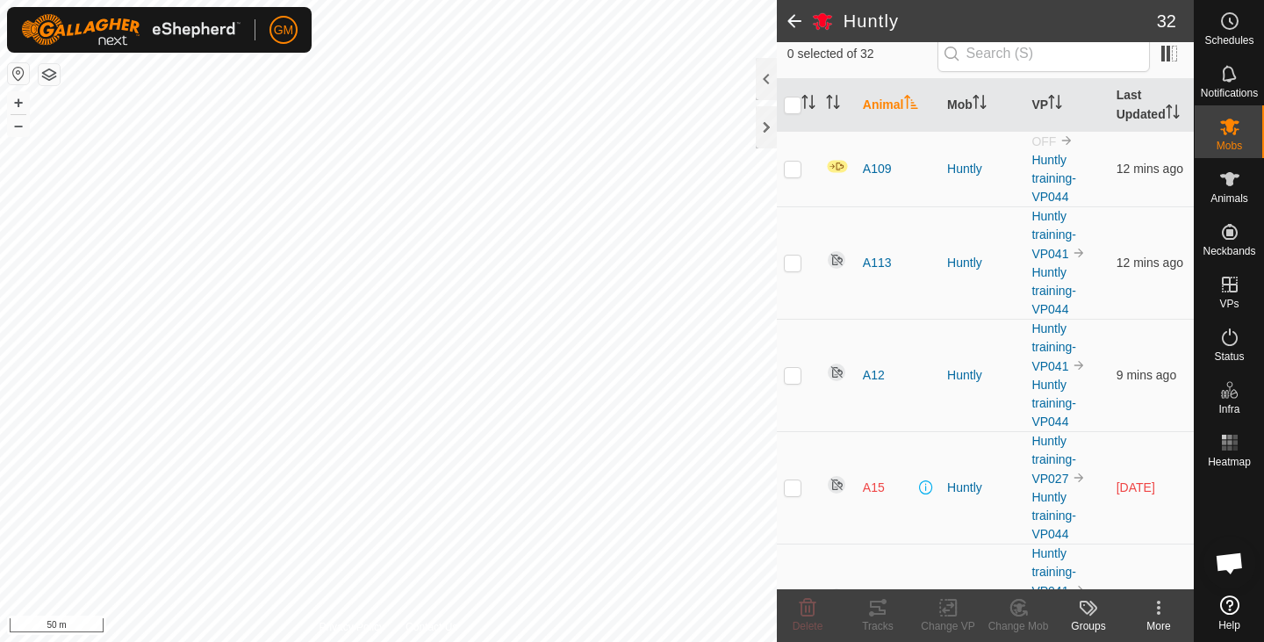
click at [795, 489] on p-checkbox at bounding box center [793, 487] width 18 height 14
click at [806, 602] on icon at bounding box center [808, 608] width 17 height 18
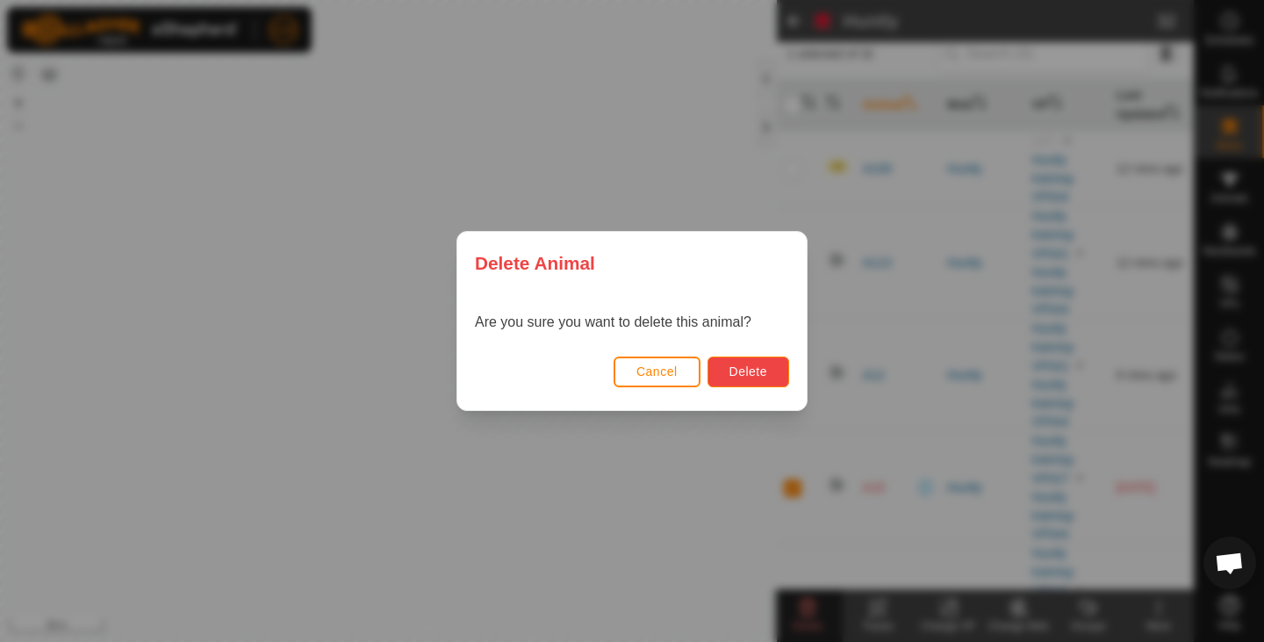
click at [757, 374] on span "Delete" at bounding box center [748, 371] width 38 height 14
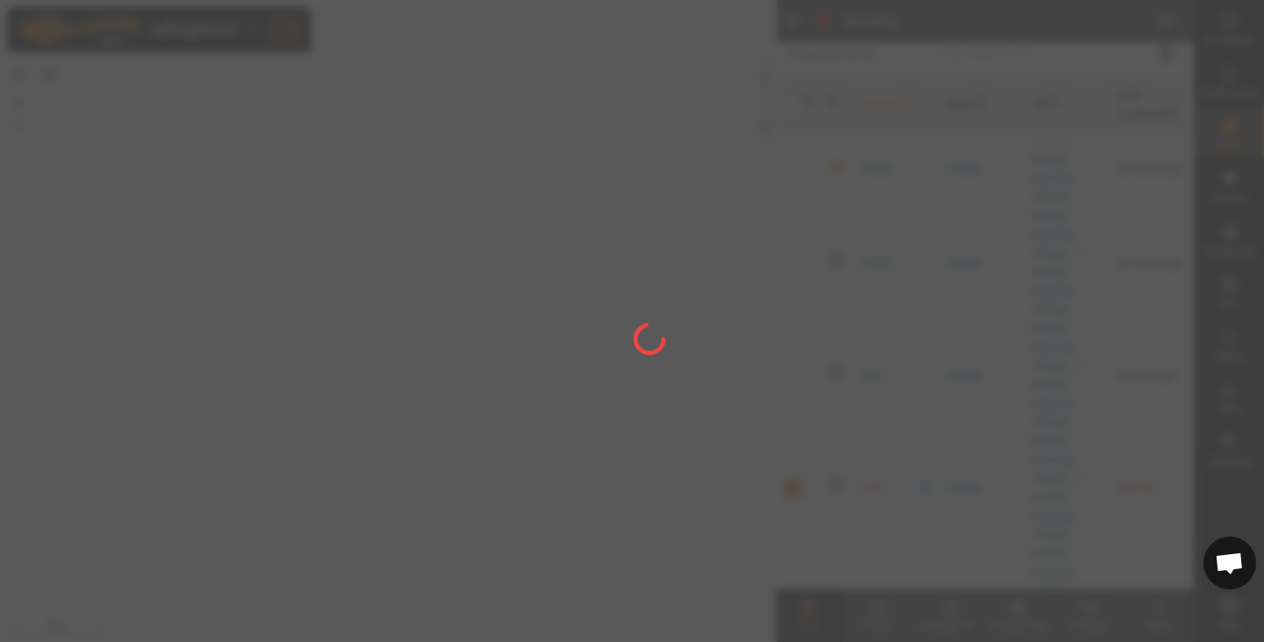
checkbox input "false"
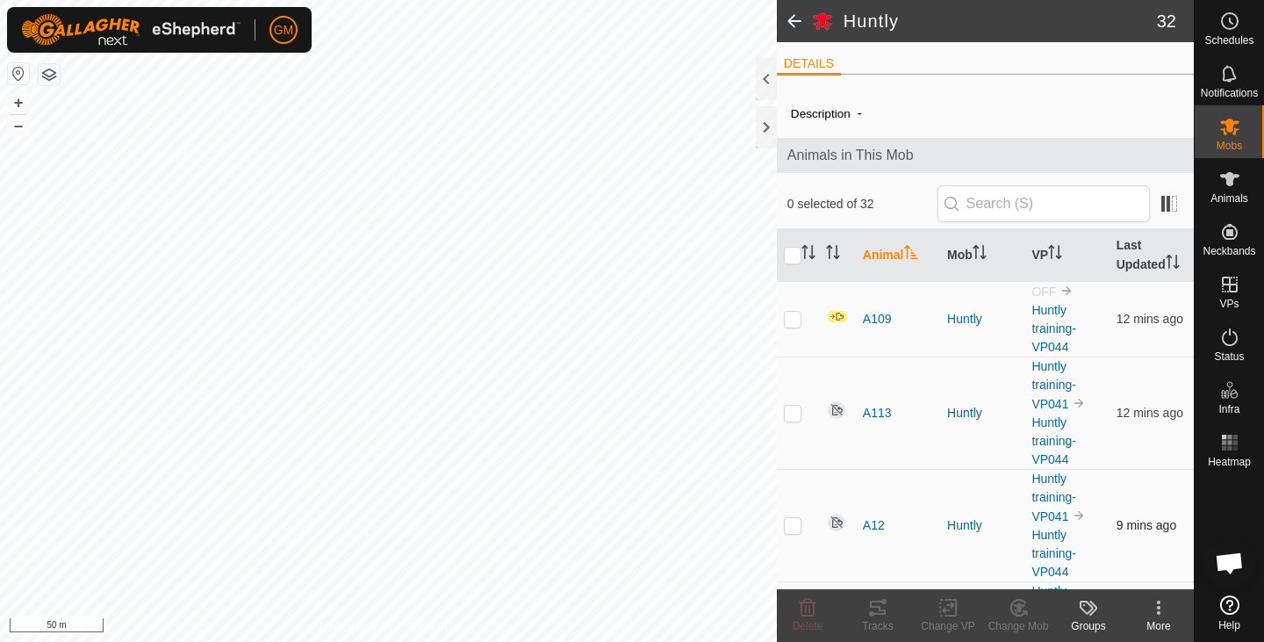
scroll to position [25, 0]
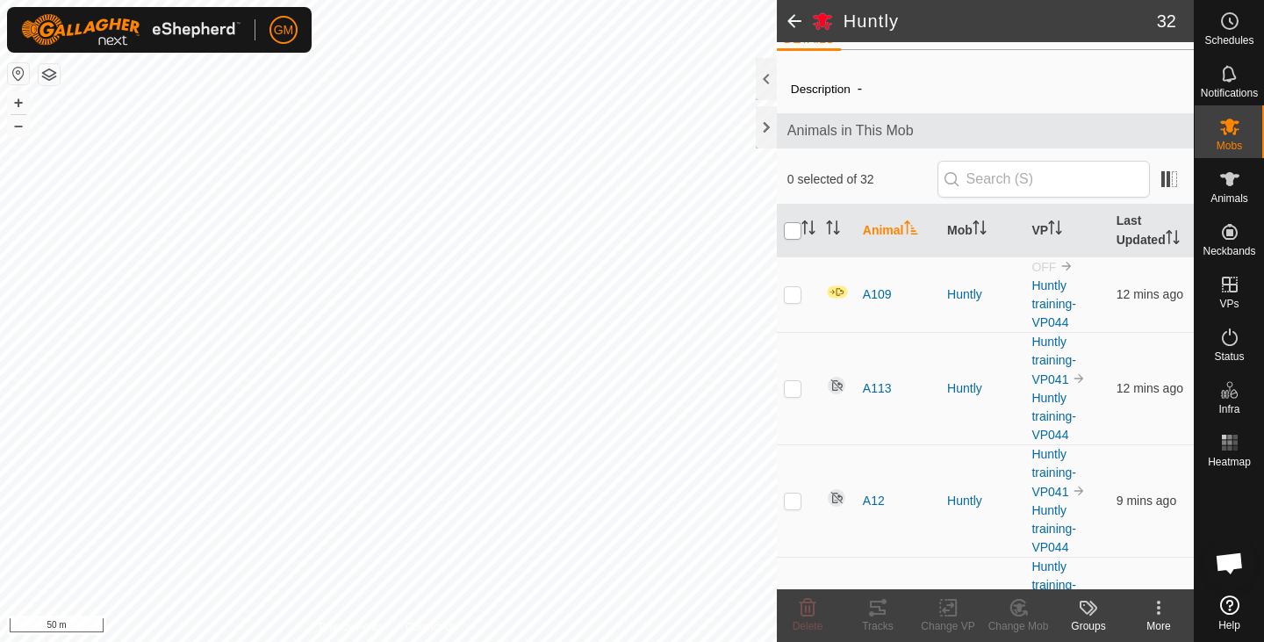
click at [797, 228] on input "checkbox" at bounding box center [793, 231] width 18 height 18
checkbox input "true"
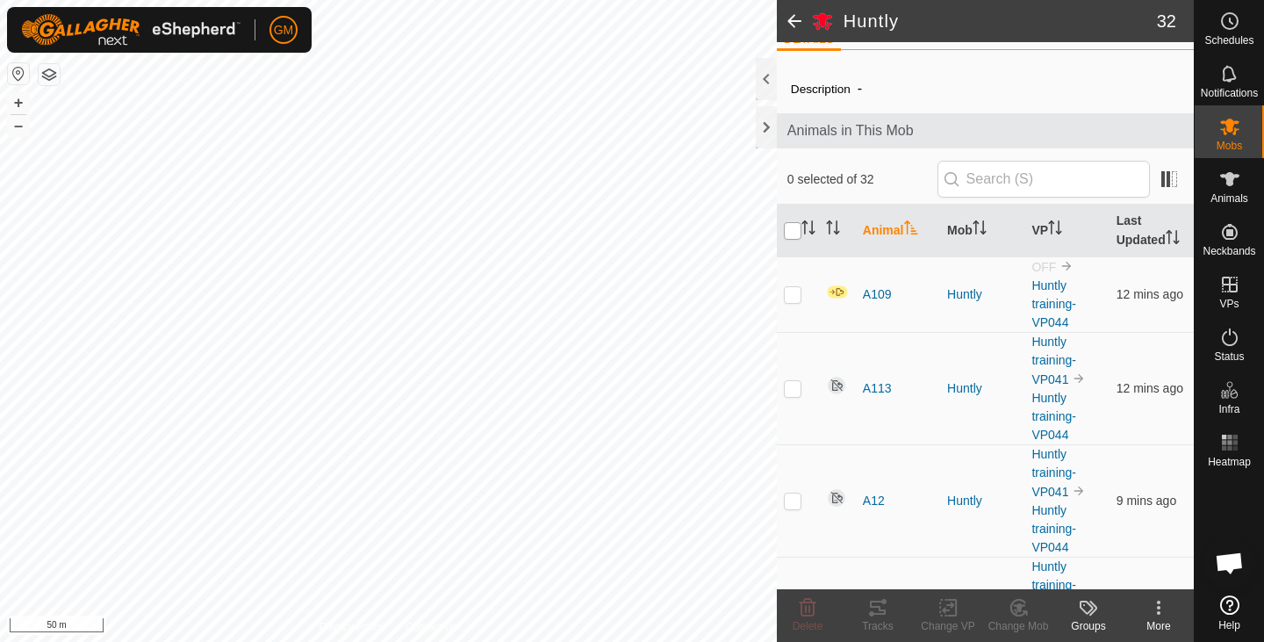
checkbox input "true"
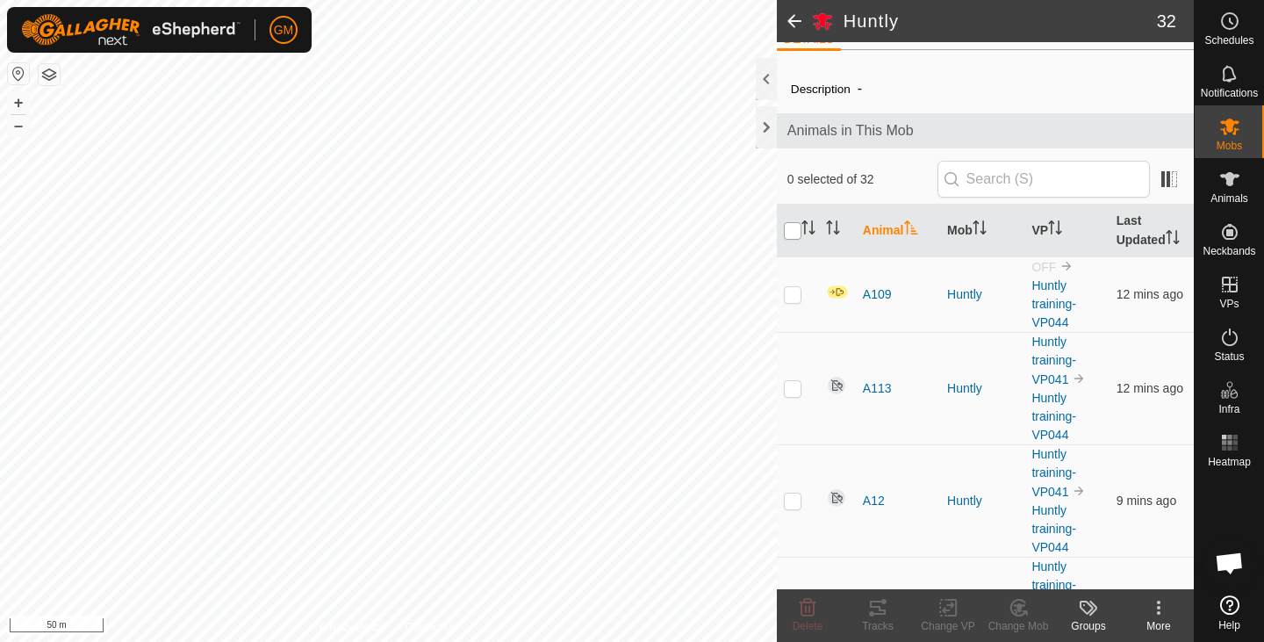
checkbox input "true"
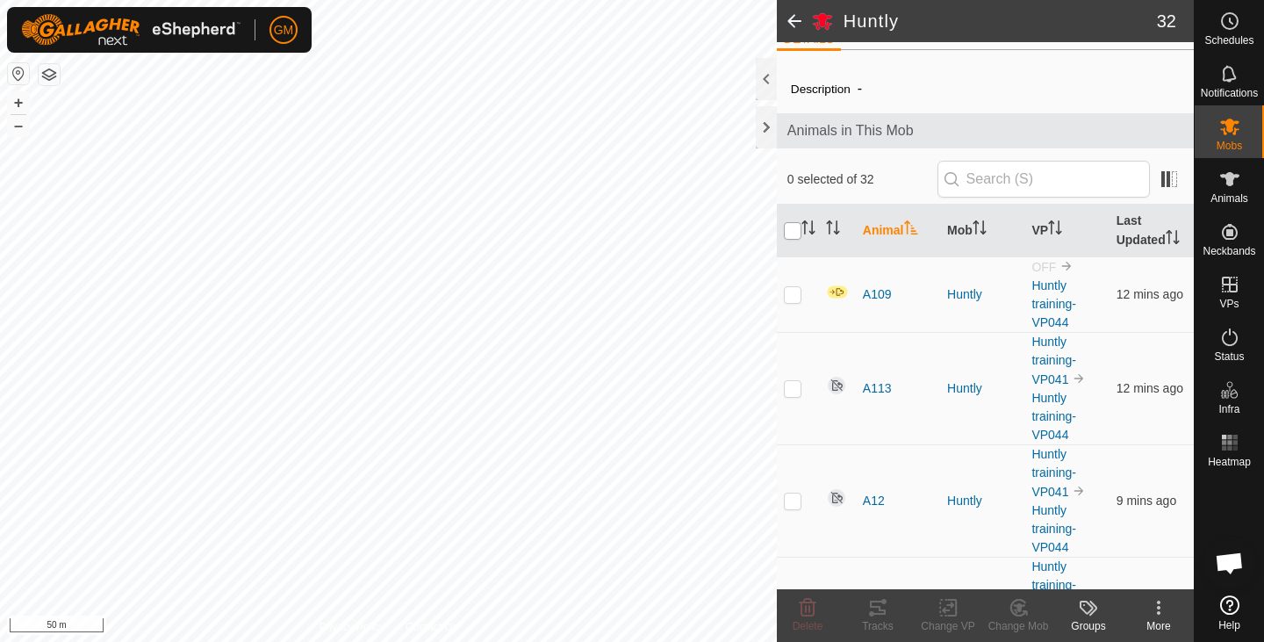
checkbox input "true"
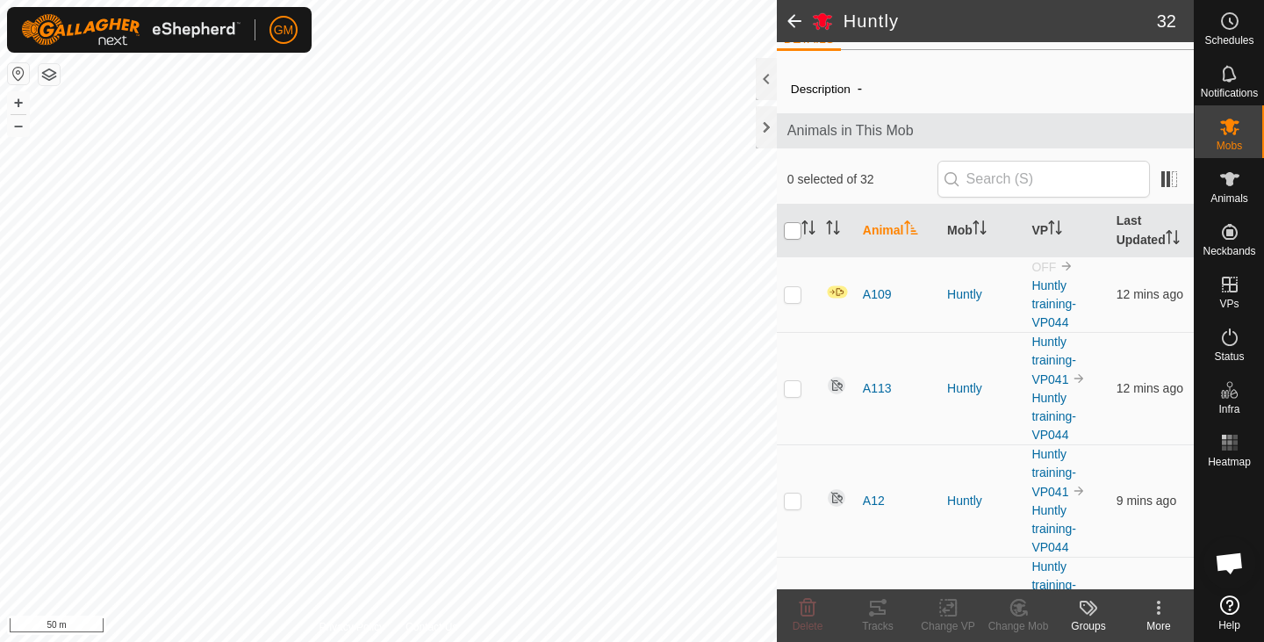
checkbox input "true"
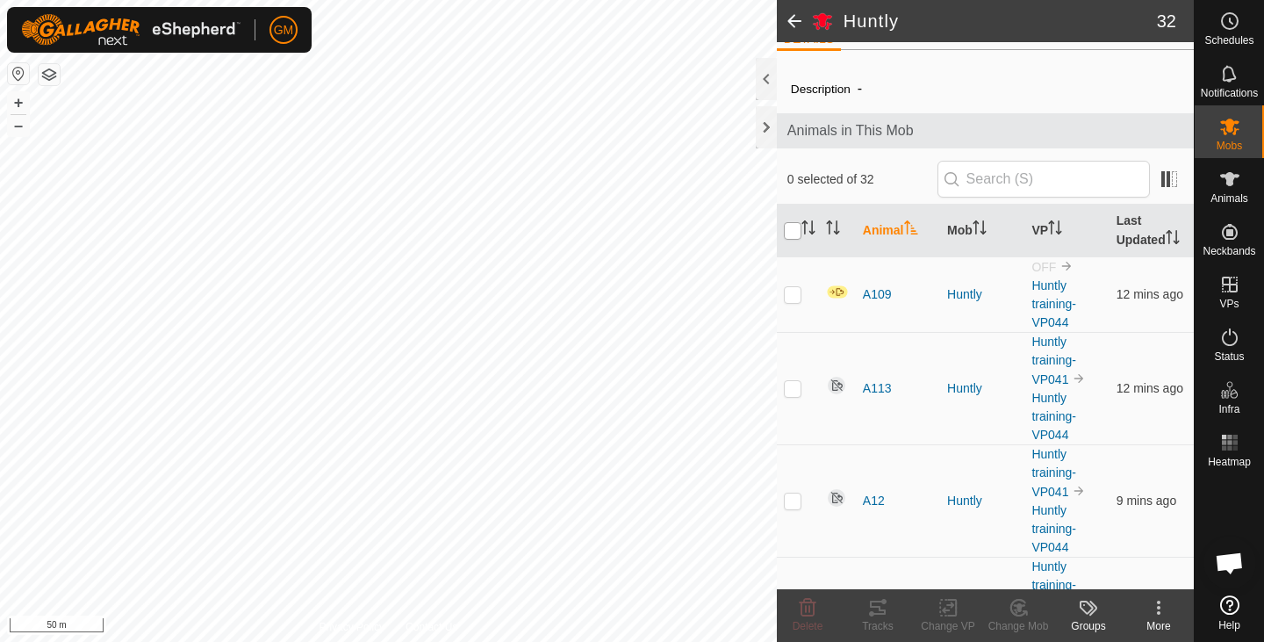
checkbox input "true"
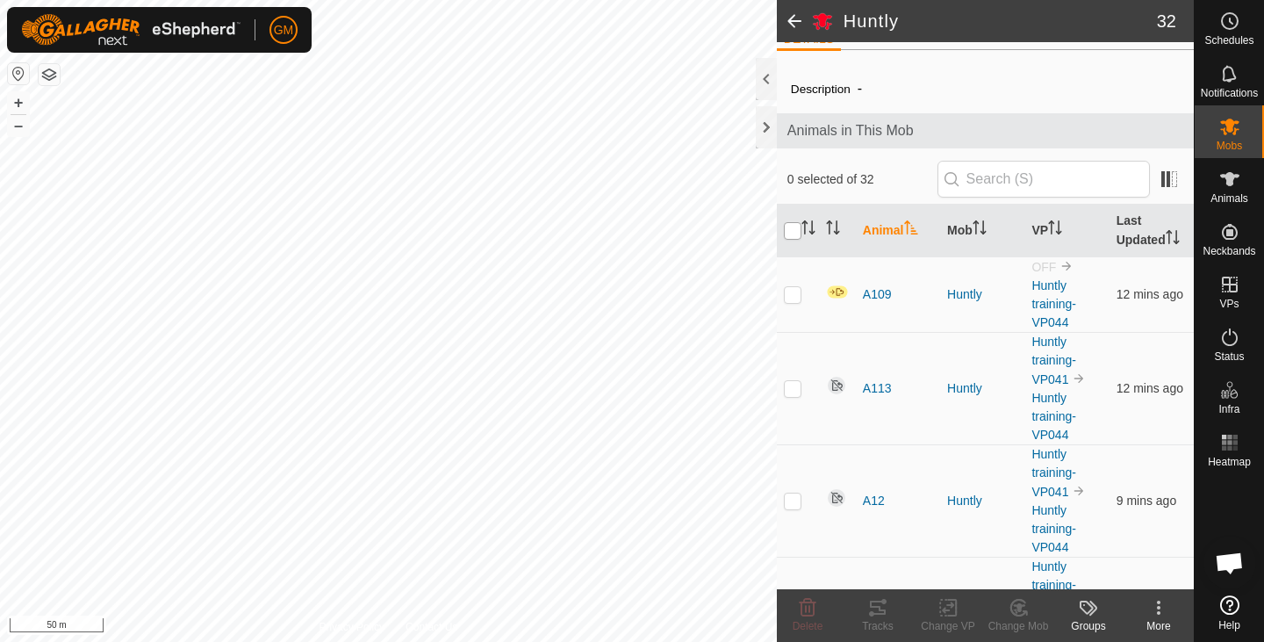
checkbox input "true"
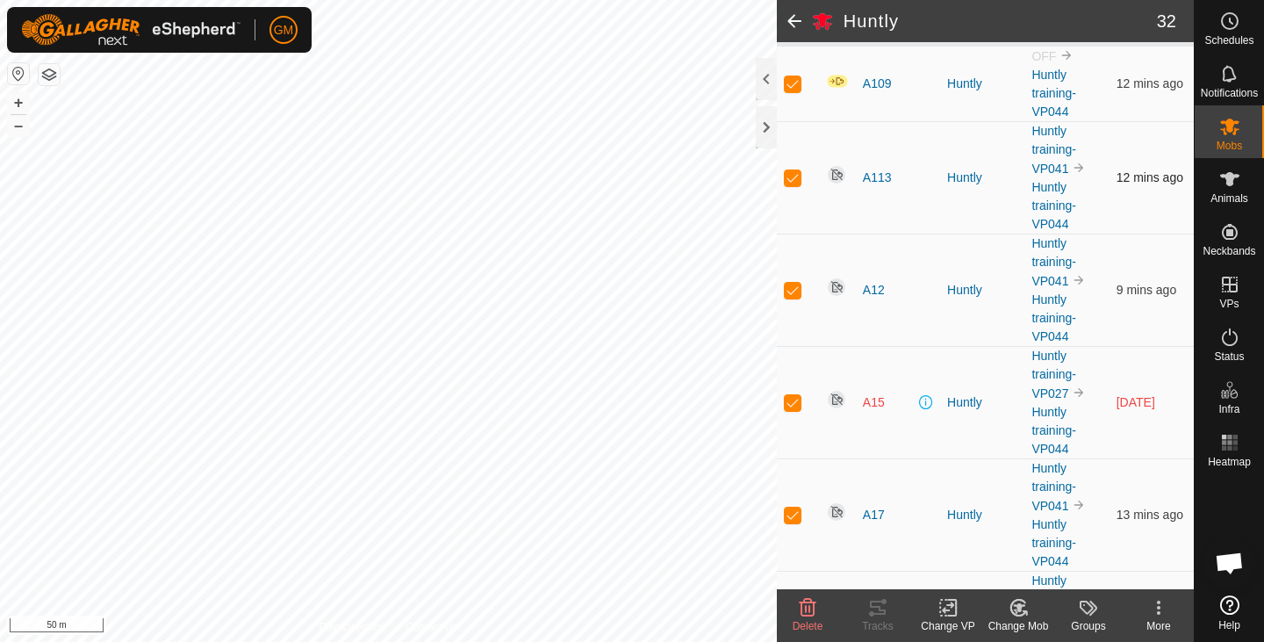
scroll to position [0, 0]
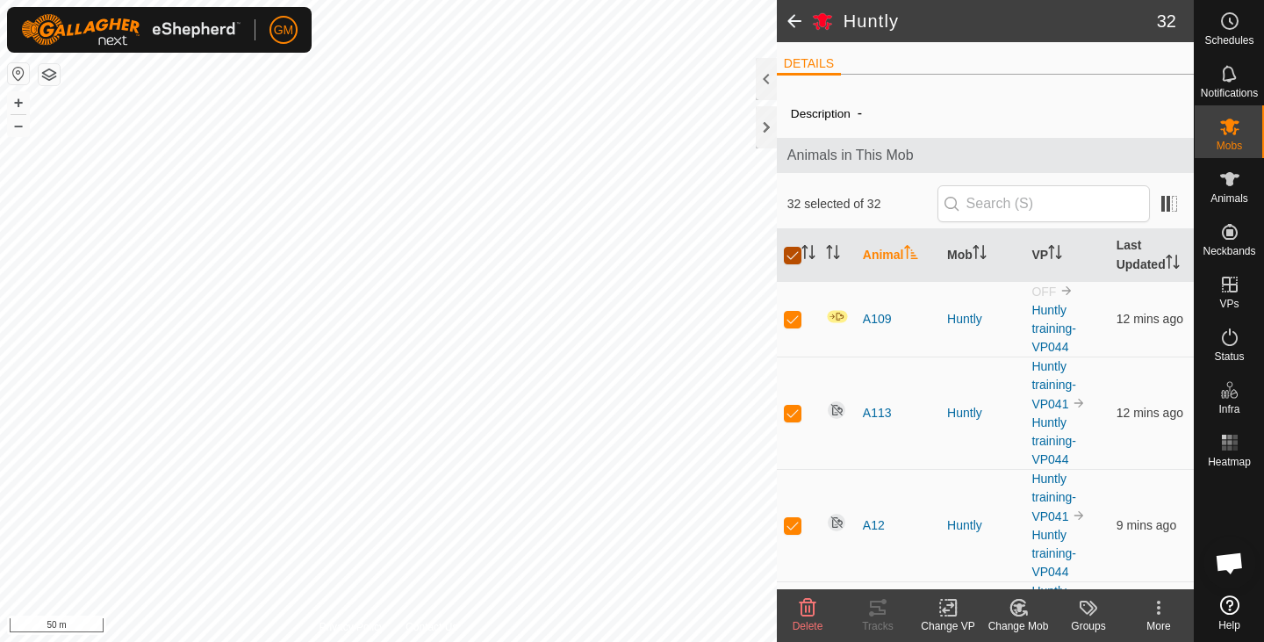
click at [797, 254] on input "checkbox" at bounding box center [793, 256] width 18 height 18
checkbox input "false"
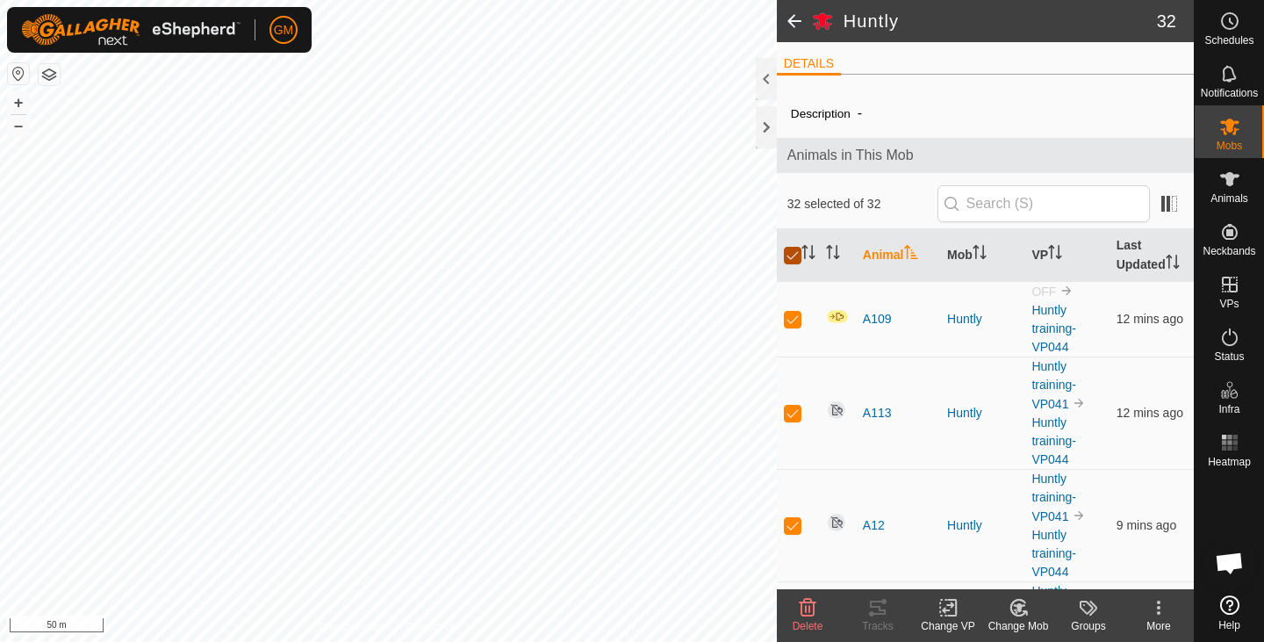
checkbox input "false"
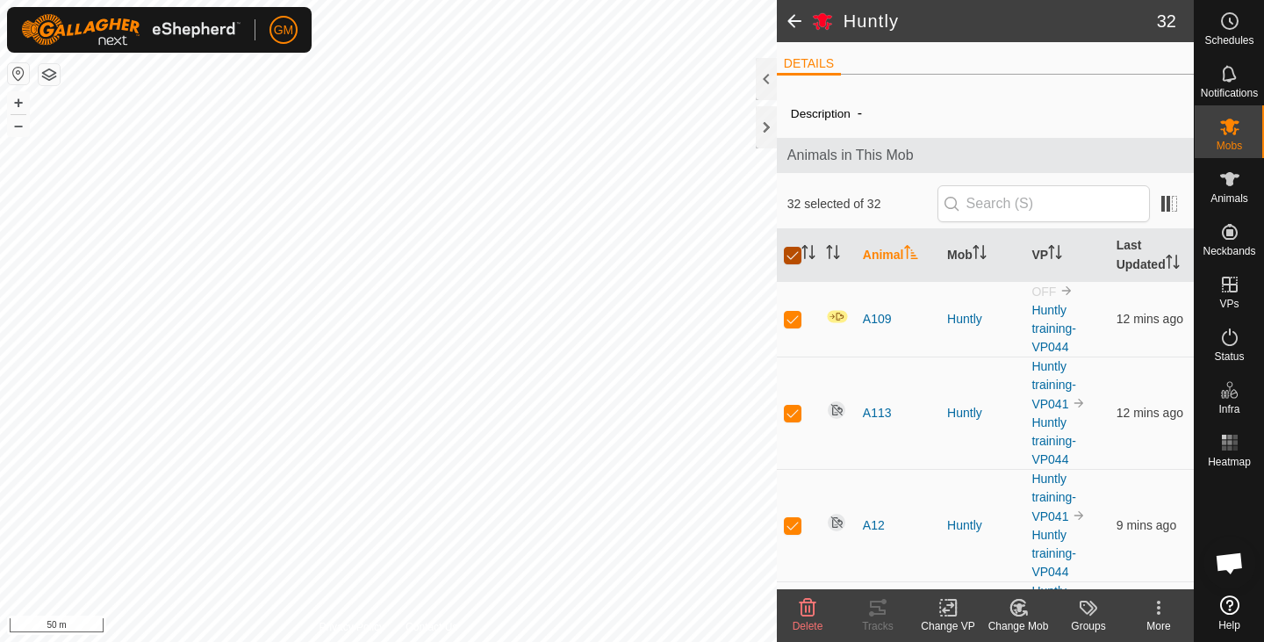
checkbox input "false"
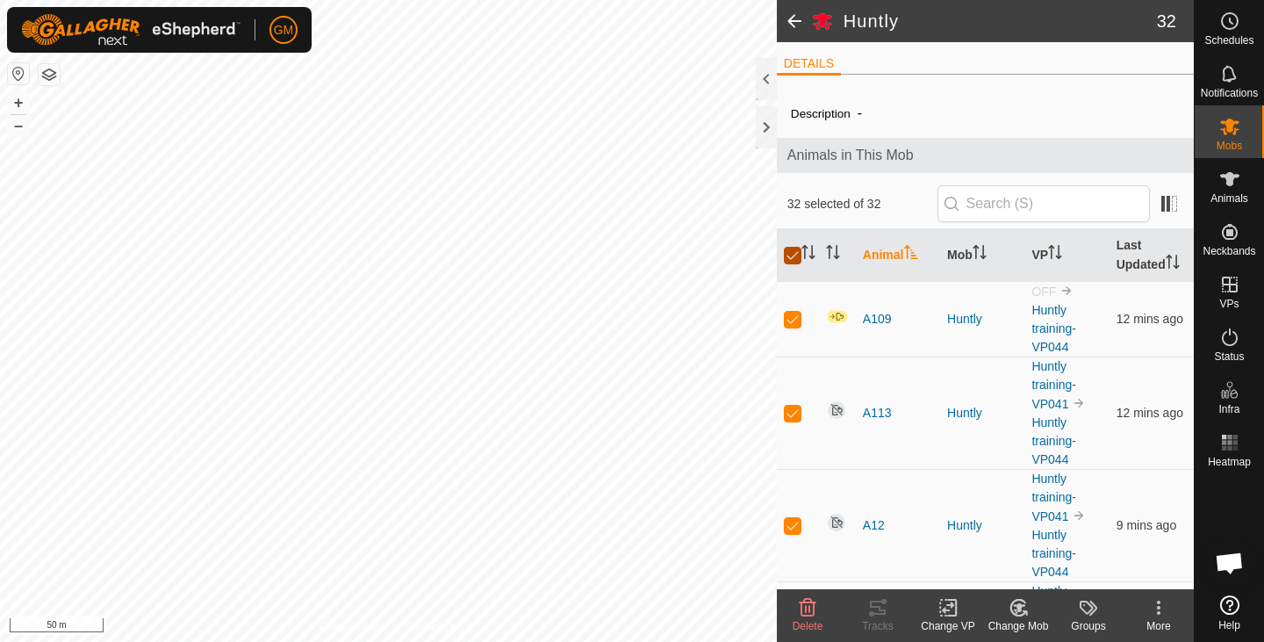
checkbox input "false"
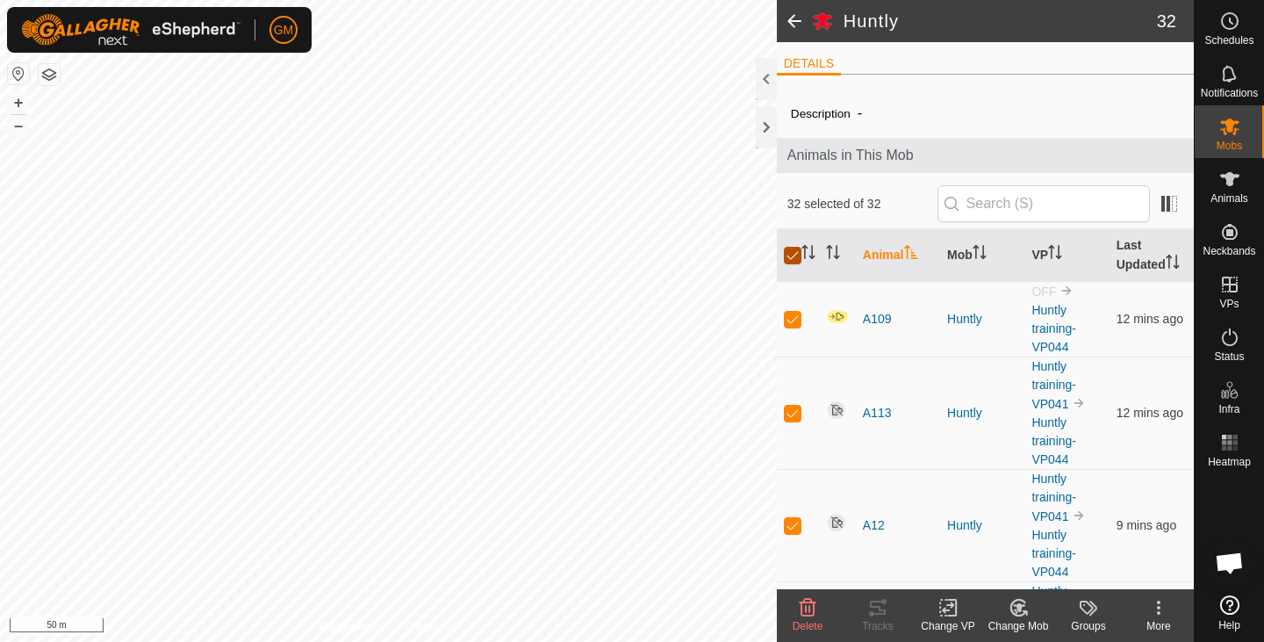
checkbox input "false"
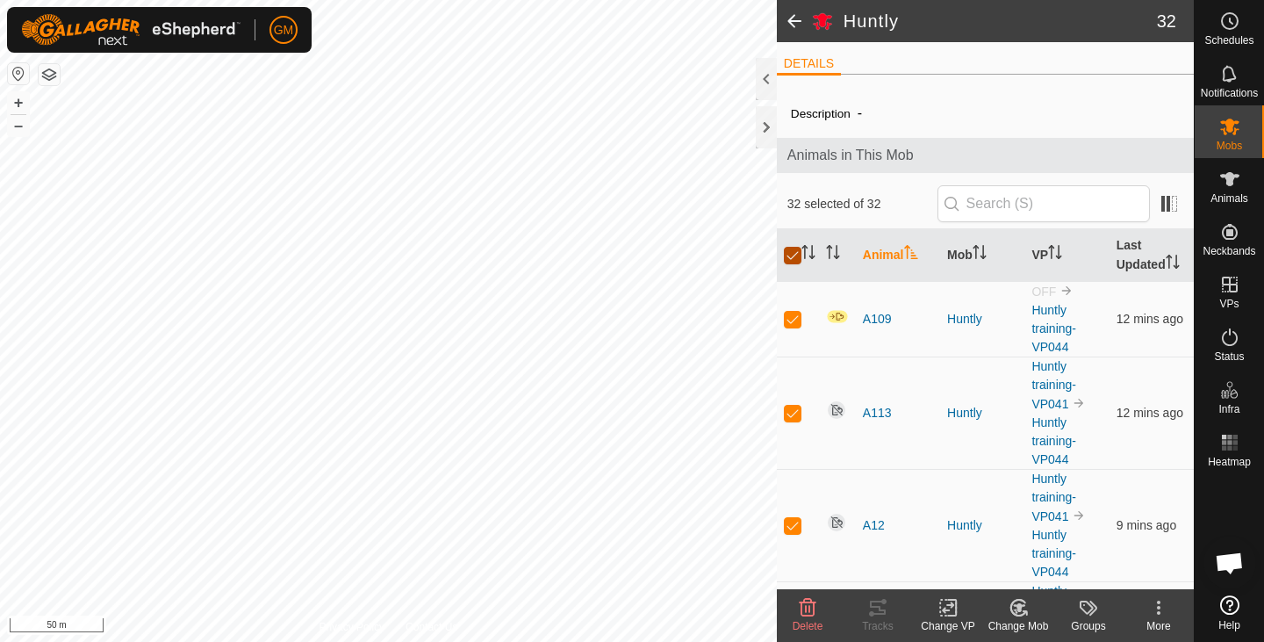
checkbox input "false"
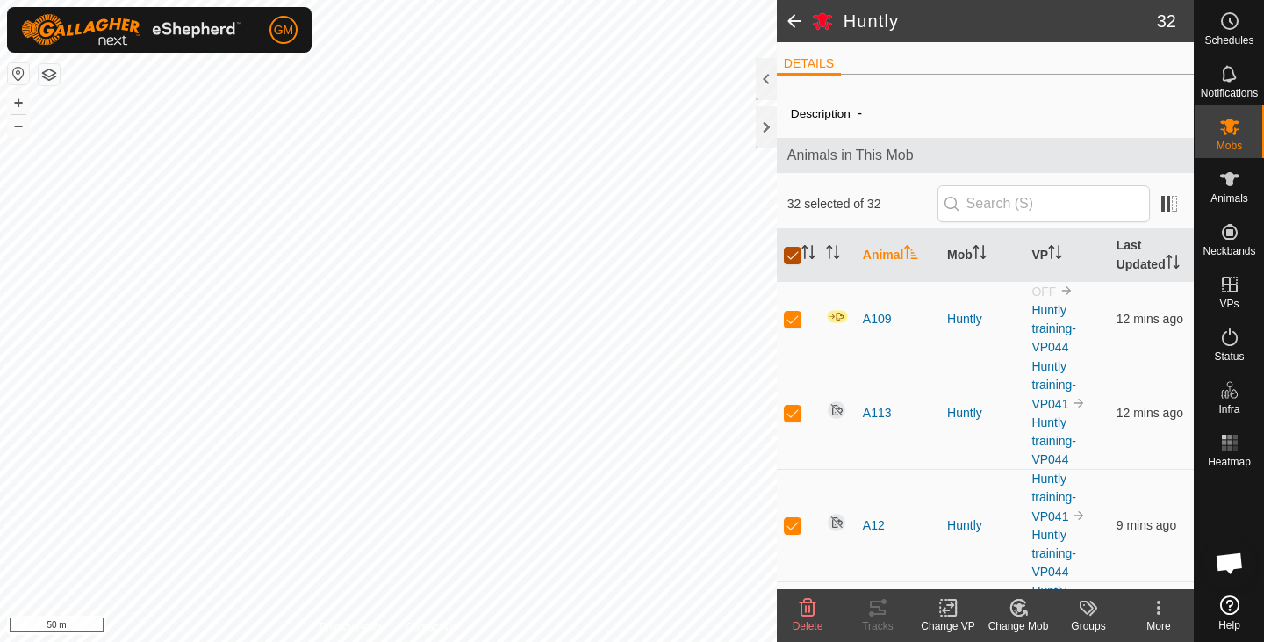
checkbox input "false"
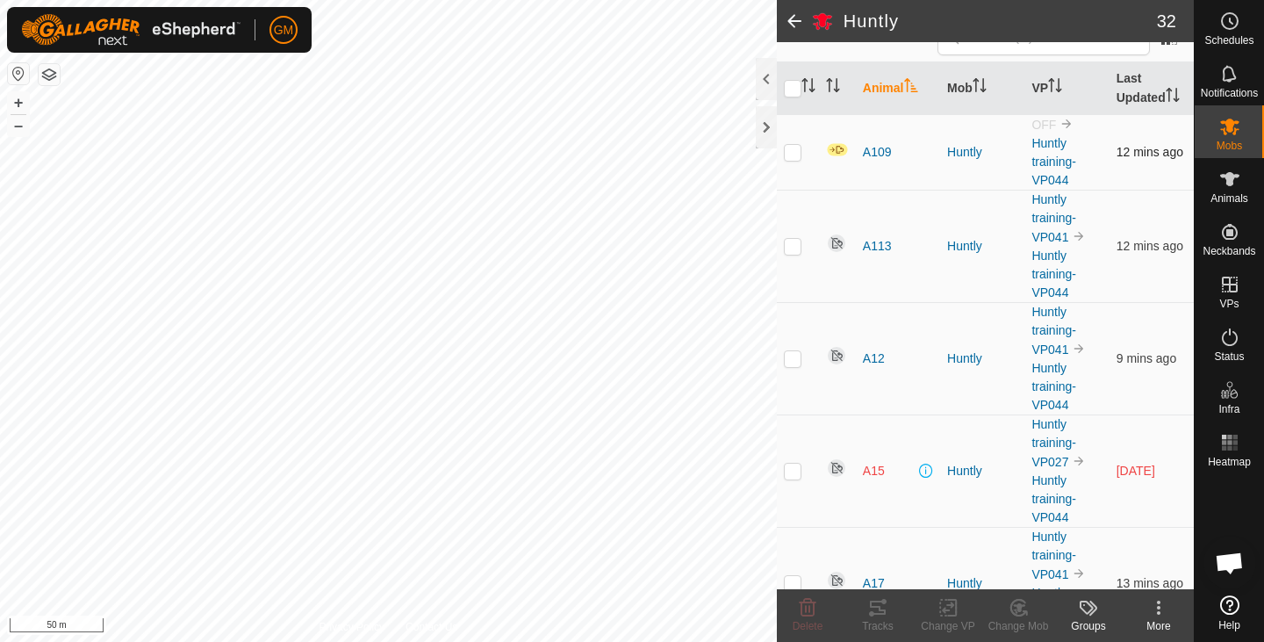
scroll to position [217, 0]
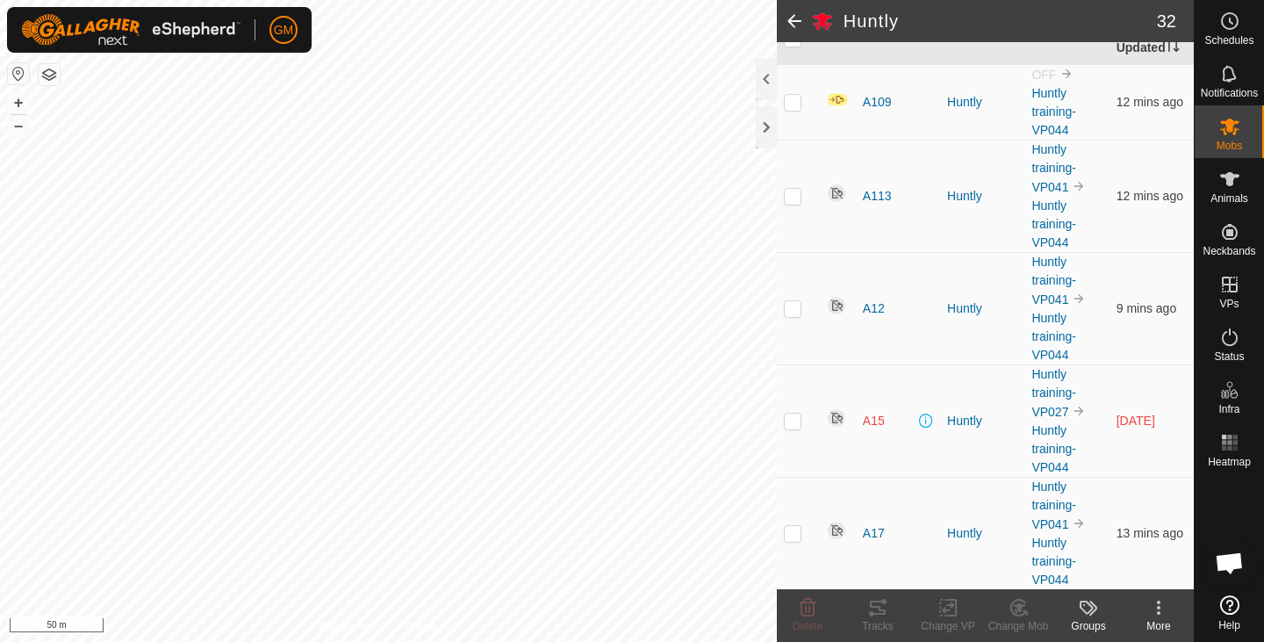
click at [799, 420] on p-checkbox at bounding box center [793, 420] width 18 height 14
click at [808, 609] on icon at bounding box center [808, 608] width 17 height 18
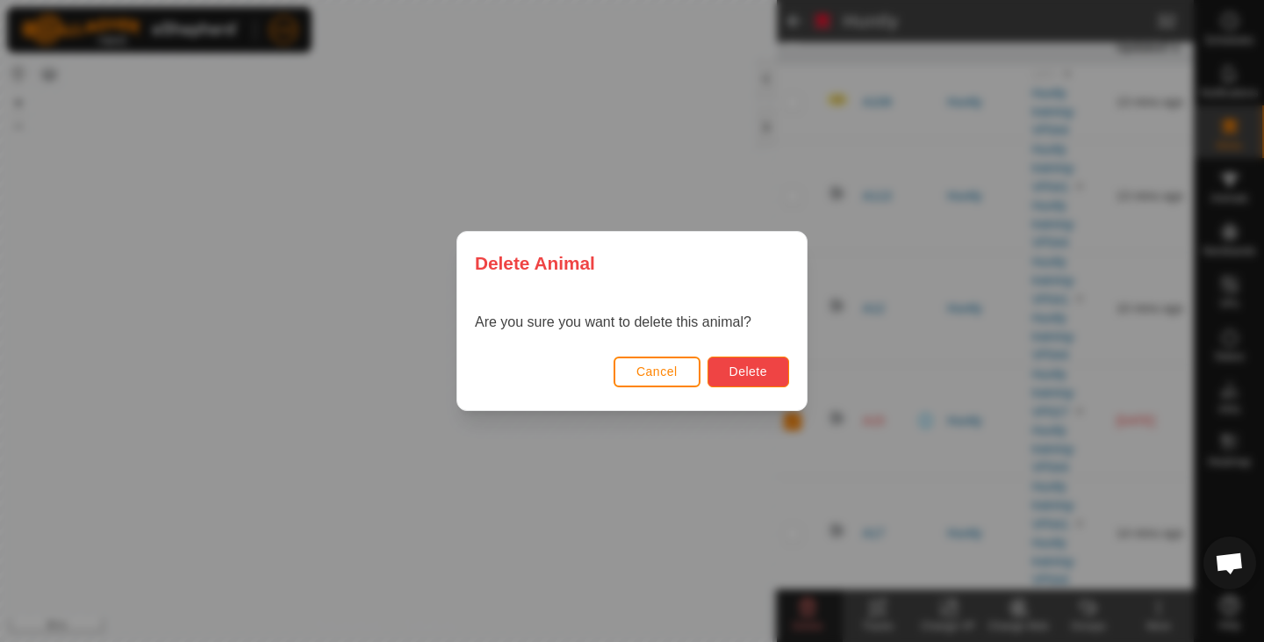
click at [735, 370] on span "Delete" at bounding box center [748, 371] width 38 height 14
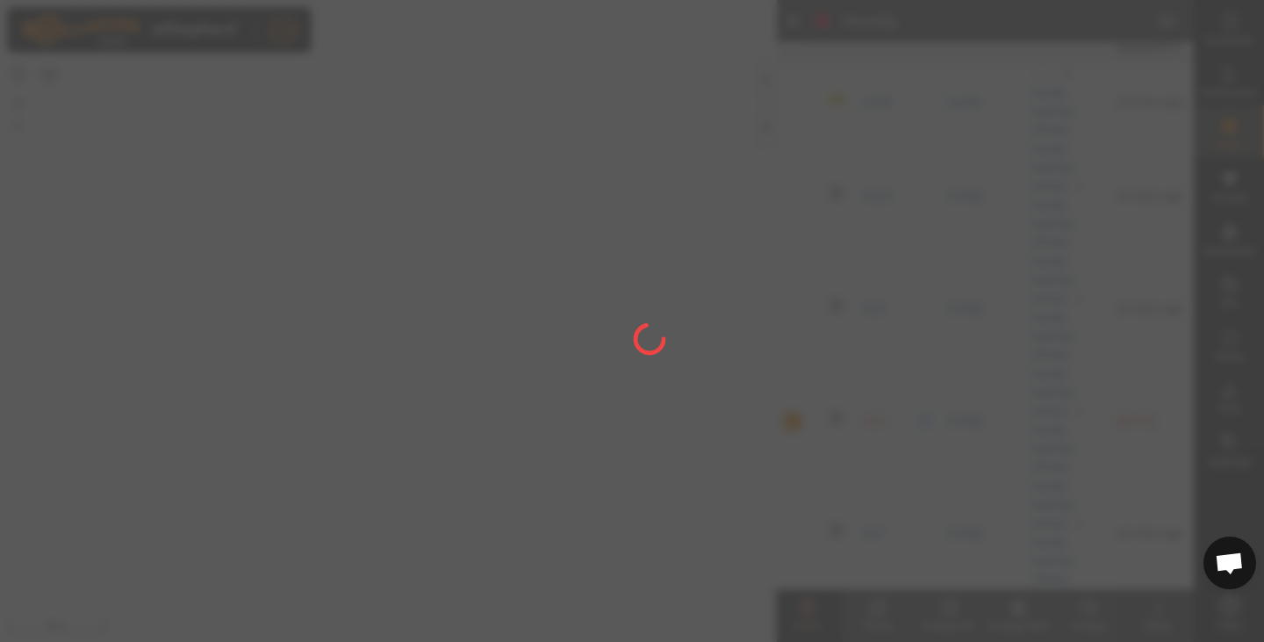
checkbox input "false"
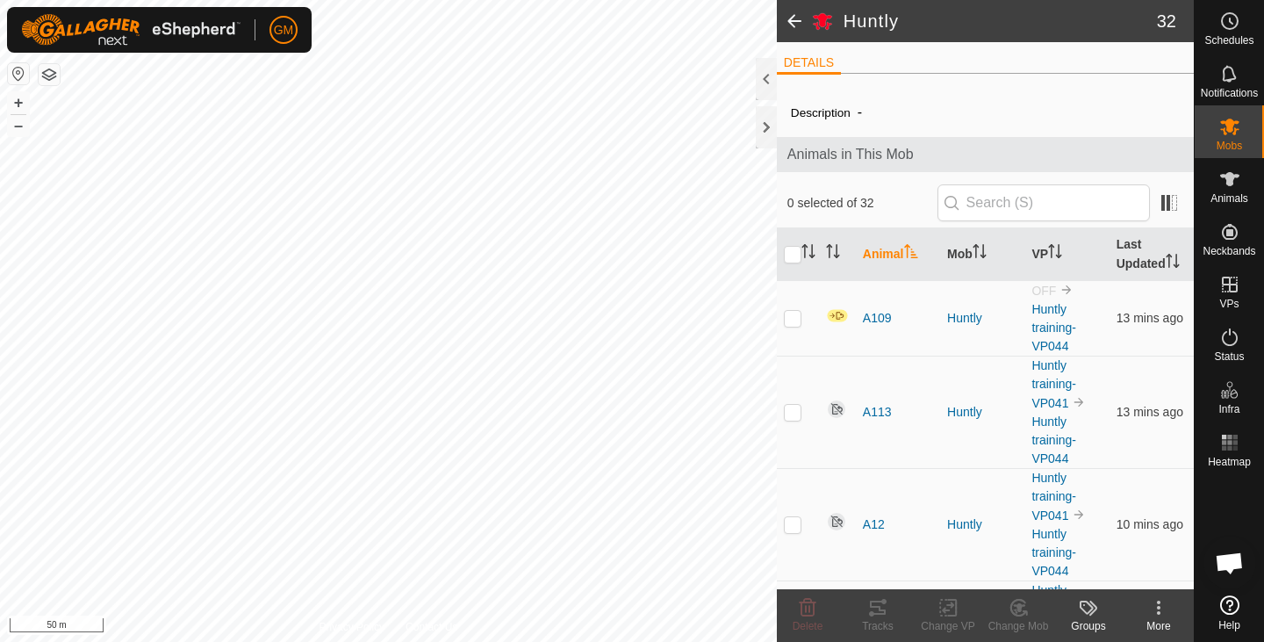
scroll to position [0, 0]
click at [1234, 193] on span "Animals" at bounding box center [1229, 198] width 38 height 11
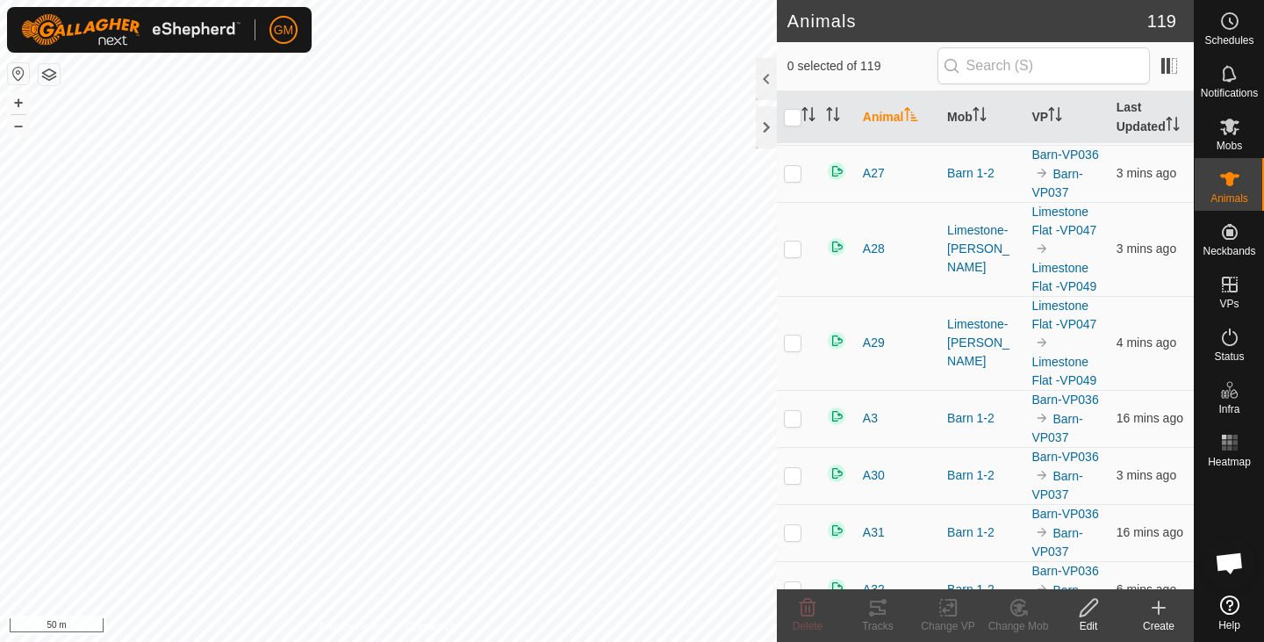
scroll to position [3317, 0]
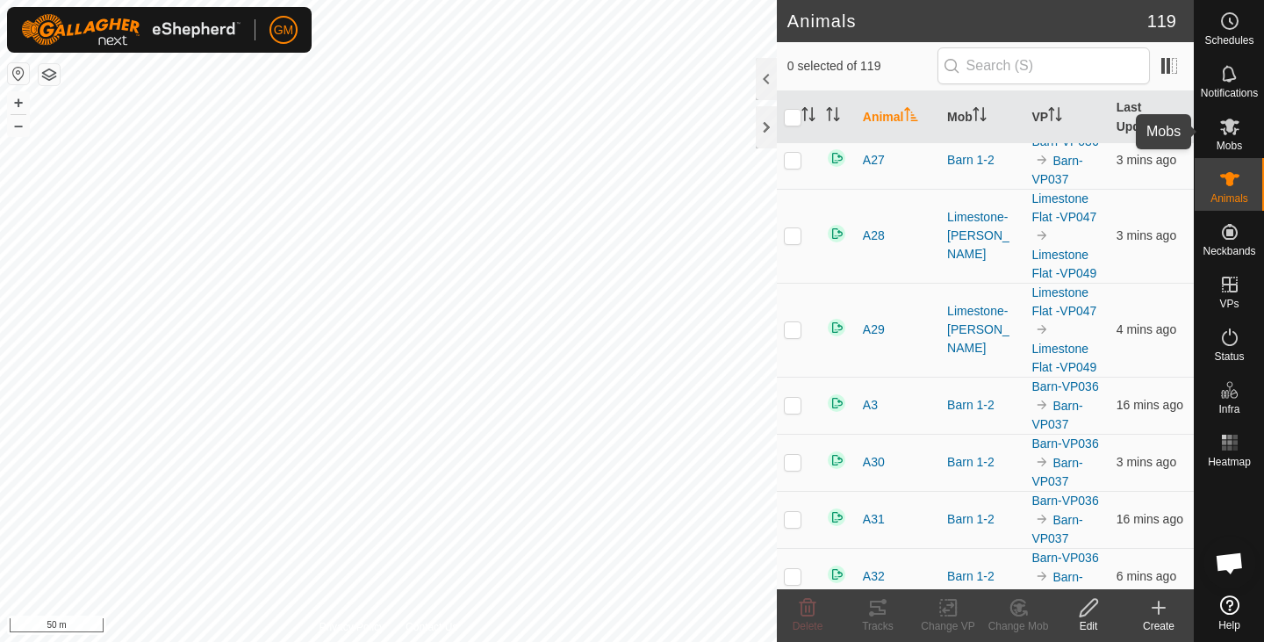
click at [1231, 125] on icon at bounding box center [1229, 126] width 19 height 17
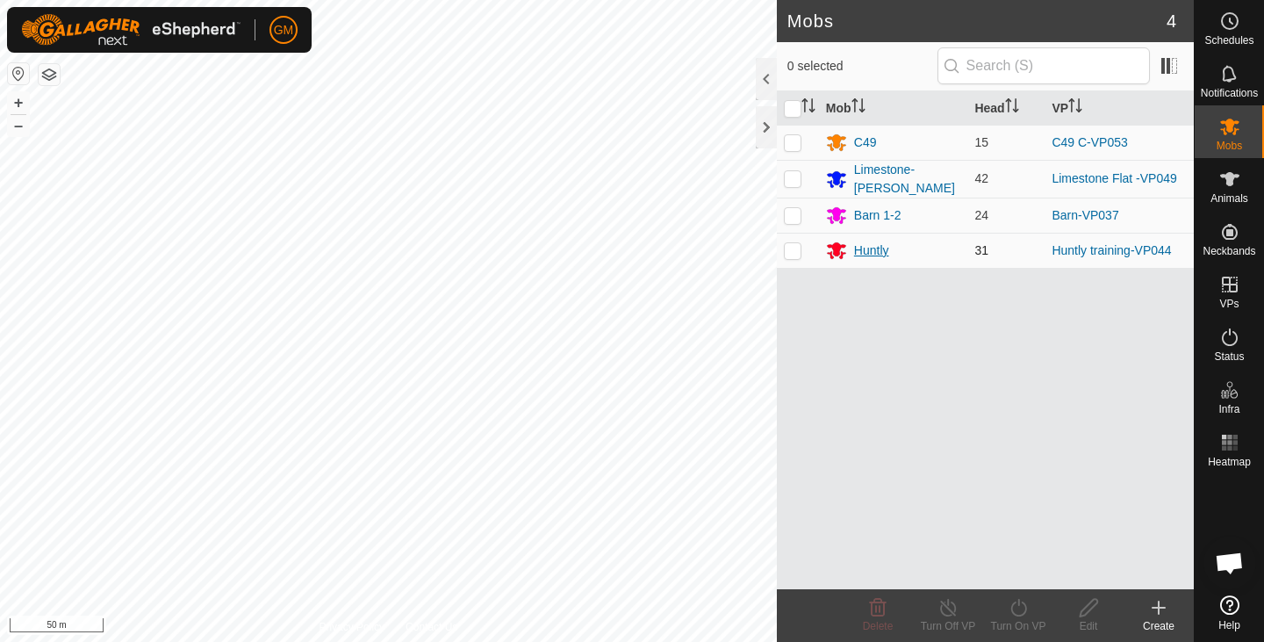
click at [860, 252] on div "Huntly" at bounding box center [871, 250] width 35 height 18
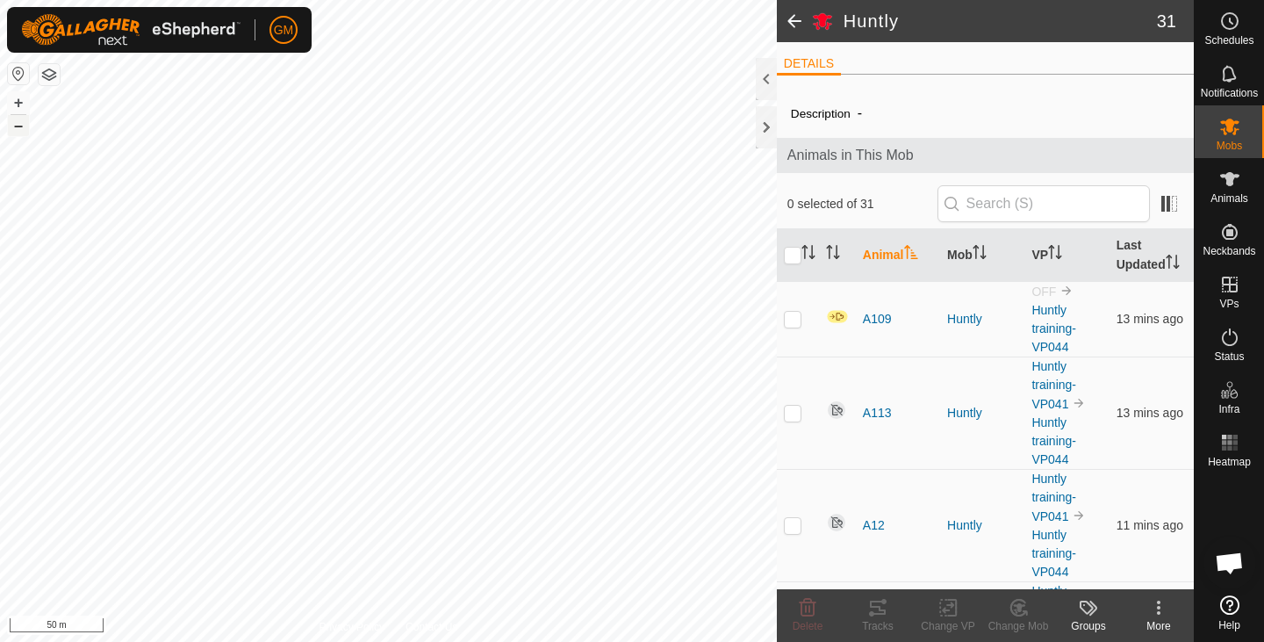
click at [18, 125] on button "–" at bounding box center [18, 125] width 21 height 21
